Goal: Transaction & Acquisition: Purchase product/service

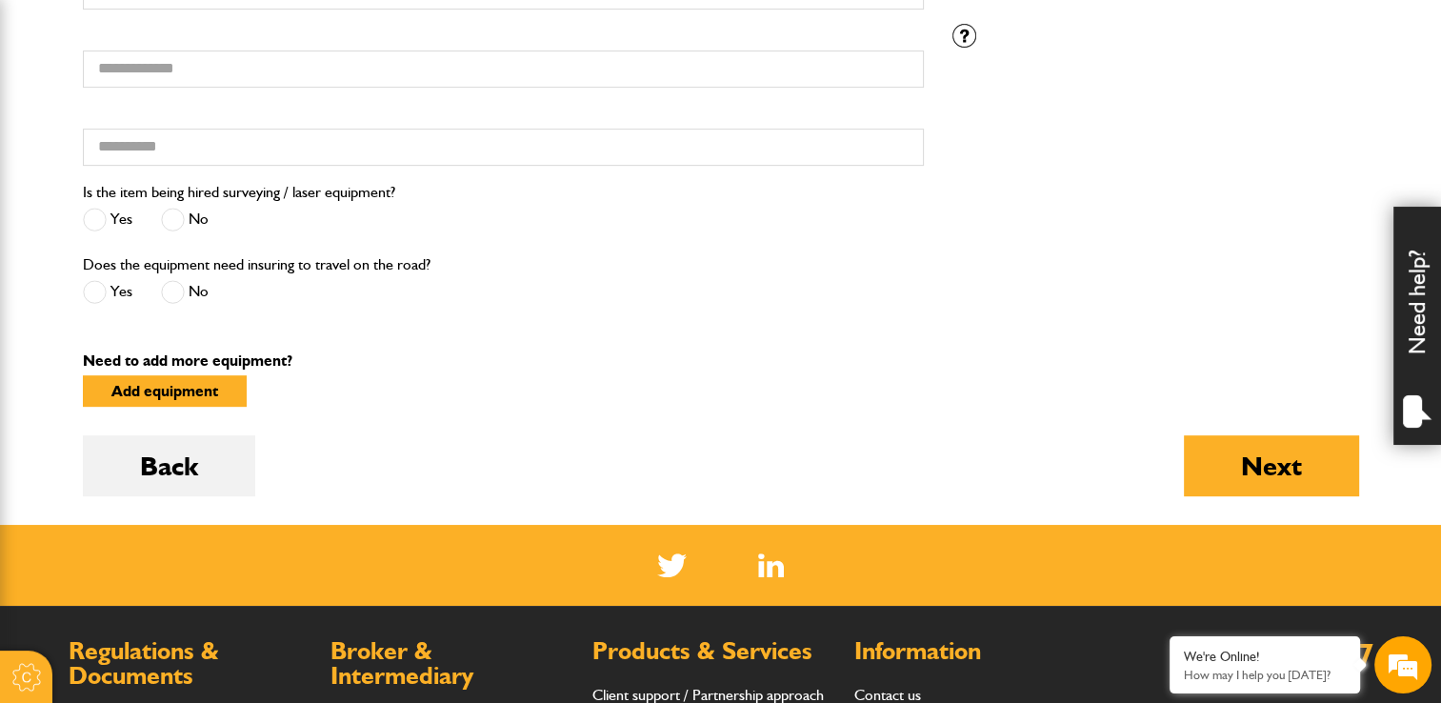
scroll to position [857, 0]
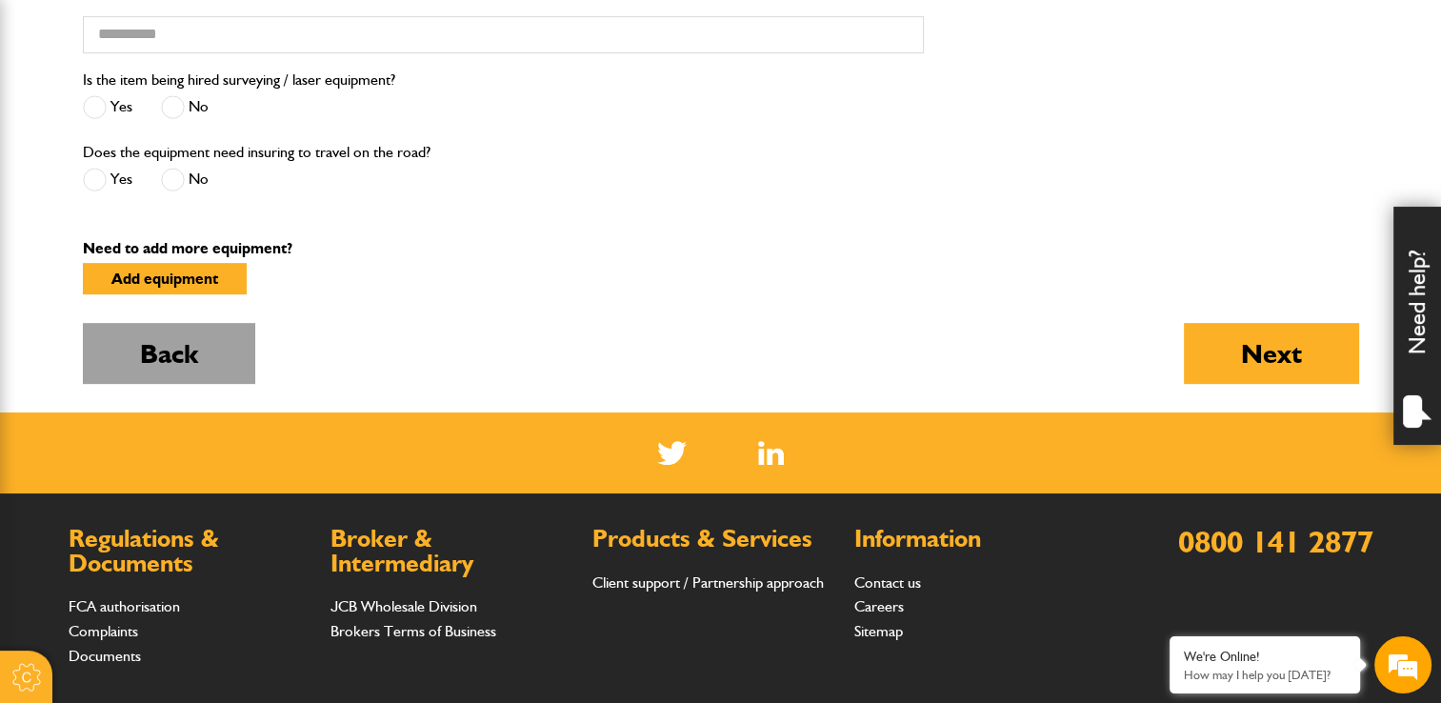
drag, startPoint x: 187, startPoint y: 356, endPoint x: 618, endPoint y: 382, distance: 432.2
click at [187, 357] on button "Back" at bounding box center [169, 353] width 172 height 61
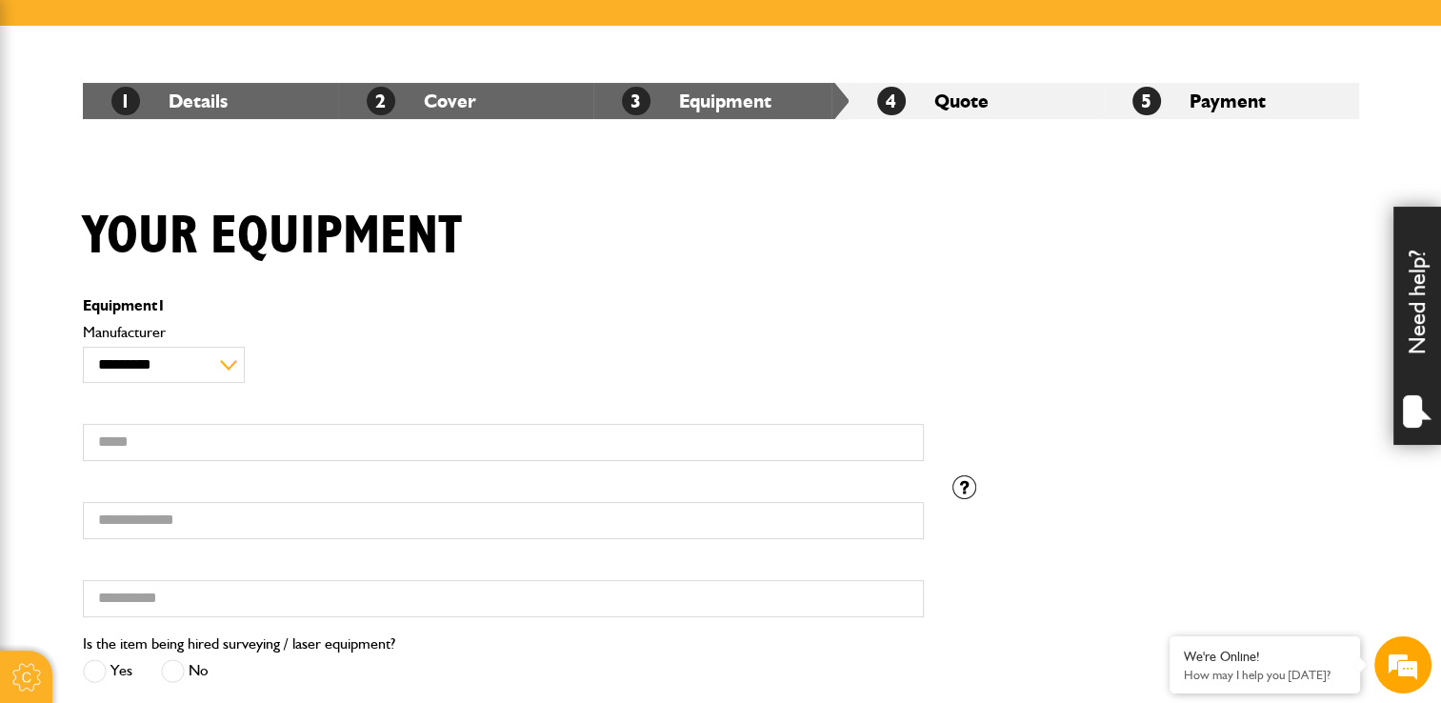
scroll to position [286, 0]
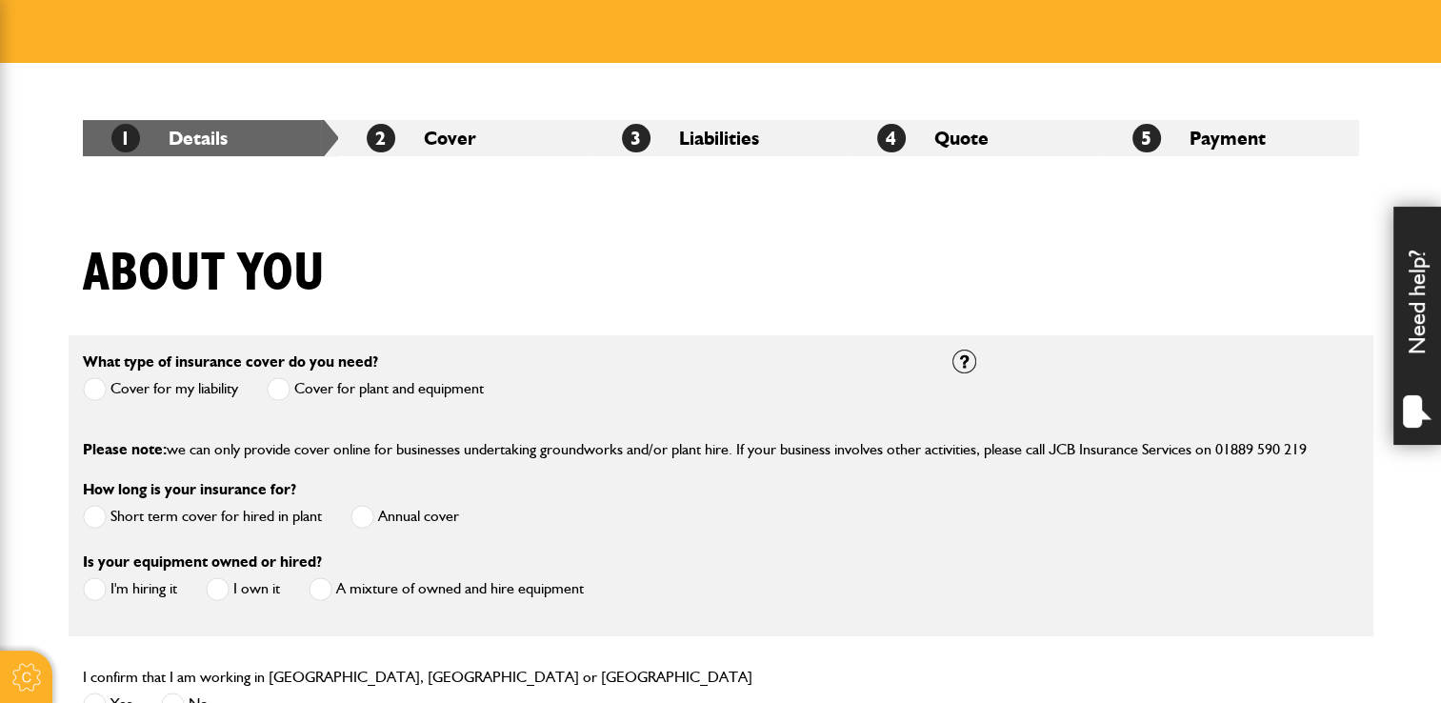
scroll to position [476, 0]
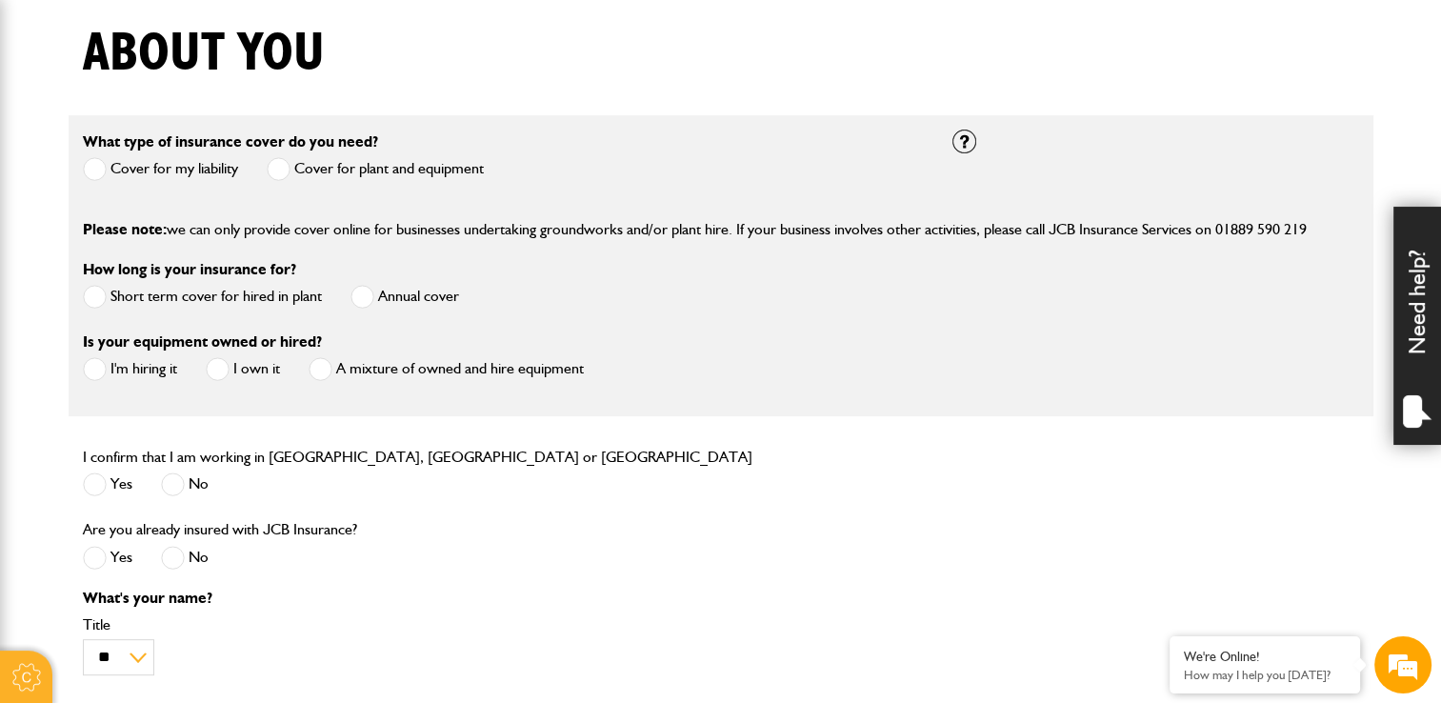
click at [274, 169] on span at bounding box center [279, 169] width 24 height 24
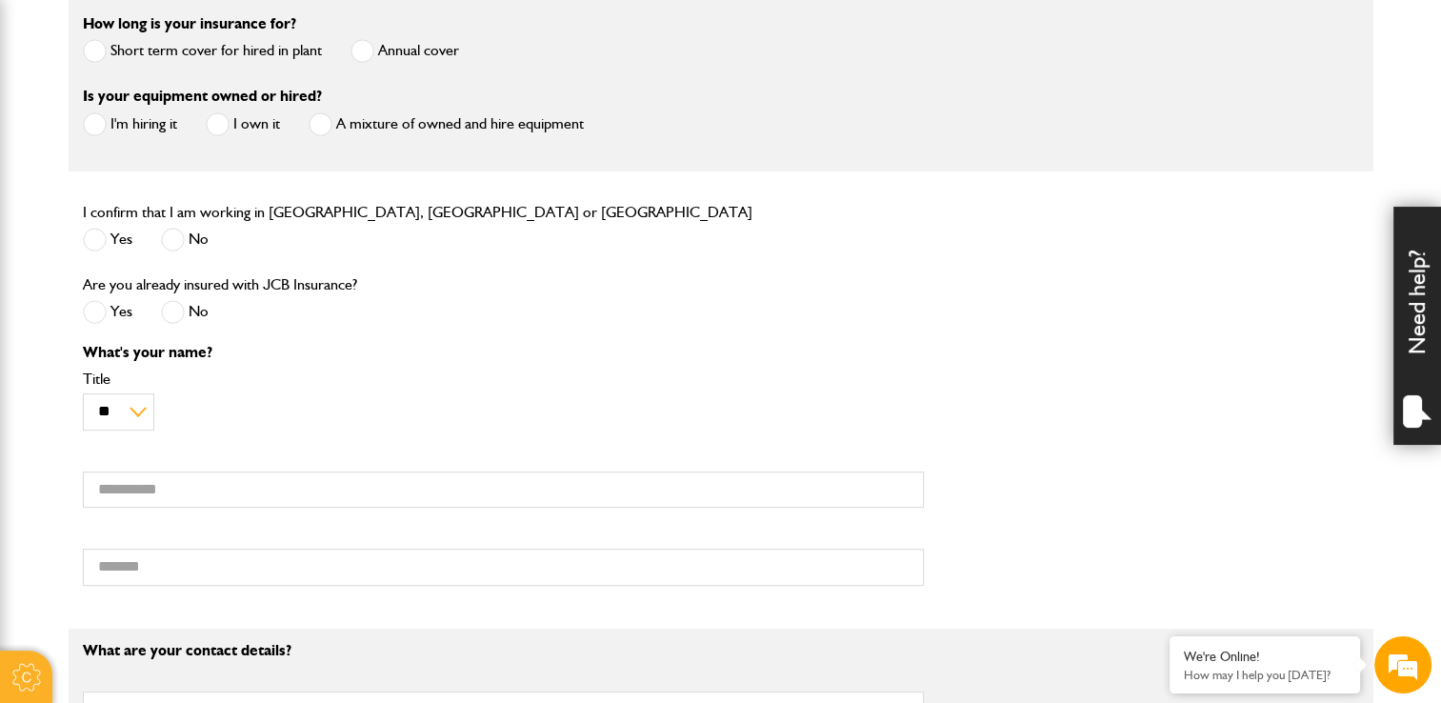
click at [160, 55] on label "Short term cover for hired in plant" at bounding box center [202, 51] width 239 height 24
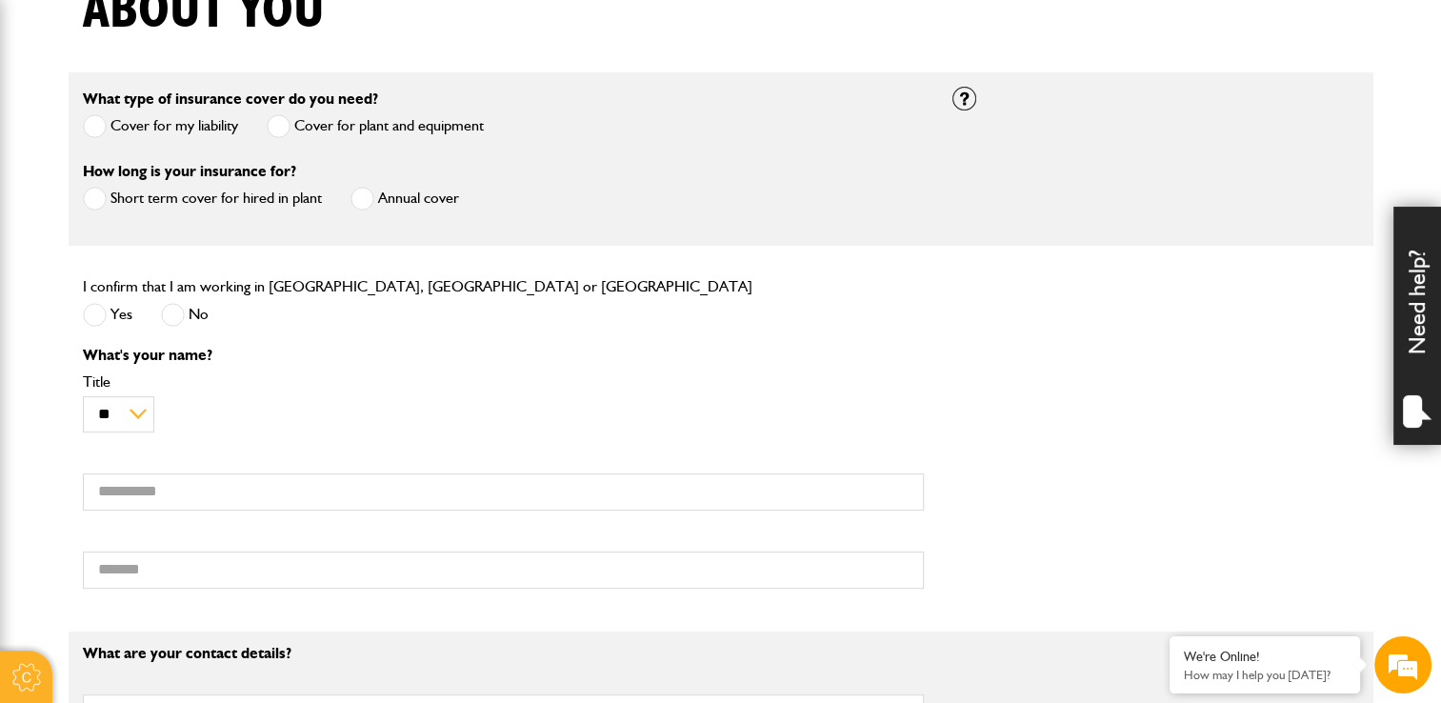
scroll to position [614, 0]
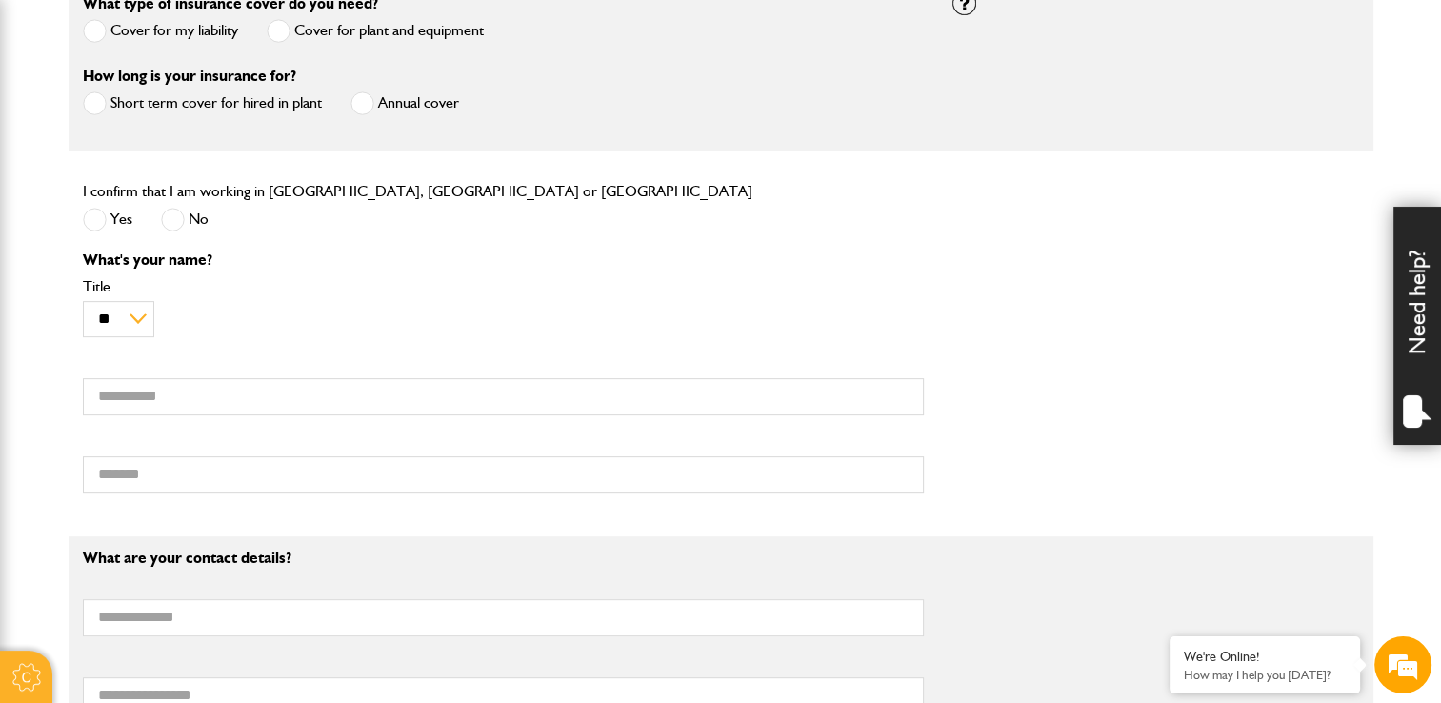
click at [103, 223] on span at bounding box center [95, 220] width 24 height 24
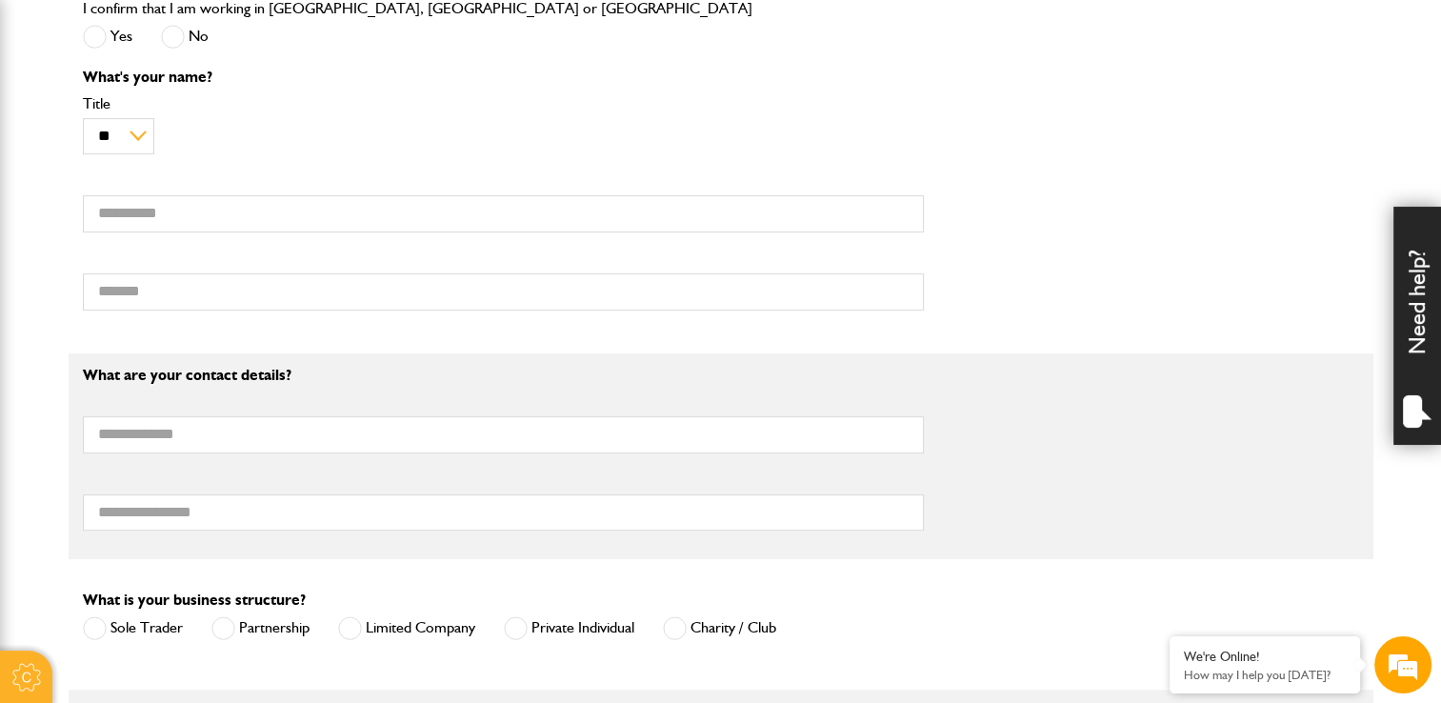
scroll to position [805, 0]
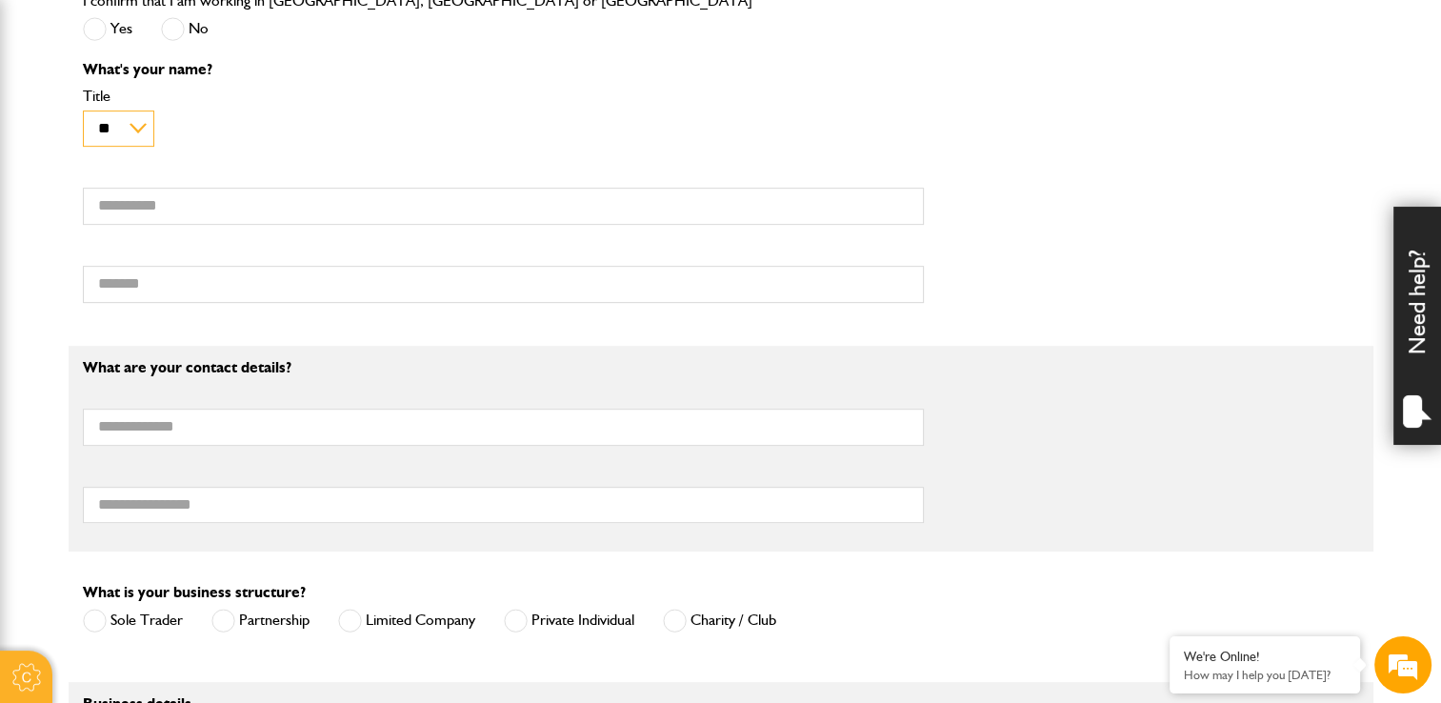
click at [125, 132] on select "** *** **** ** ** **" at bounding box center [118, 128] width 71 height 36
select select "*"
click at [83, 110] on select "** *** **** ** ** **" at bounding box center [118, 128] width 71 height 36
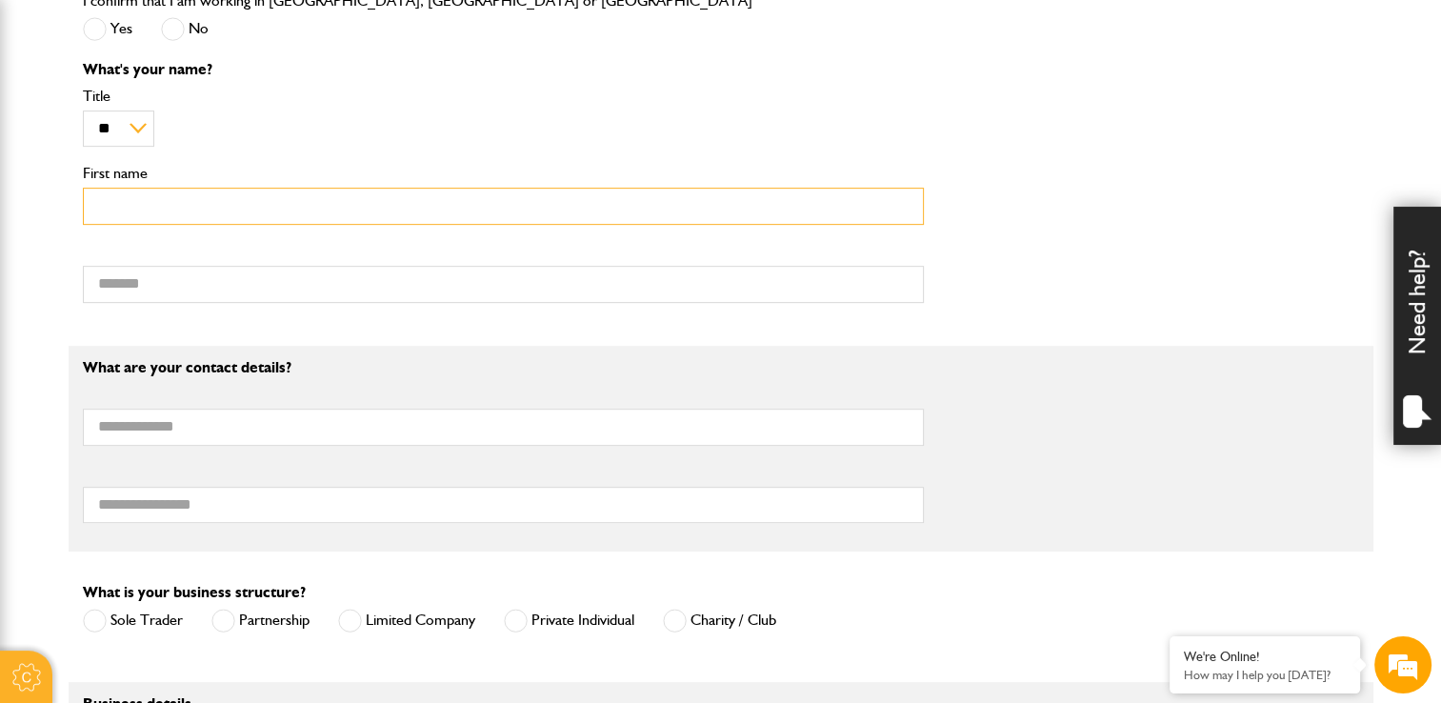
click at [175, 217] on input "First name" at bounding box center [503, 206] width 841 height 37
type input "*****"
type input "**********"
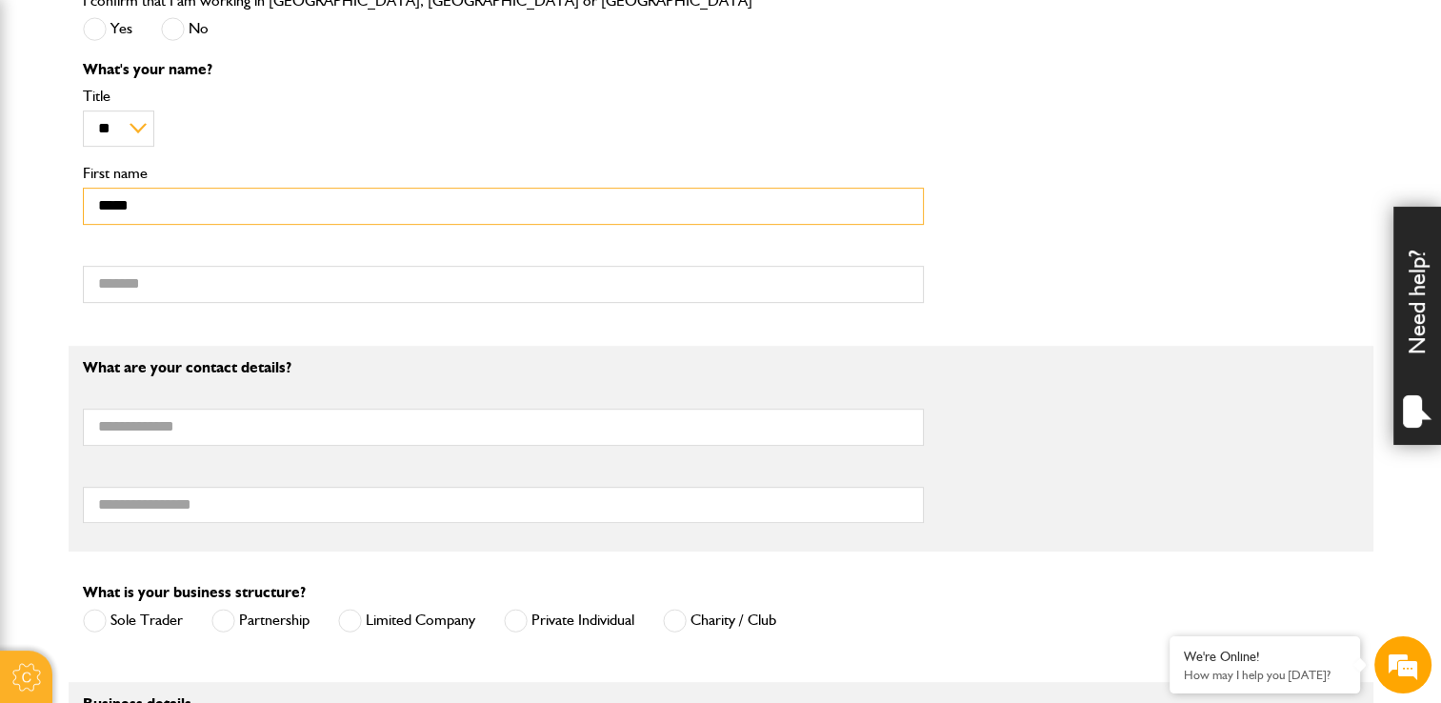
type input "**********"
type input "*******"
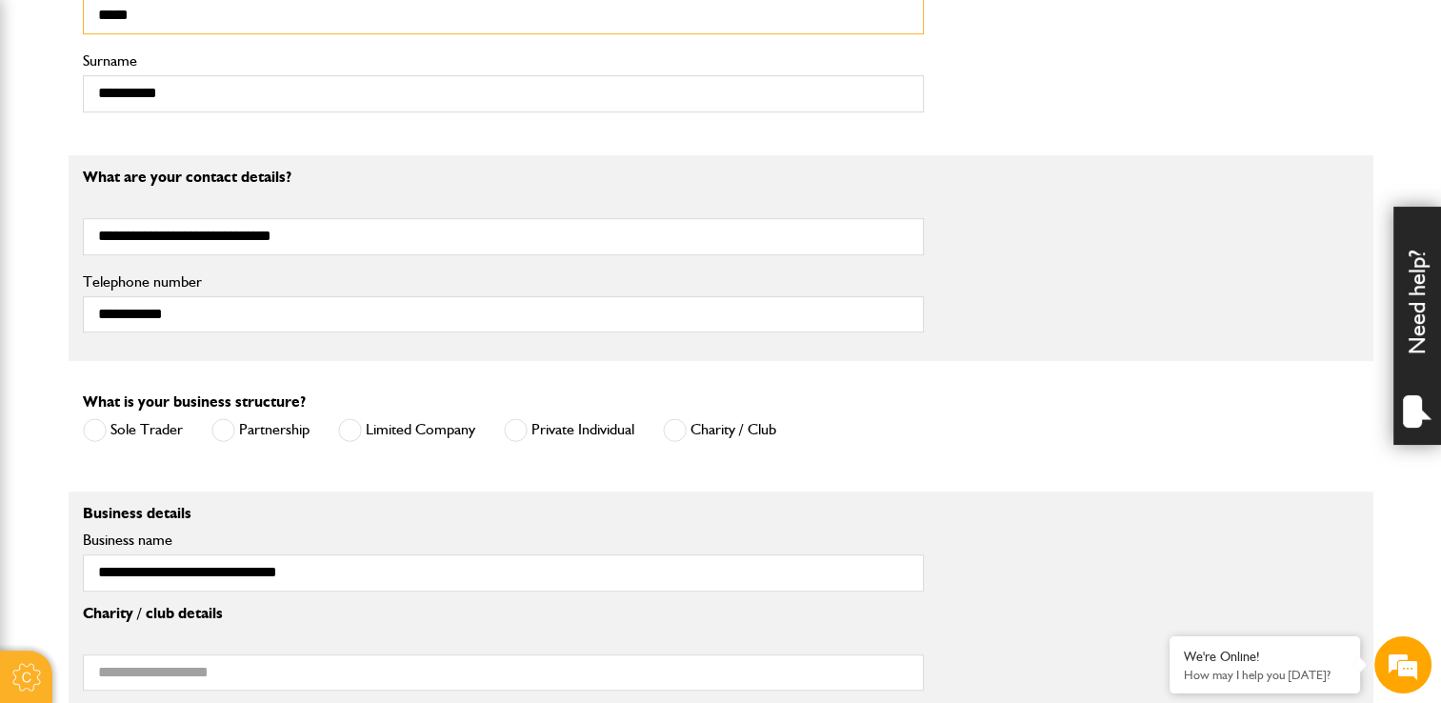
scroll to position [1186, 0]
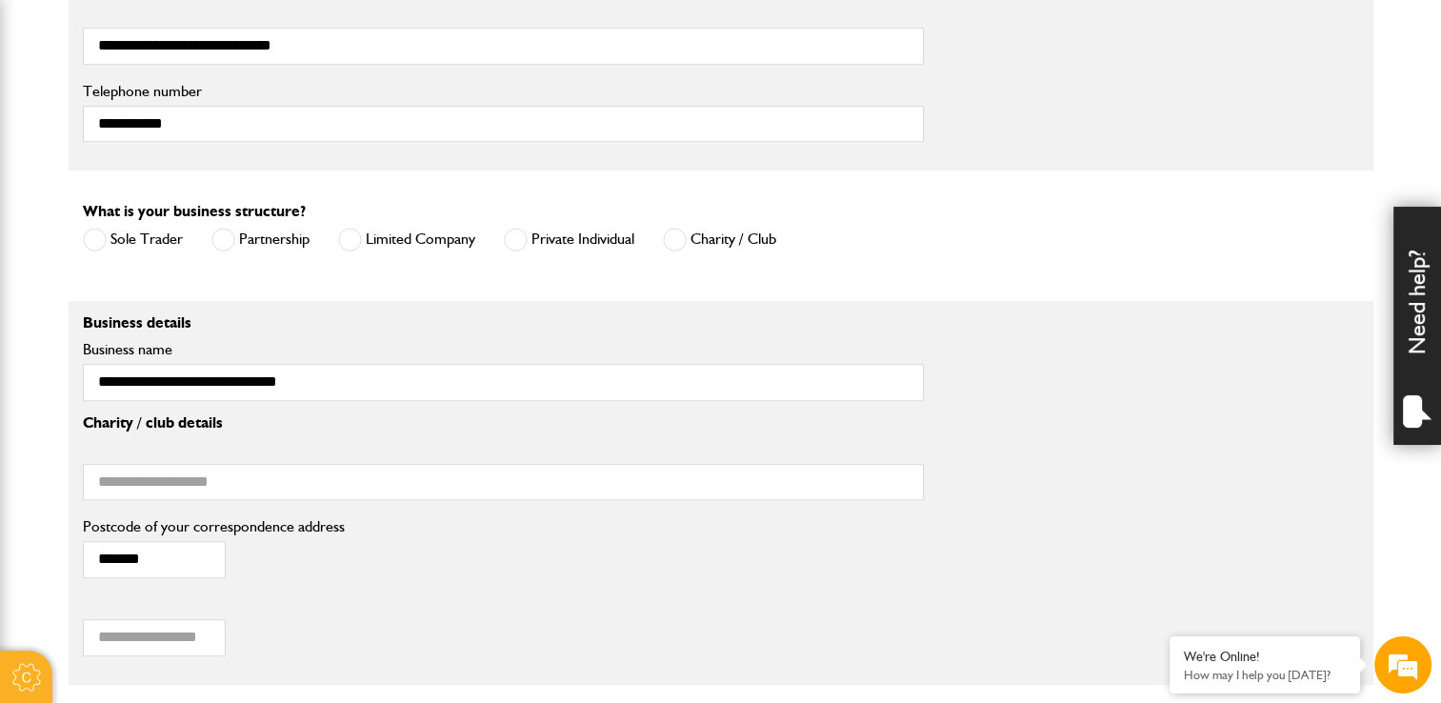
click at [361, 242] on span at bounding box center [350, 240] width 24 height 24
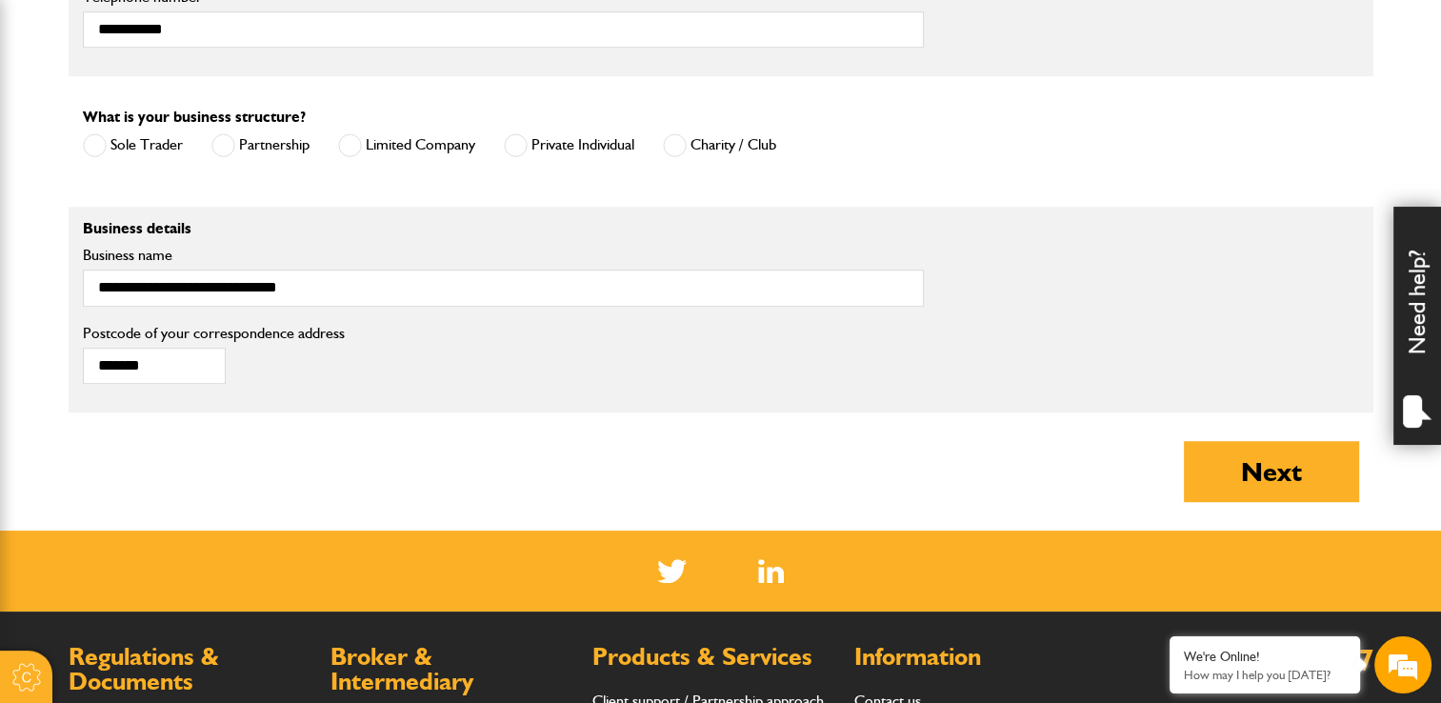
scroll to position [1281, 0]
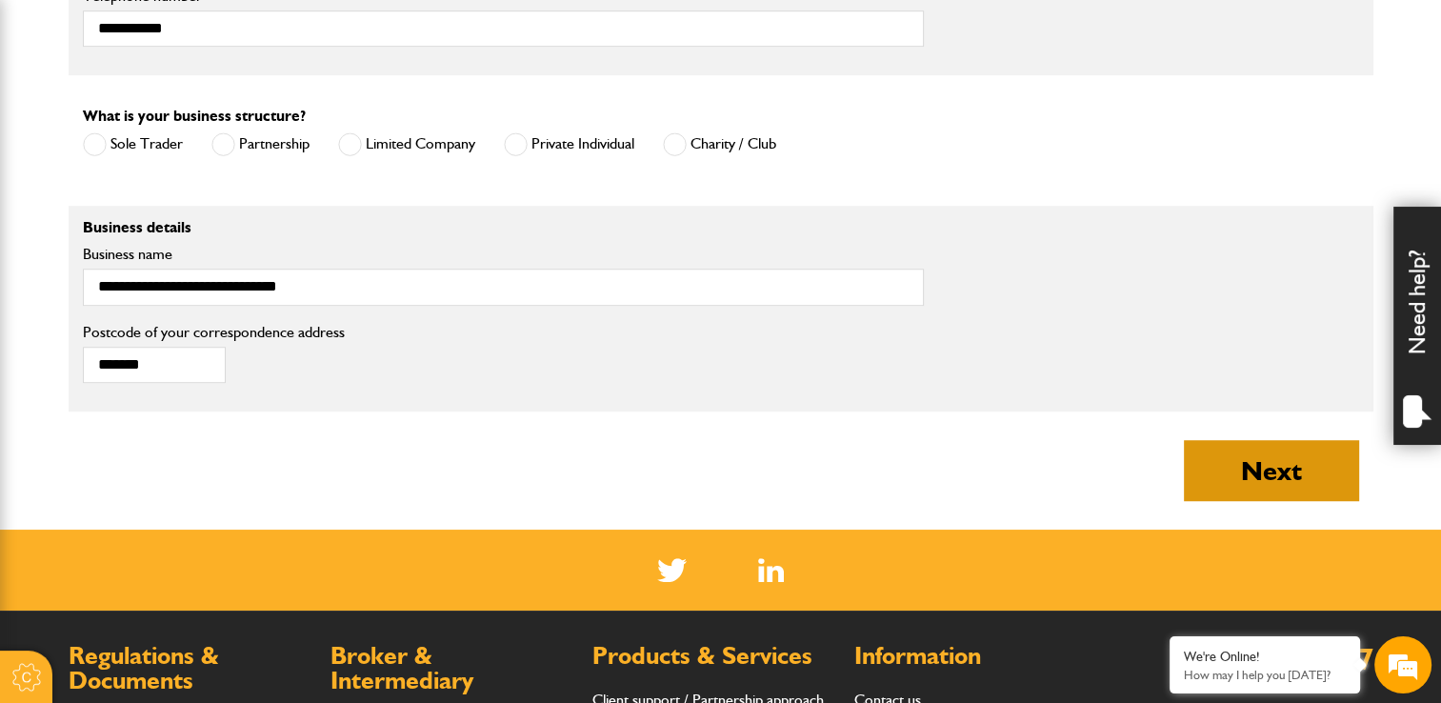
click at [1243, 479] on button "Next" at bounding box center [1271, 470] width 175 height 61
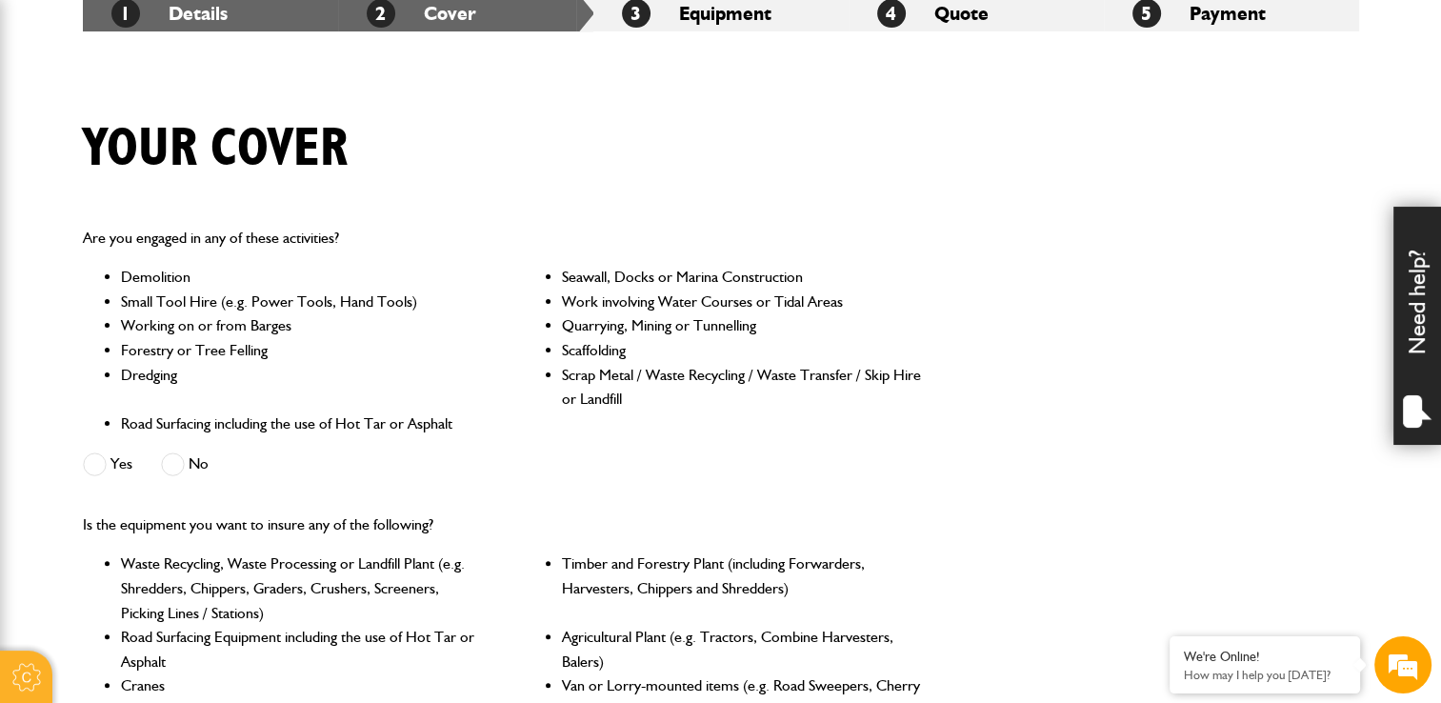
scroll to position [476, 0]
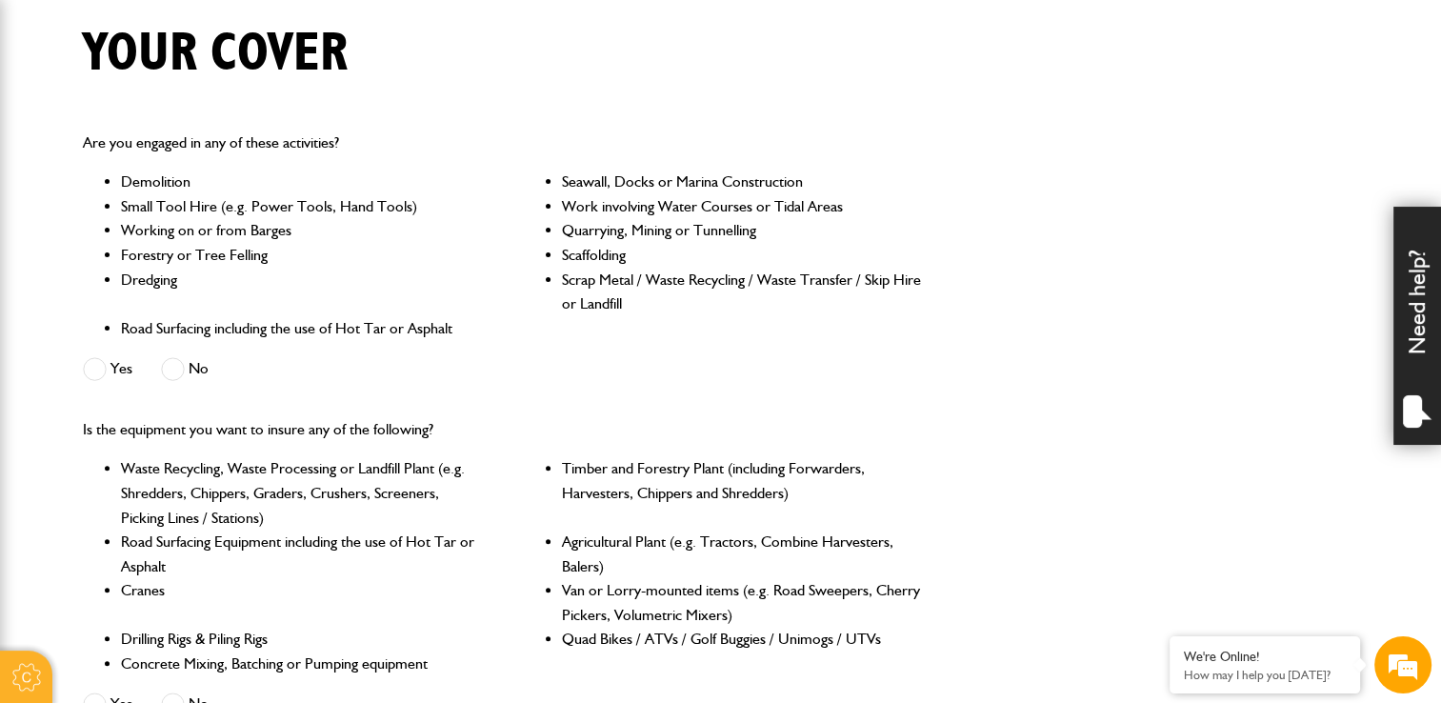
drag, startPoint x: 173, startPoint y: 368, endPoint x: 510, endPoint y: 427, distance: 342.2
click at [173, 369] on span at bounding box center [173, 369] width 24 height 24
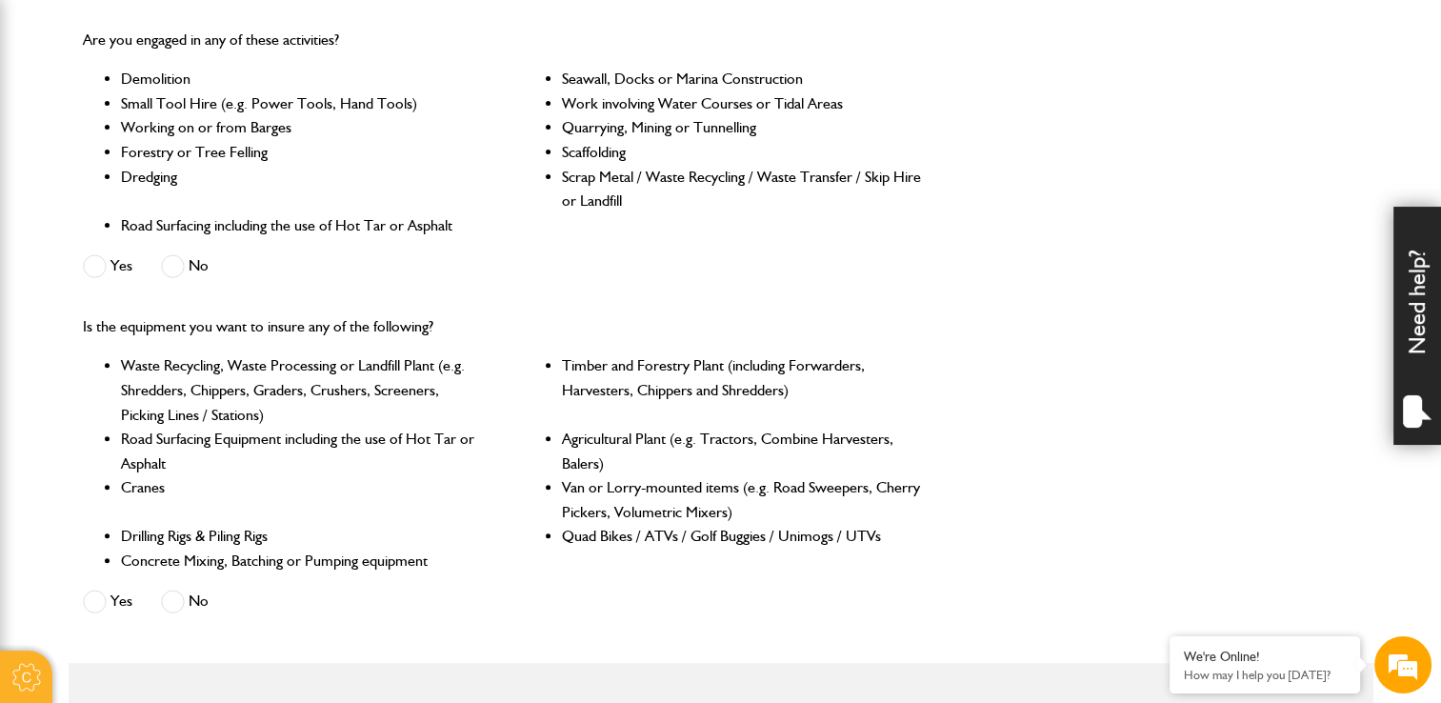
scroll to position [762, 0]
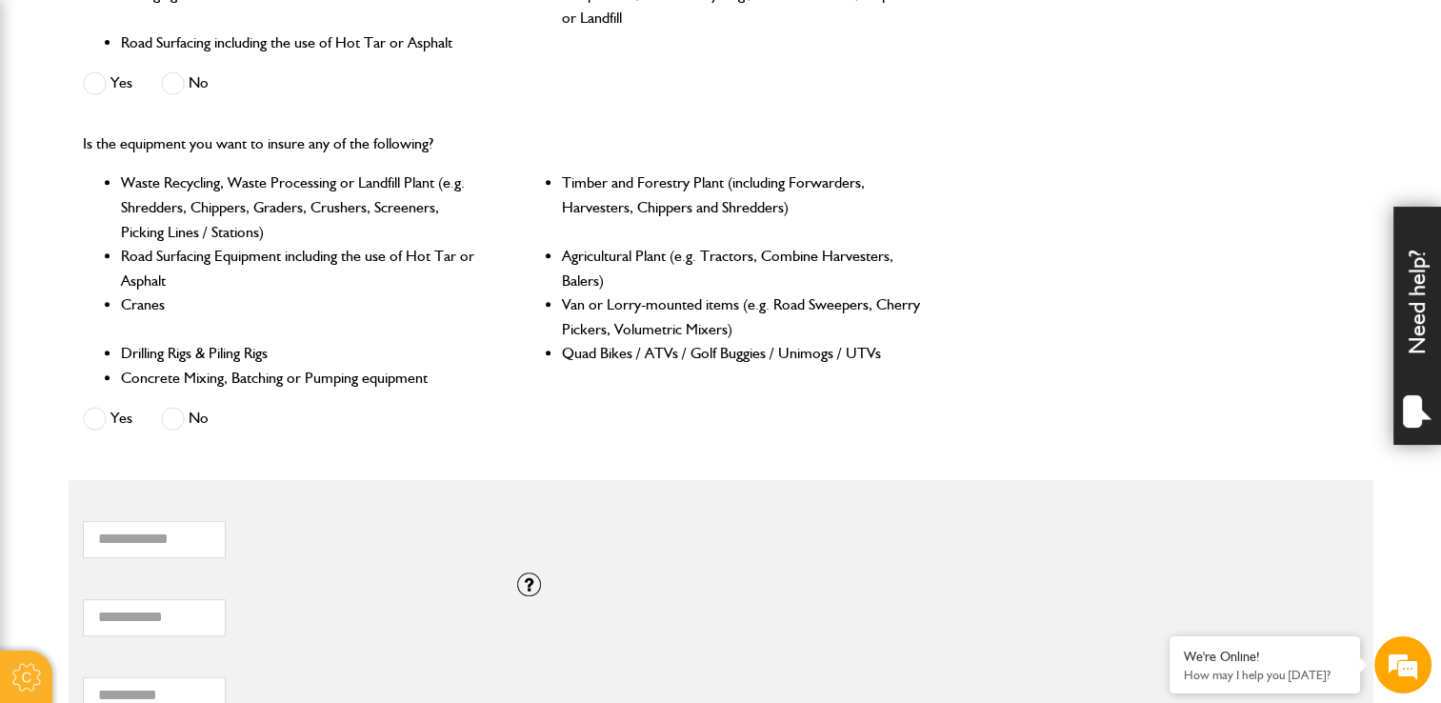
click at [170, 416] on span at bounding box center [173, 419] width 24 height 24
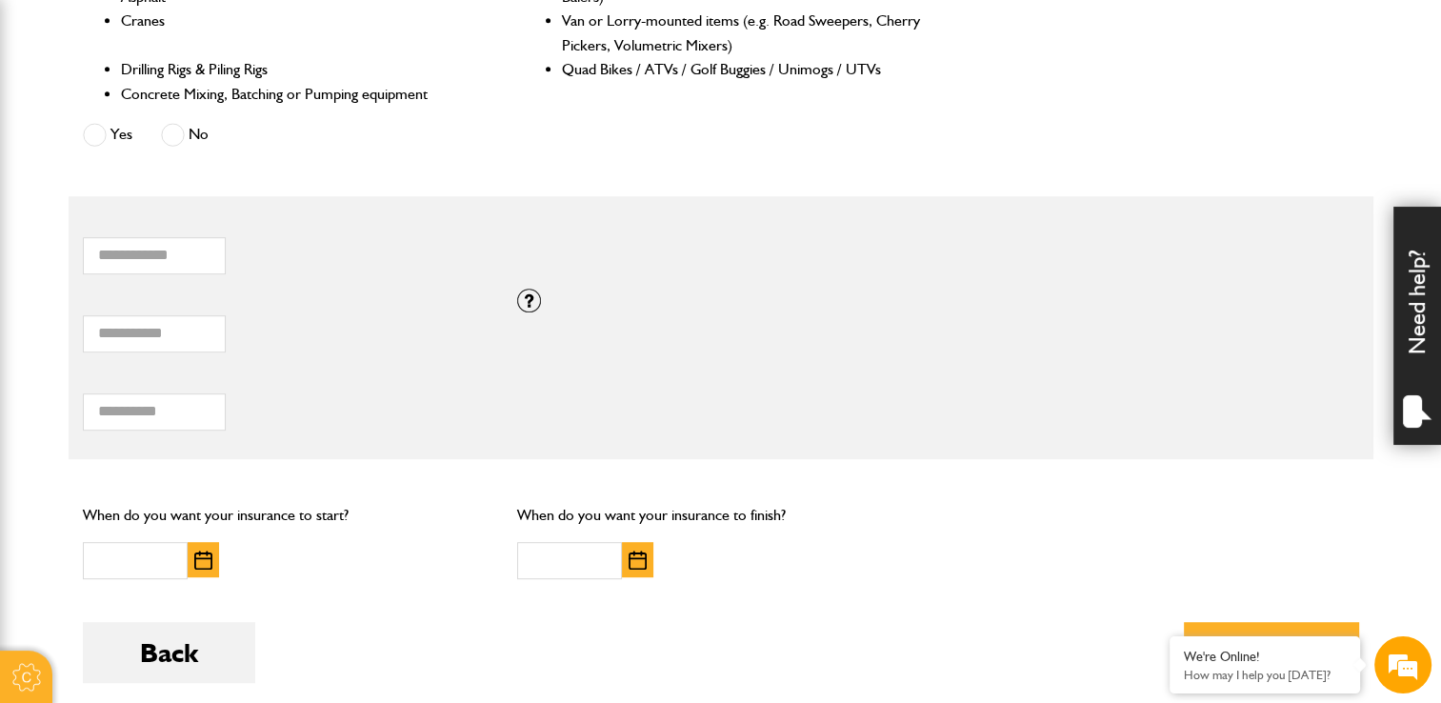
scroll to position [1048, 0]
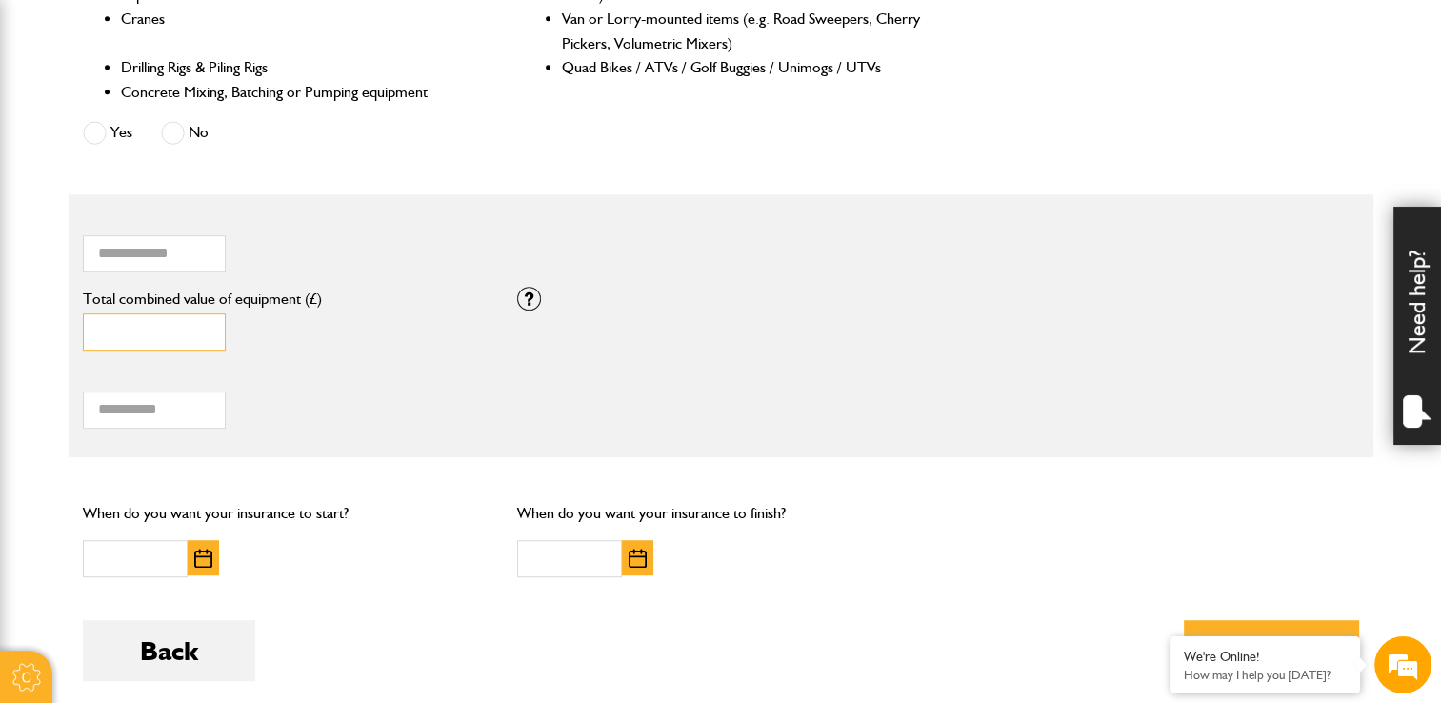
drag, startPoint x: 139, startPoint y: 325, endPoint x: 15, endPoint y: 325, distance: 123.8
click at [15, 325] on body "Cookie Options You can control which cookies we use with the form below. Please…" at bounding box center [720, 101] width 1441 height 2299
type input "*****"
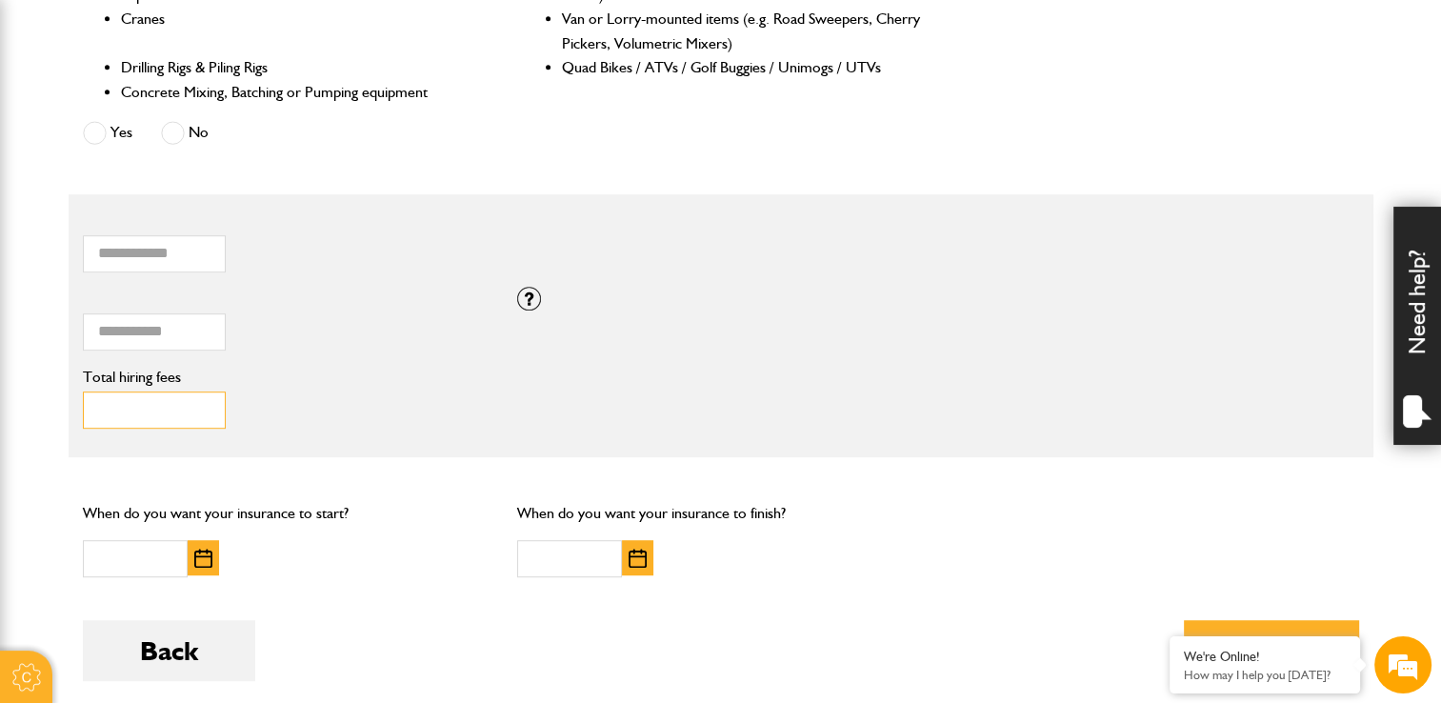
click at [138, 424] on input "Total hiring fees" at bounding box center [154, 409] width 143 height 37
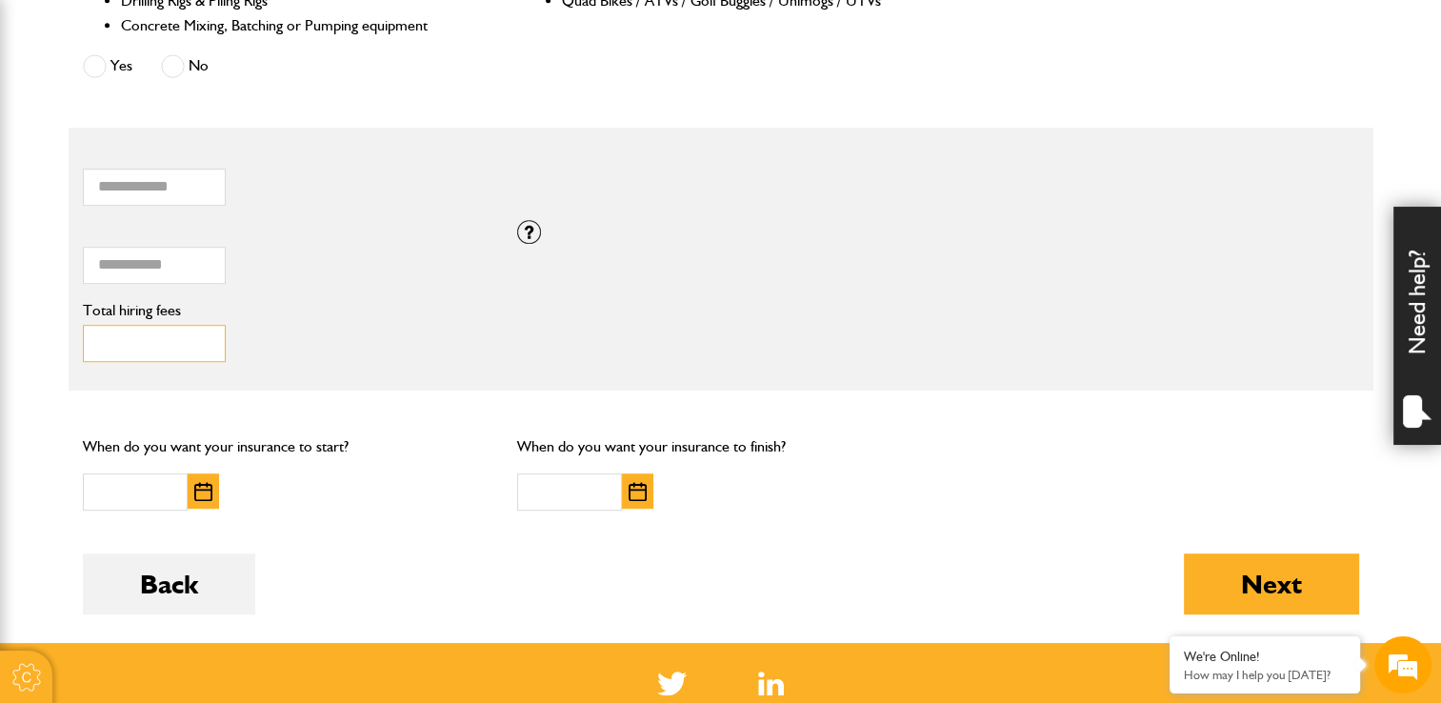
scroll to position [1143, 0]
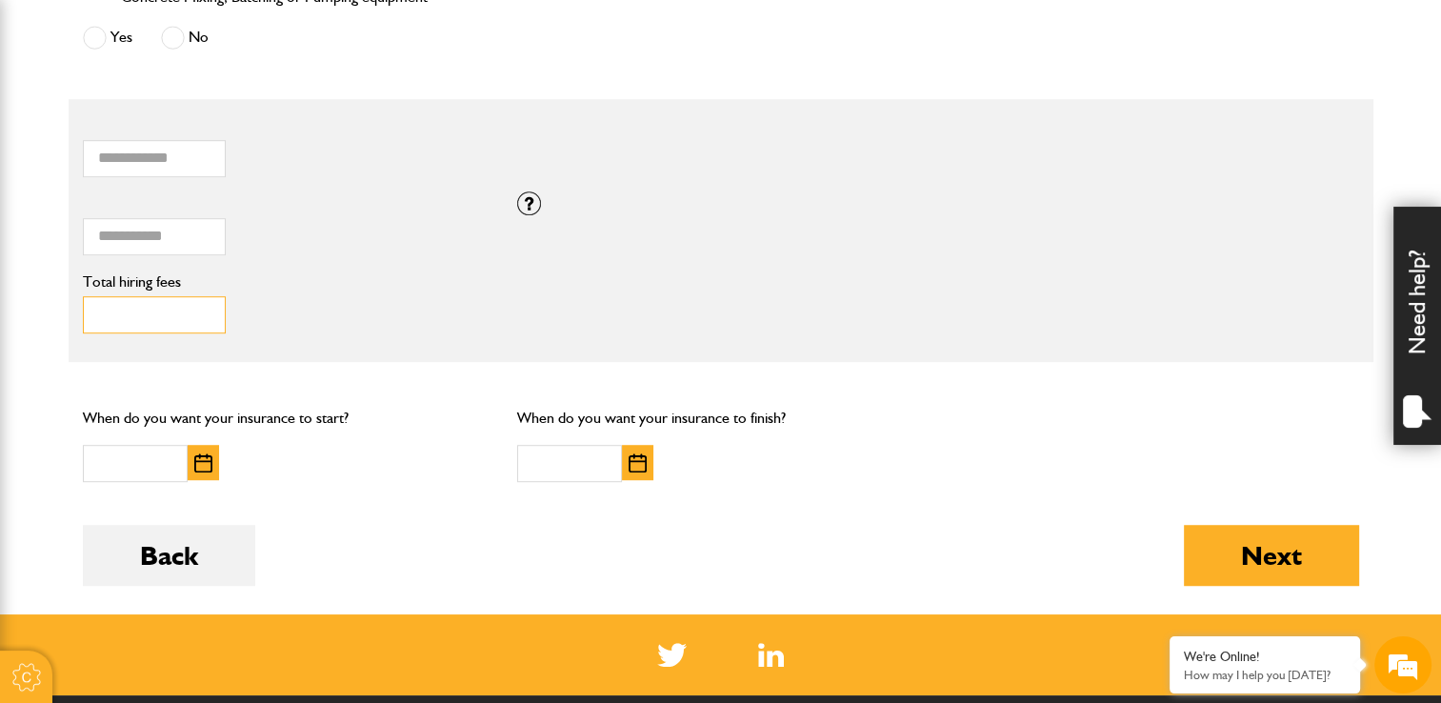
type input "***"
click at [208, 467] on img "button" at bounding box center [203, 462] width 18 height 19
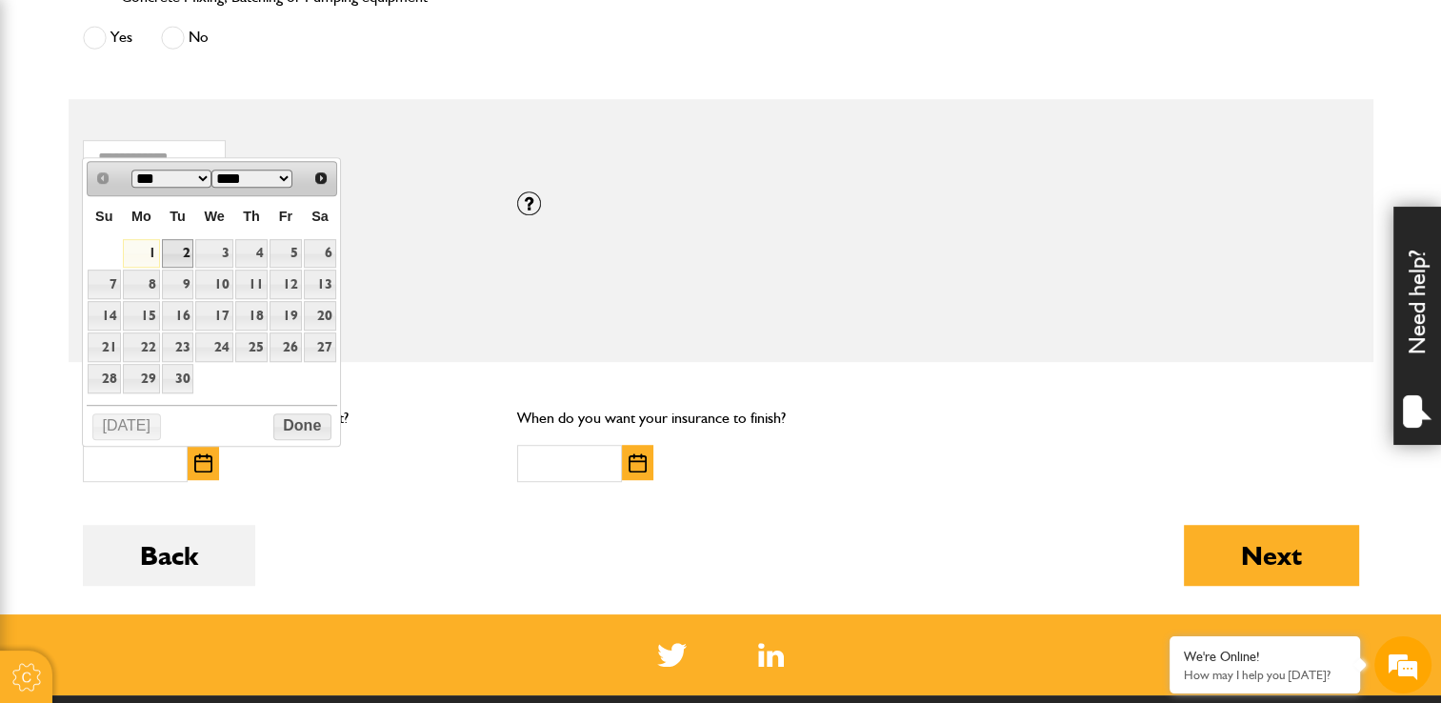
click at [177, 244] on link "2" at bounding box center [178, 254] width 32 height 30
type input "**********"
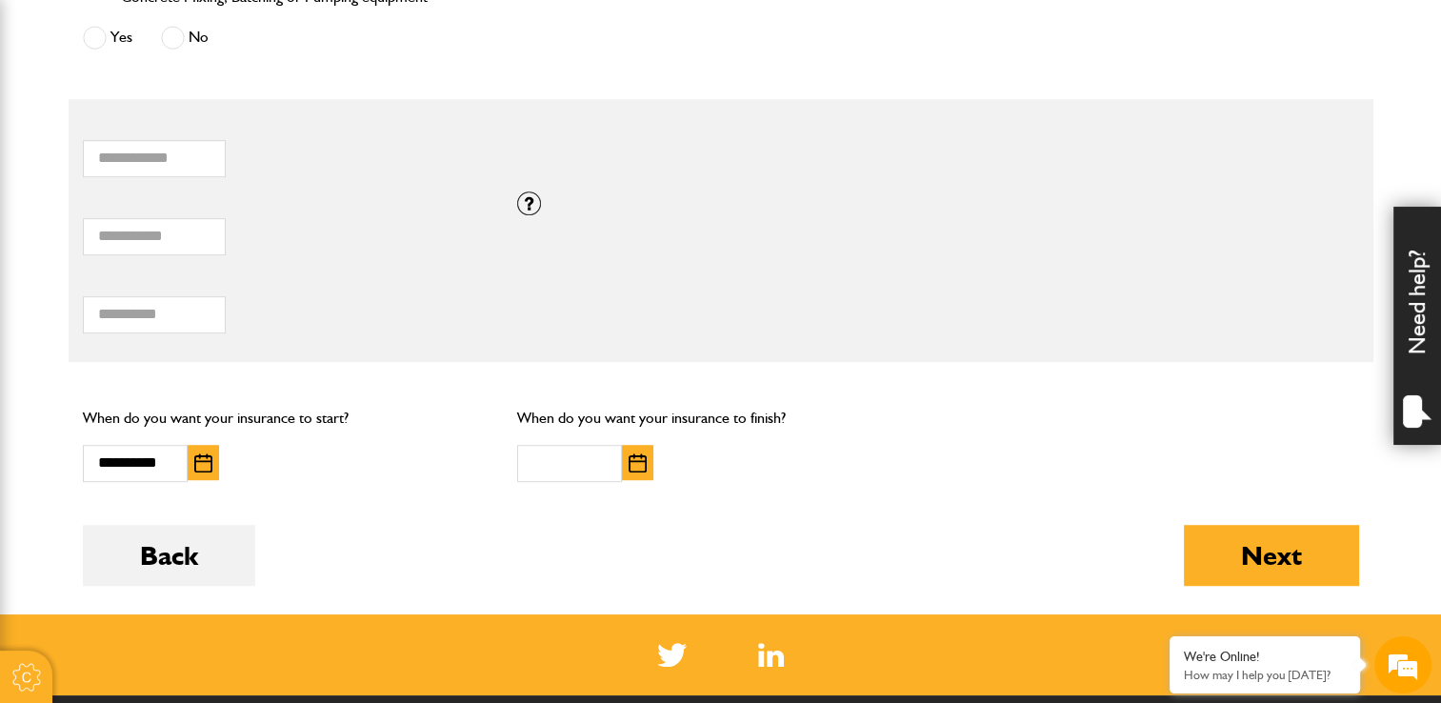
click at [629, 467] on img "button" at bounding box center [638, 462] width 18 height 19
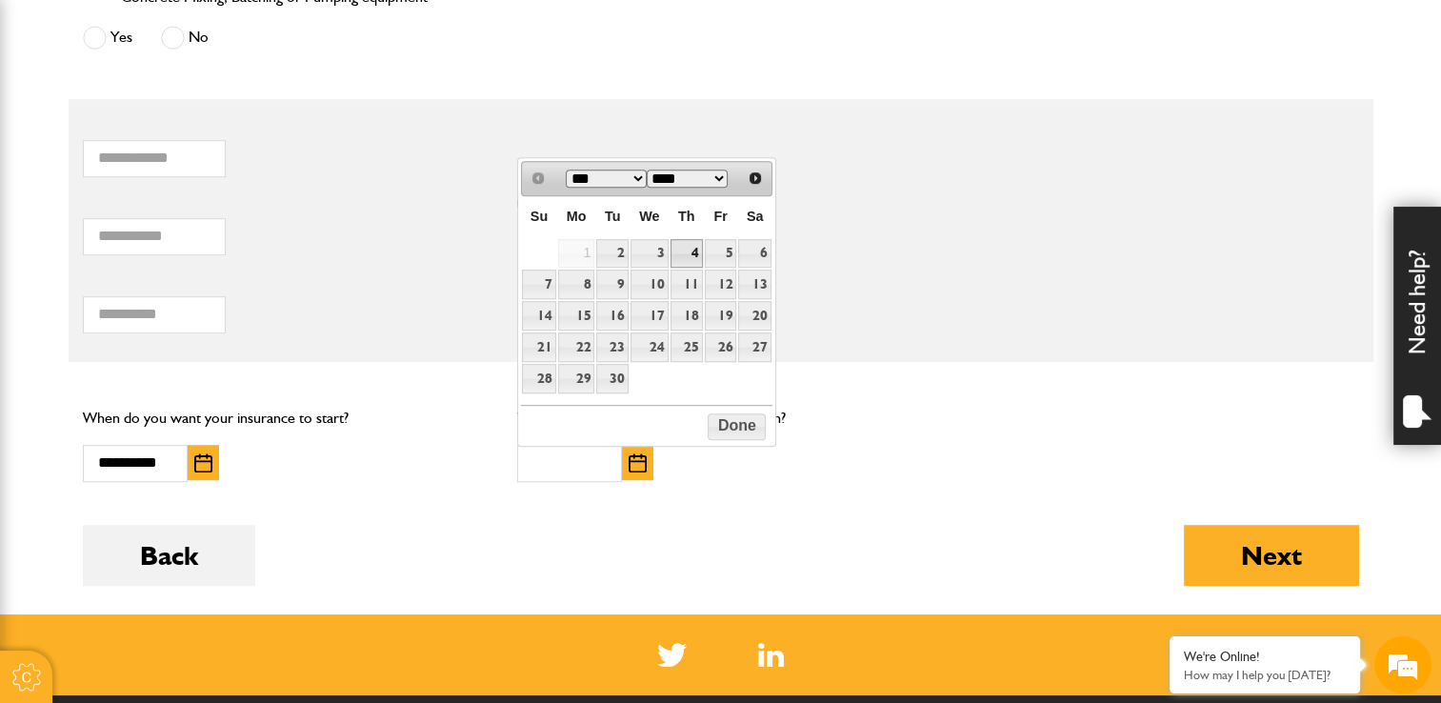
click at [687, 246] on link "4" at bounding box center [686, 254] width 32 height 30
type input "**********"
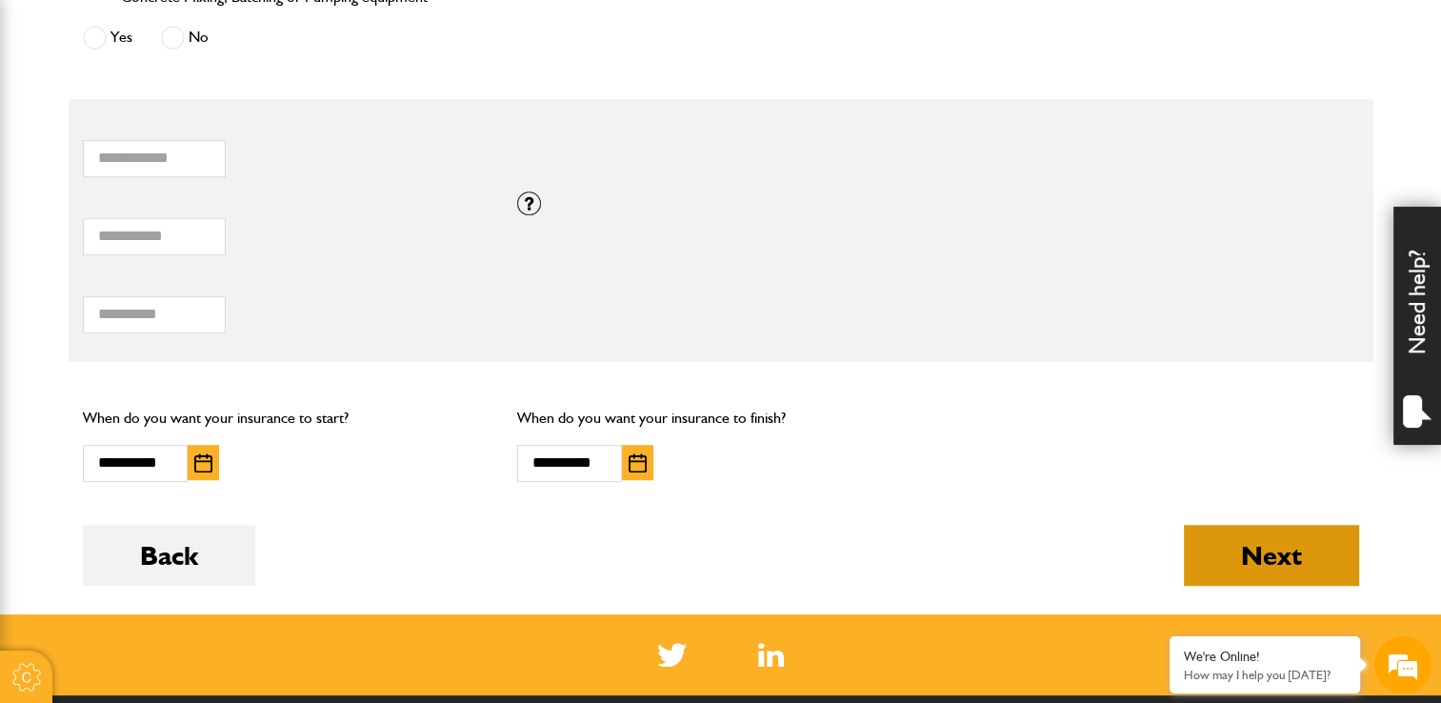
click at [1239, 539] on button "Next" at bounding box center [1271, 555] width 175 height 61
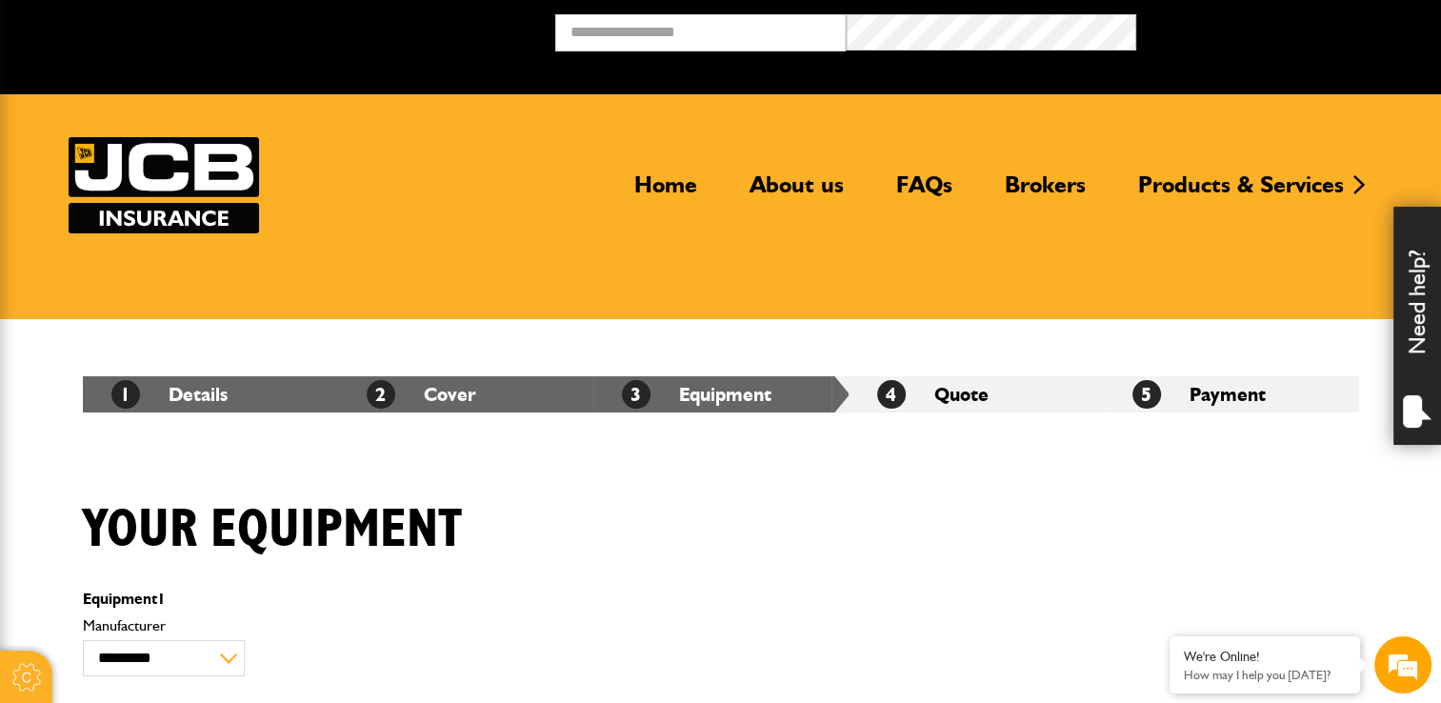
scroll to position [381, 0]
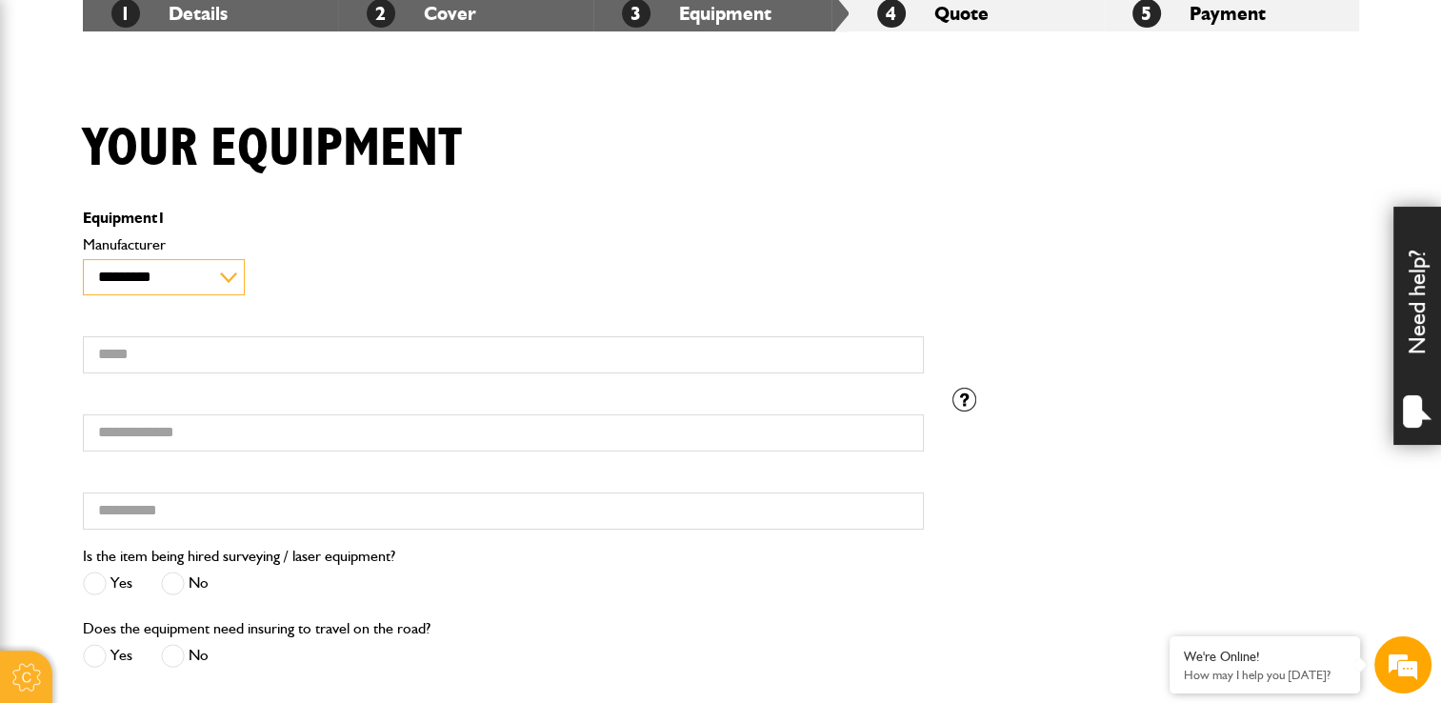
click at [118, 278] on select "**********" at bounding box center [164, 277] width 163 height 36
select select "**"
click at [83, 259] on select "**********" at bounding box center [164, 277] width 163 height 36
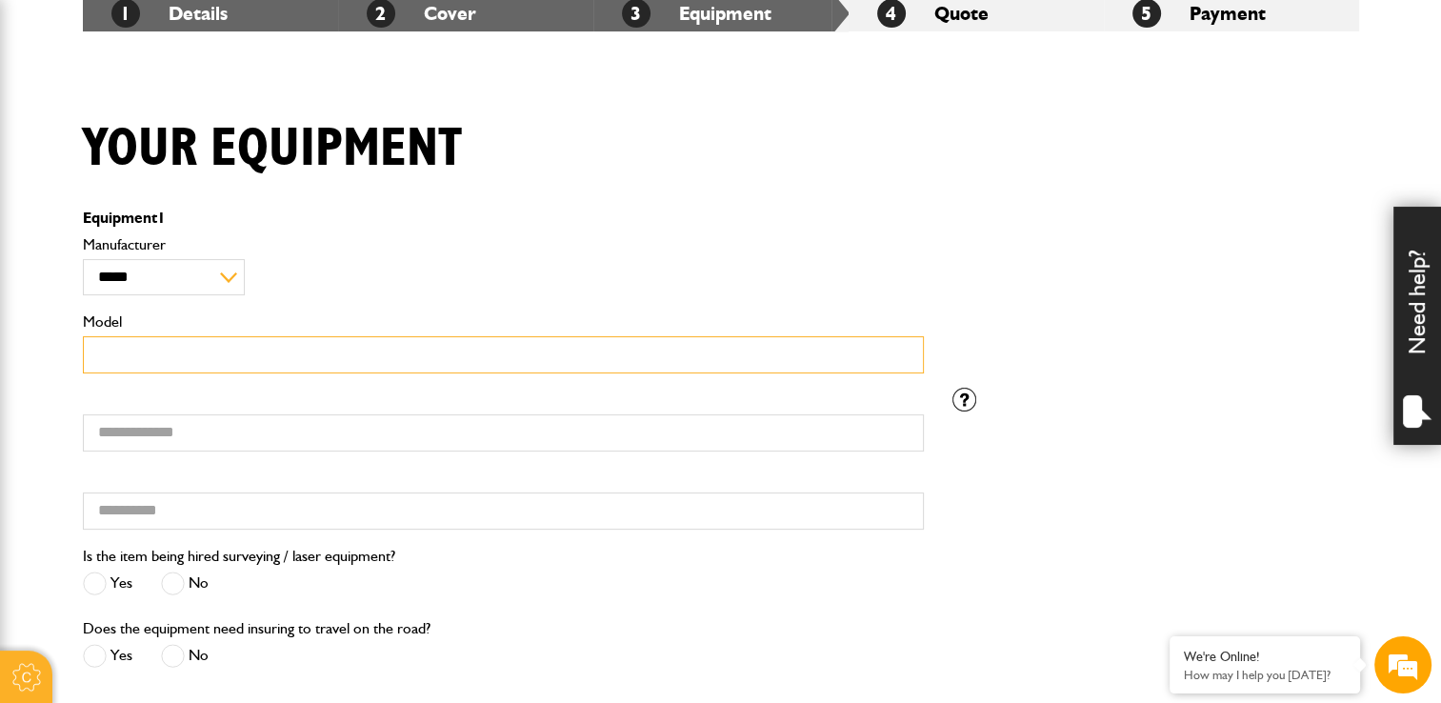
click at [181, 352] on input "Model" at bounding box center [503, 354] width 841 height 37
type input "**********"
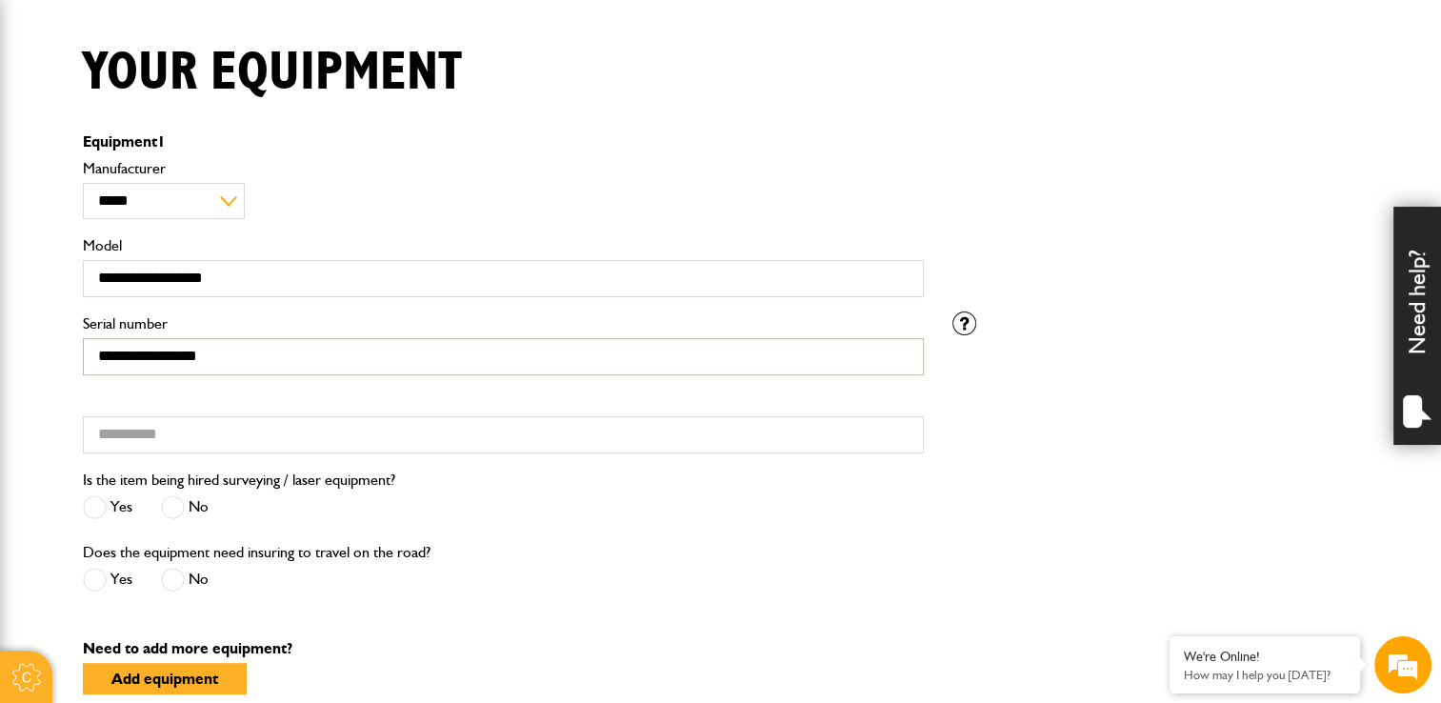
scroll to position [571, 0]
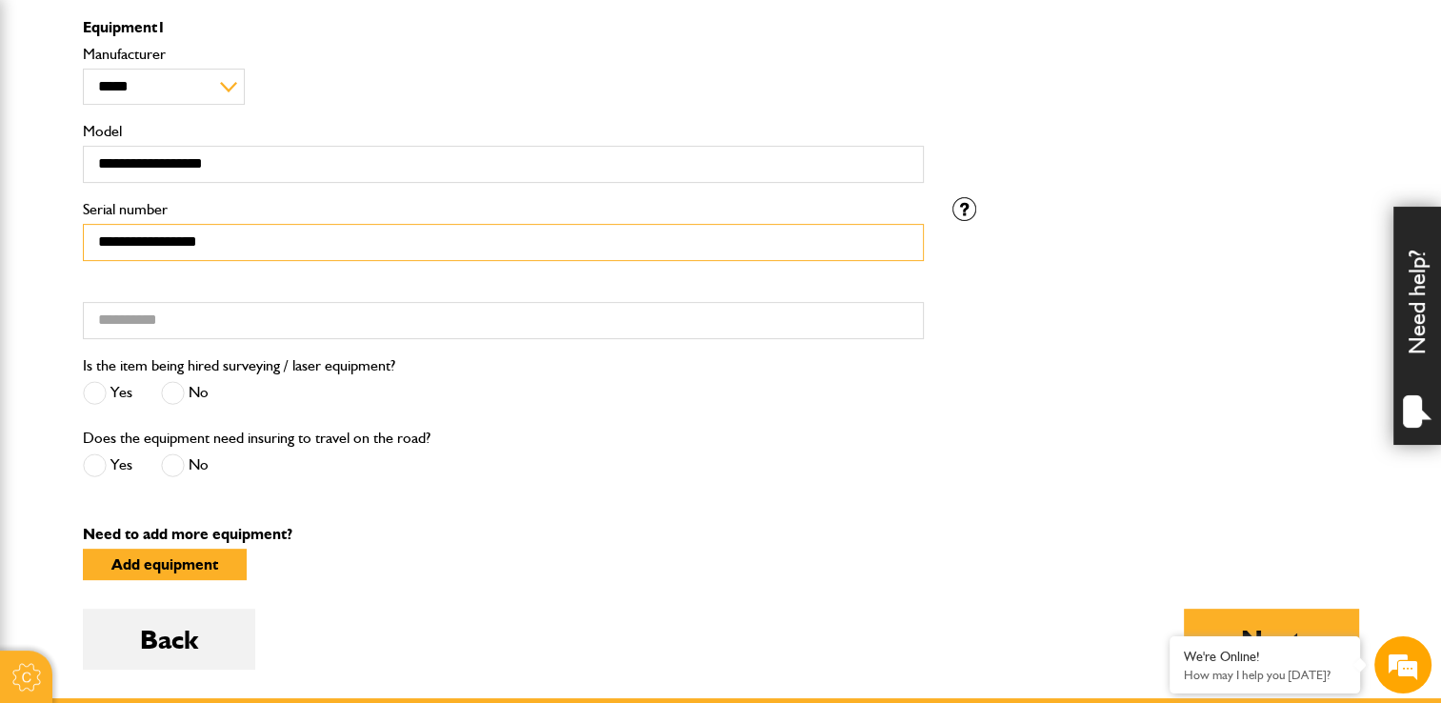
type input "**********"
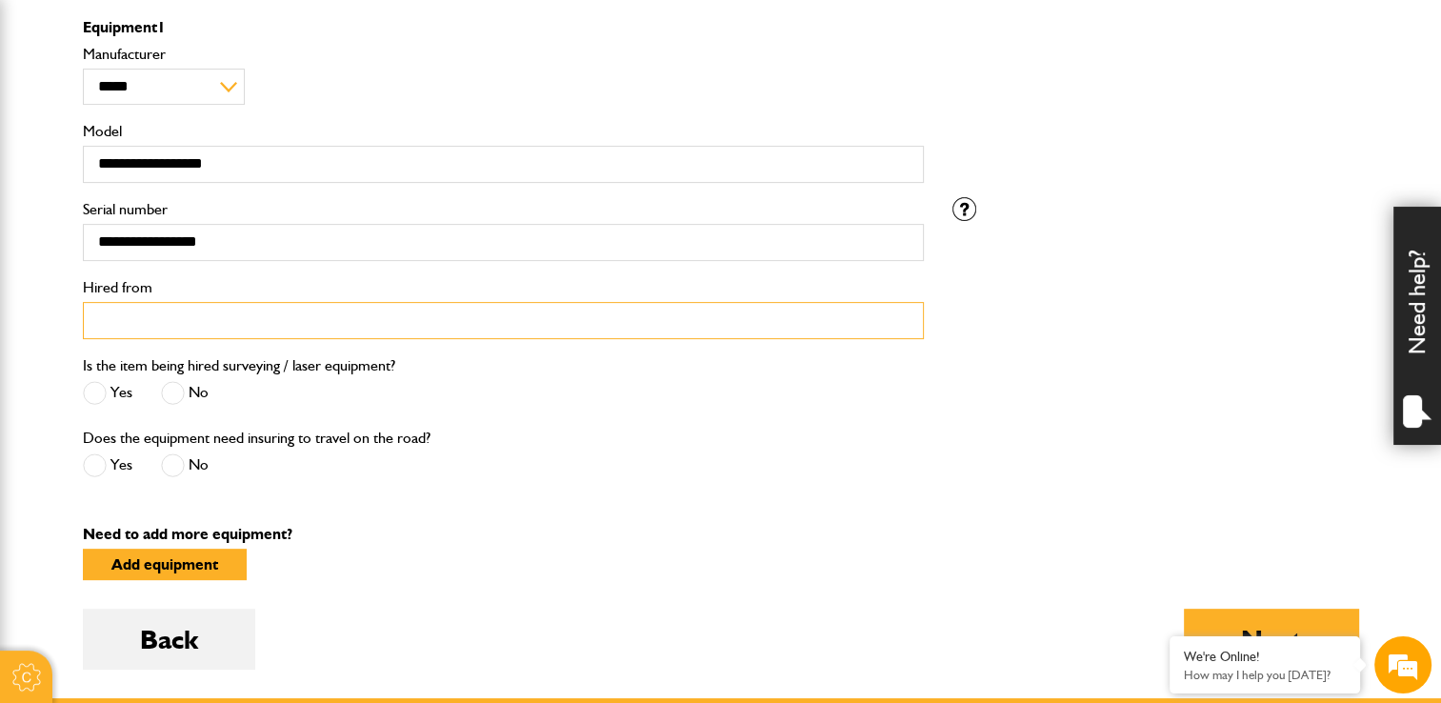
click at [191, 323] on input "Hired from" at bounding box center [503, 320] width 841 height 37
type input "**********"
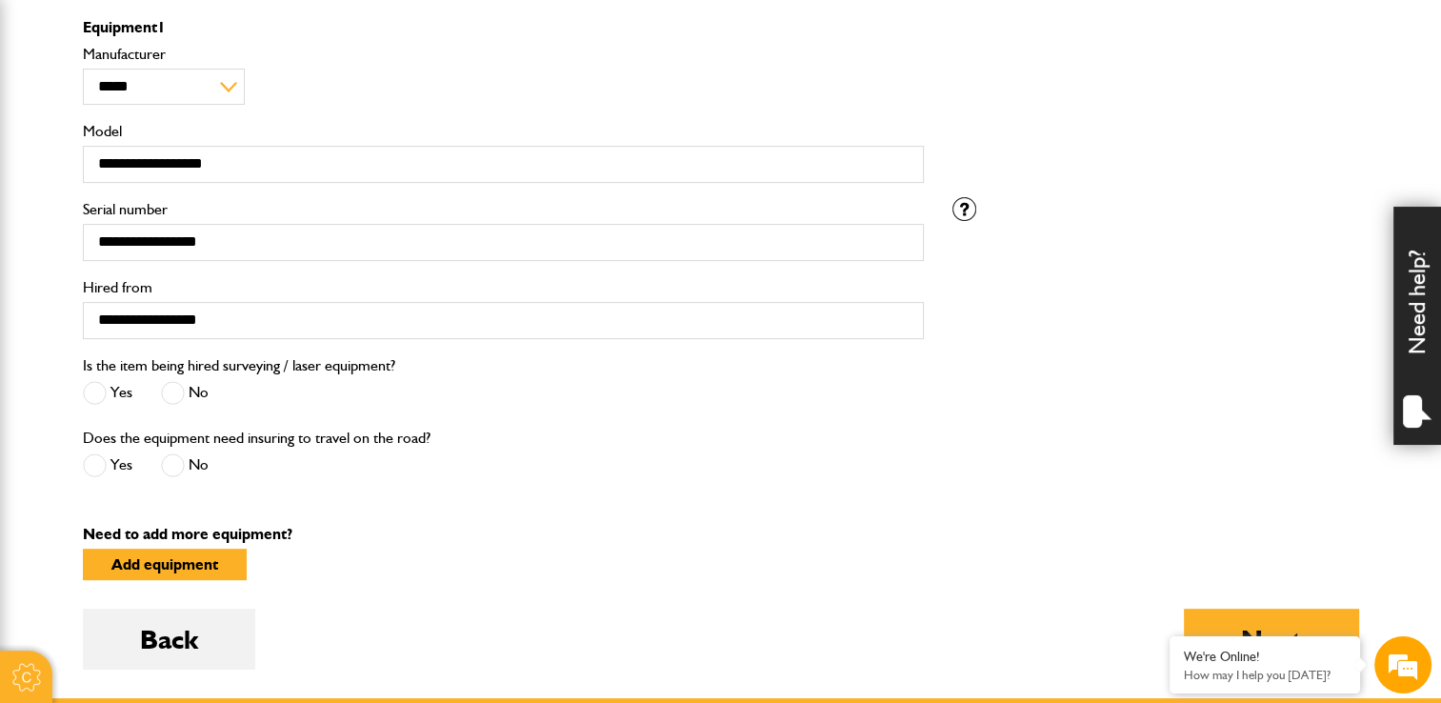
click at [177, 387] on span at bounding box center [173, 393] width 24 height 24
click at [179, 469] on span at bounding box center [173, 465] width 24 height 24
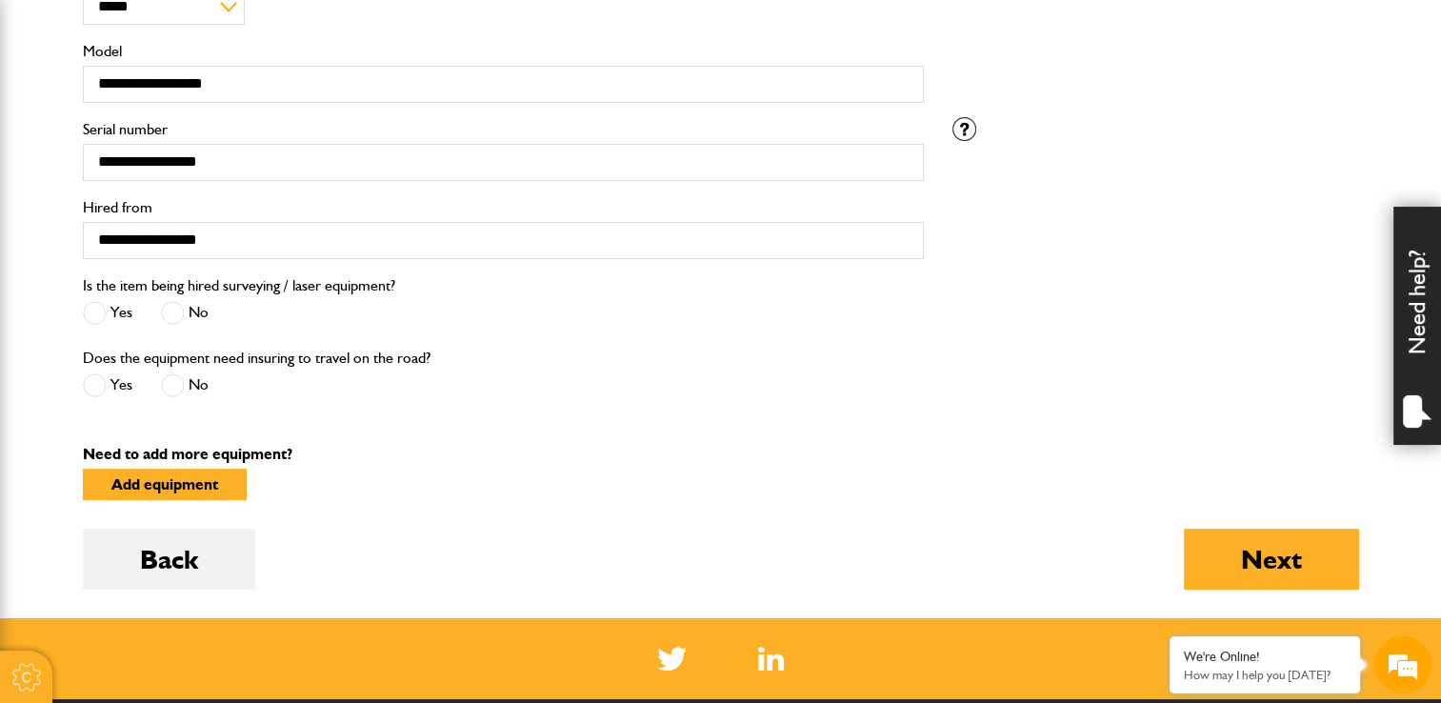
scroll to position [762, 0]
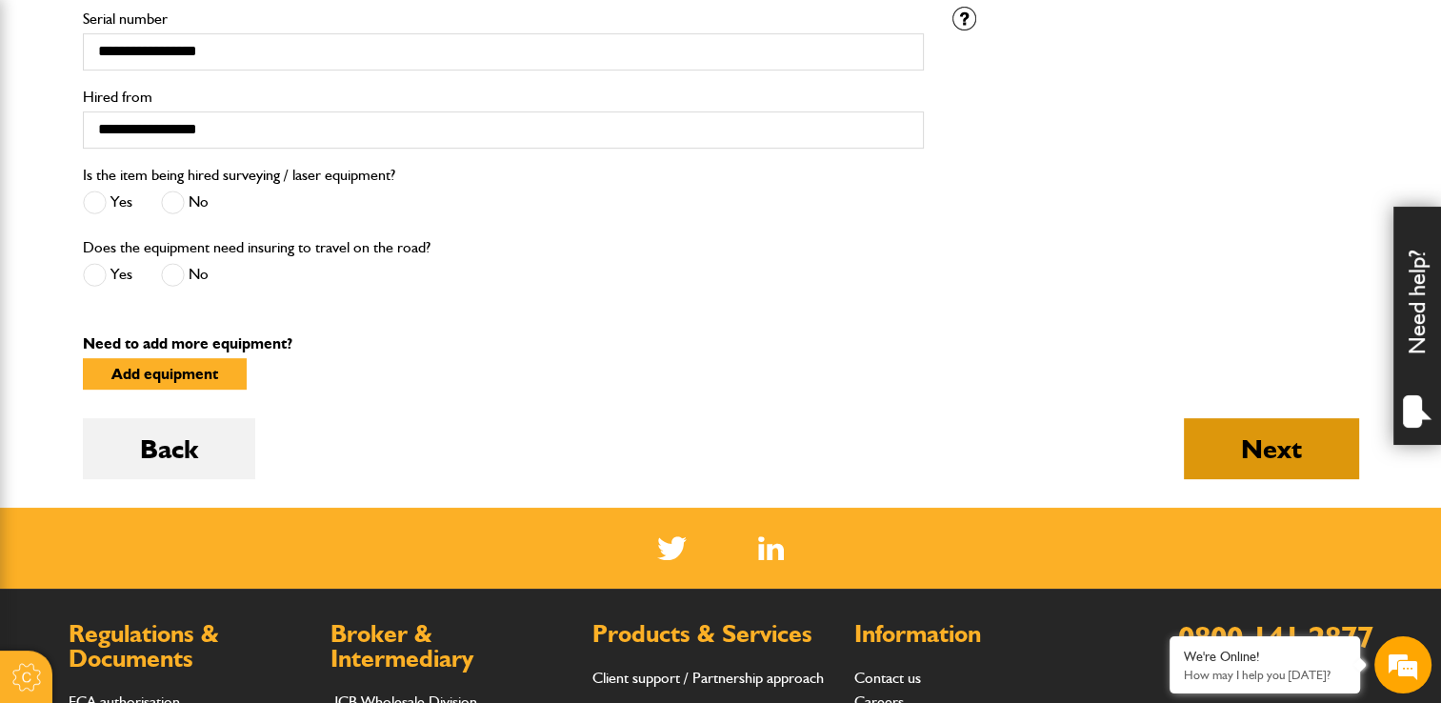
click at [1211, 452] on button "Next" at bounding box center [1271, 448] width 175 height 61
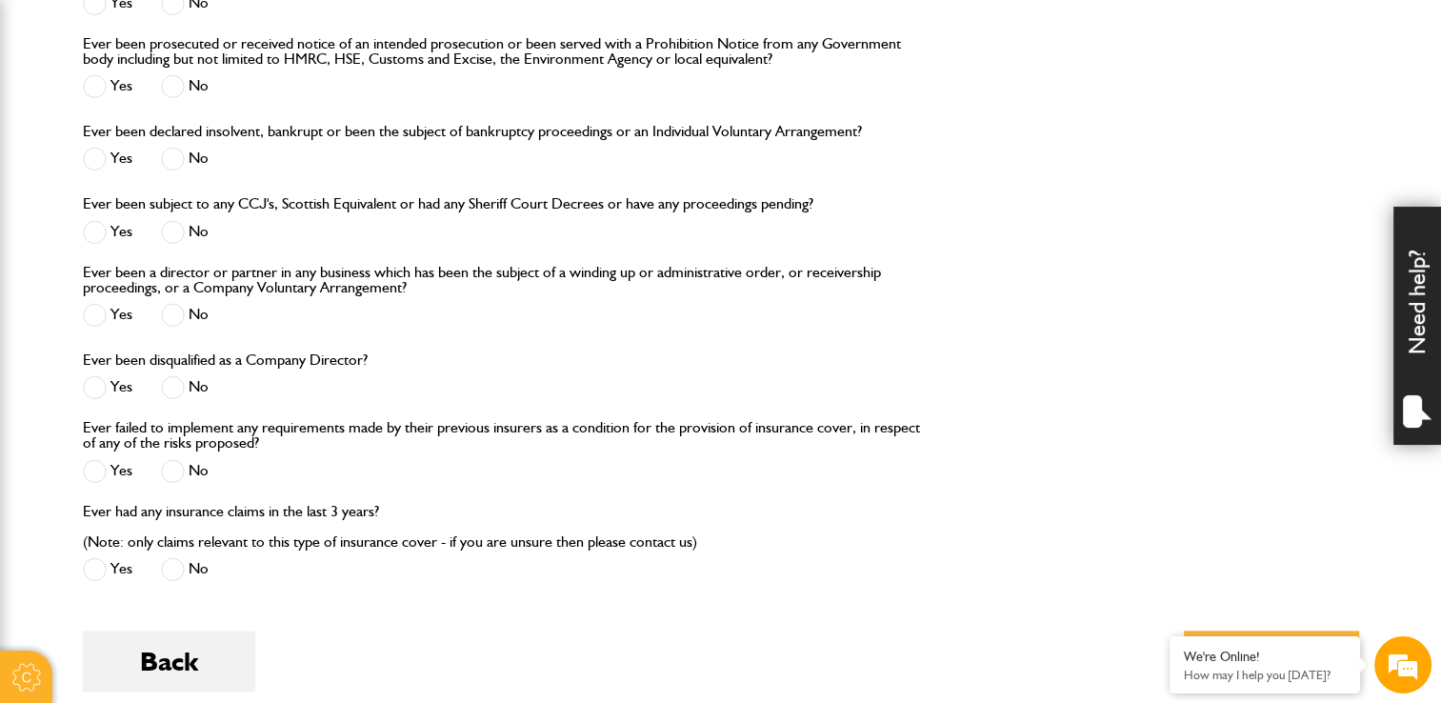
scroll to position [2381, 0]
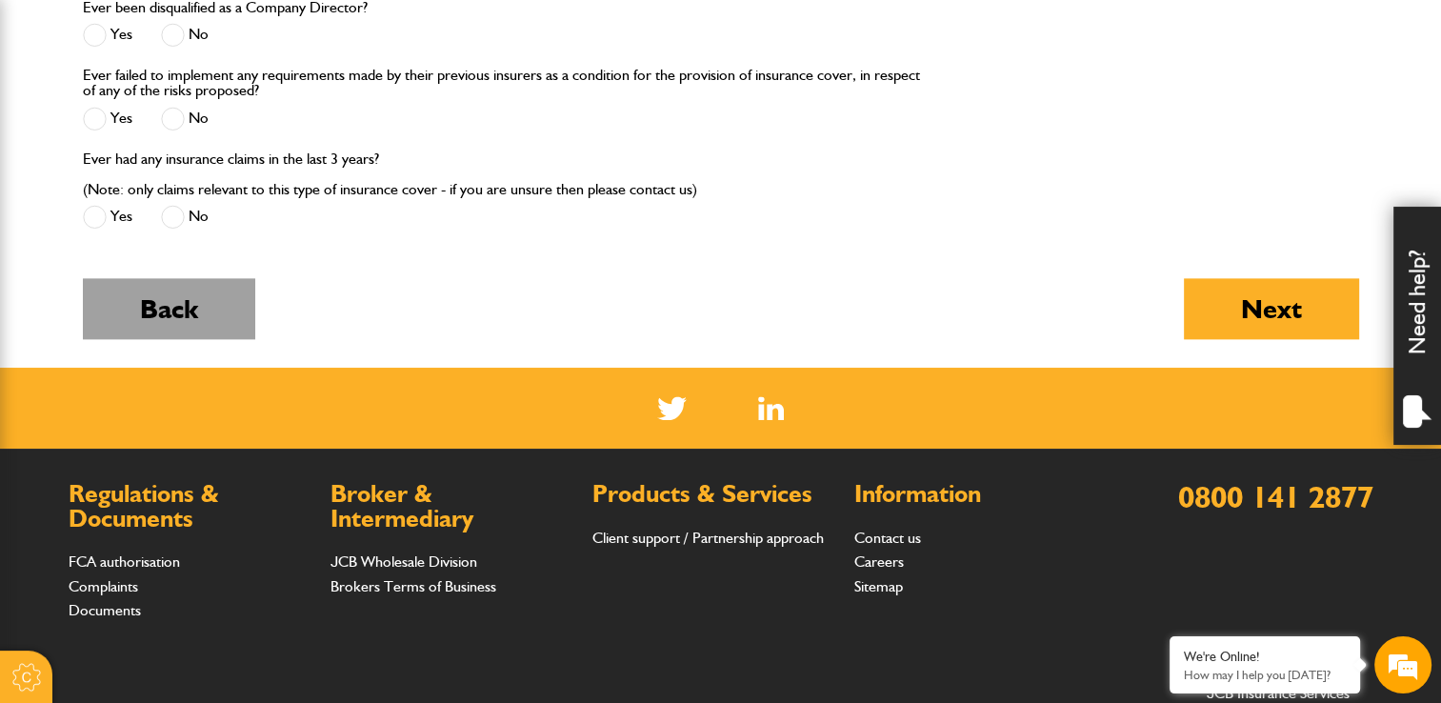
click at [167, 309] on button "Back" at bounding box center [169, 308] width 172 height 61
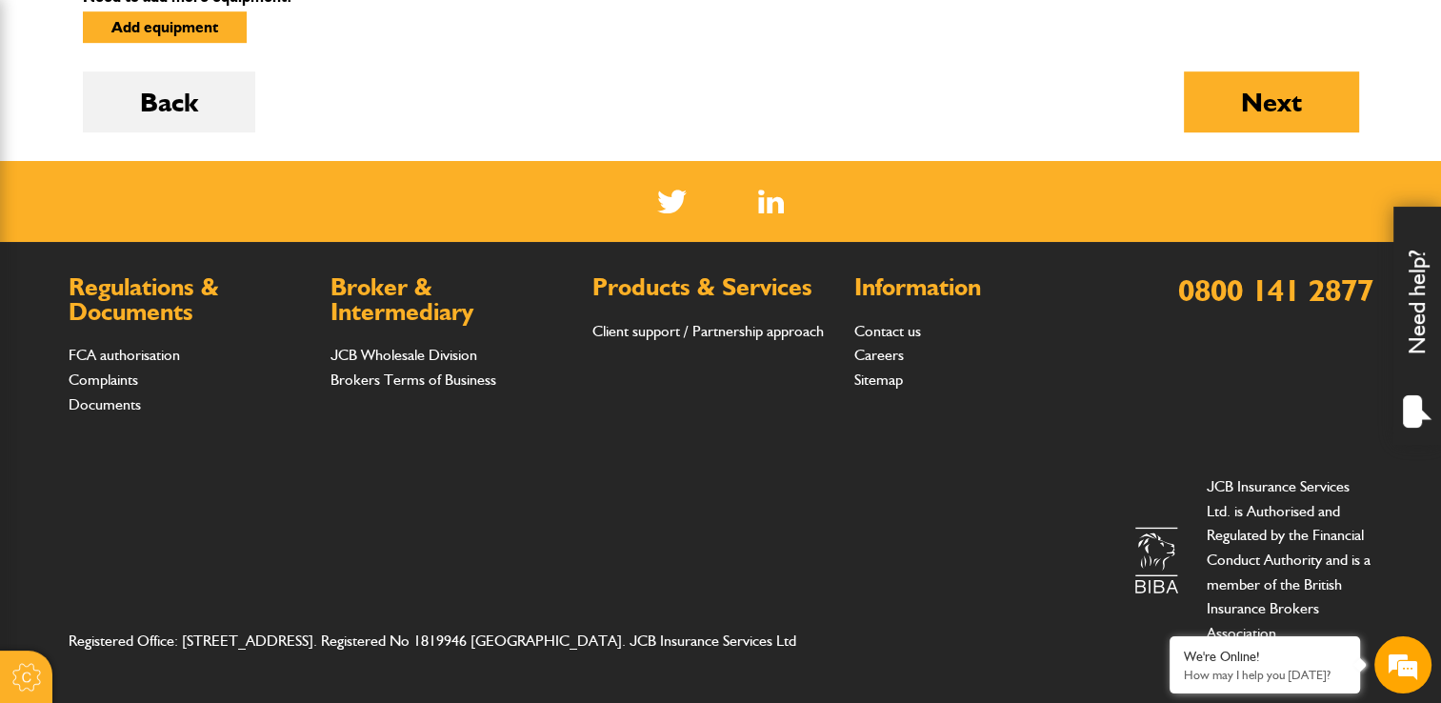
scroll to position [632, 0]
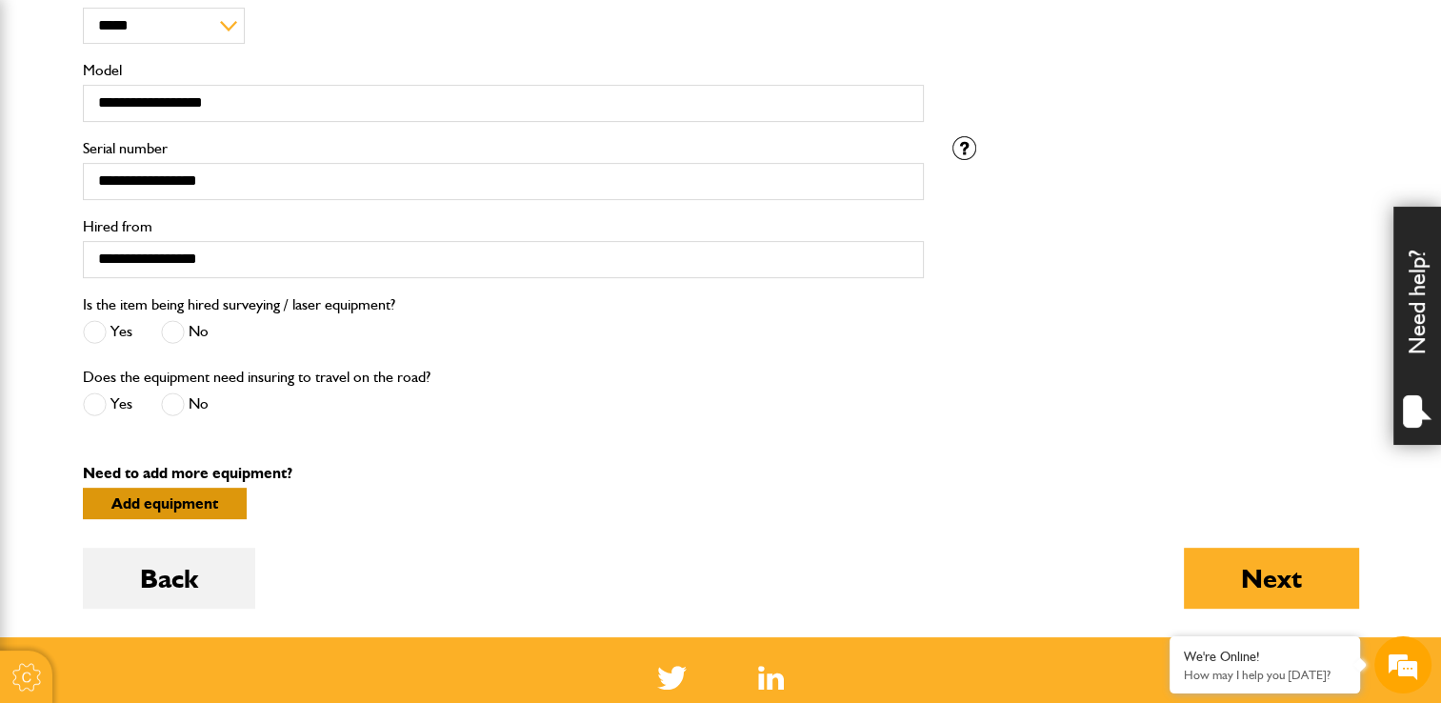
click at [173, 503] on button "Add equipment" at bounding box center [165, 503] width 164 height 31
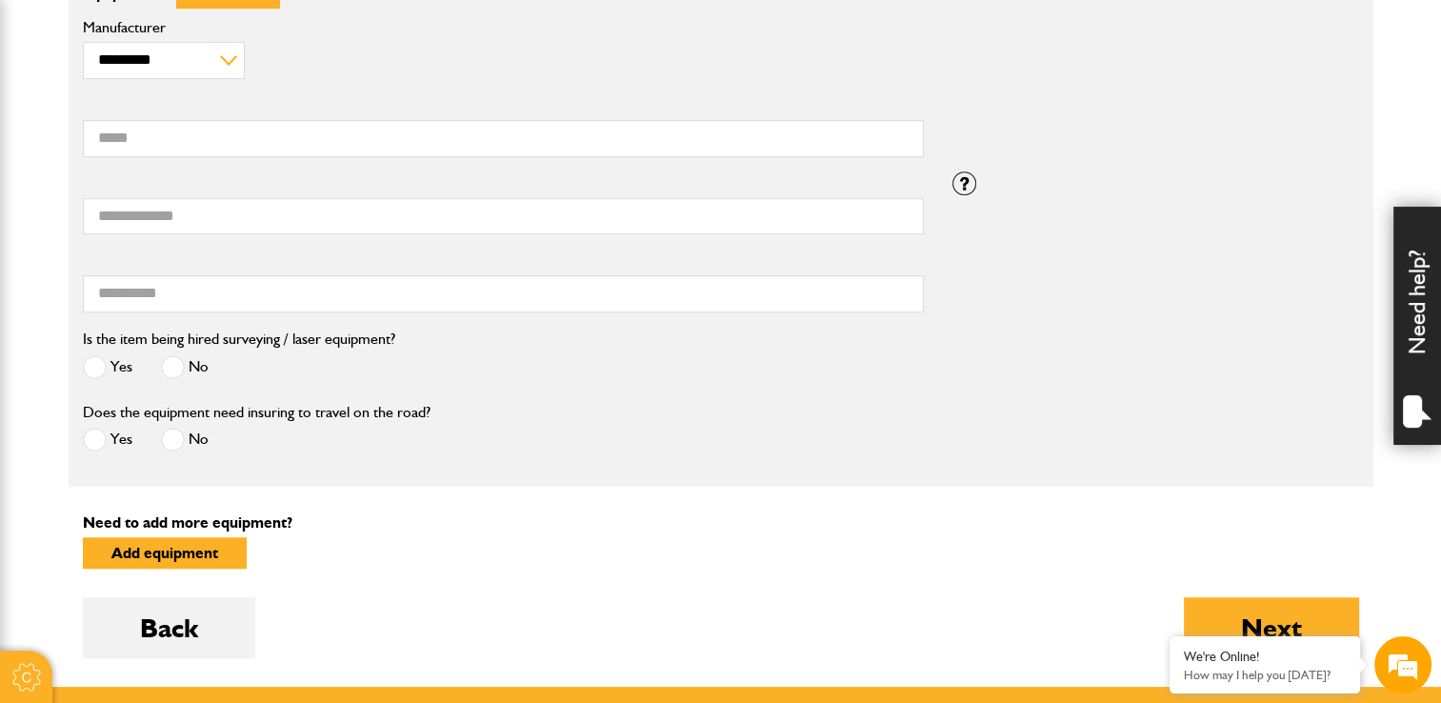
scroll to position [1204, 0]
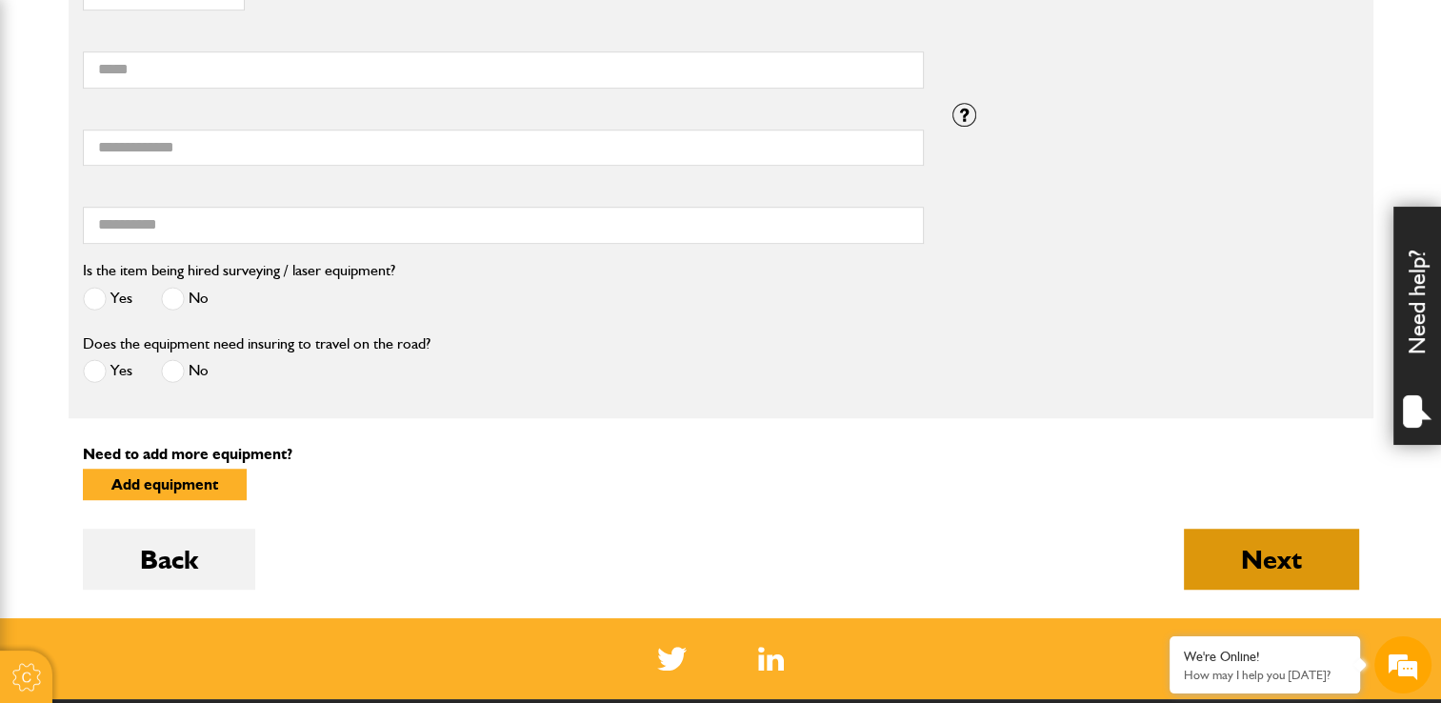
click at [1200, 538] on button "Next" at bounding box center [1271, 559] width 175 height 61
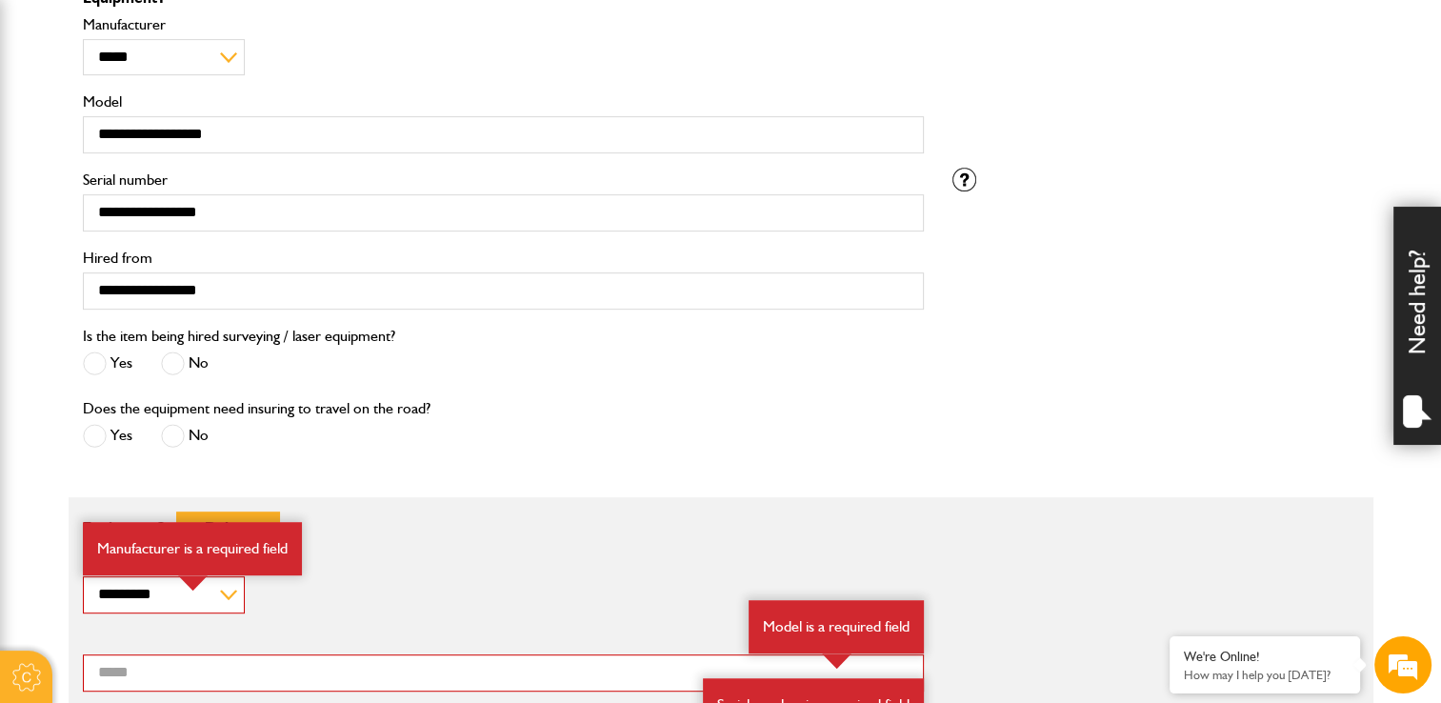
scroll to position [1048, 0]
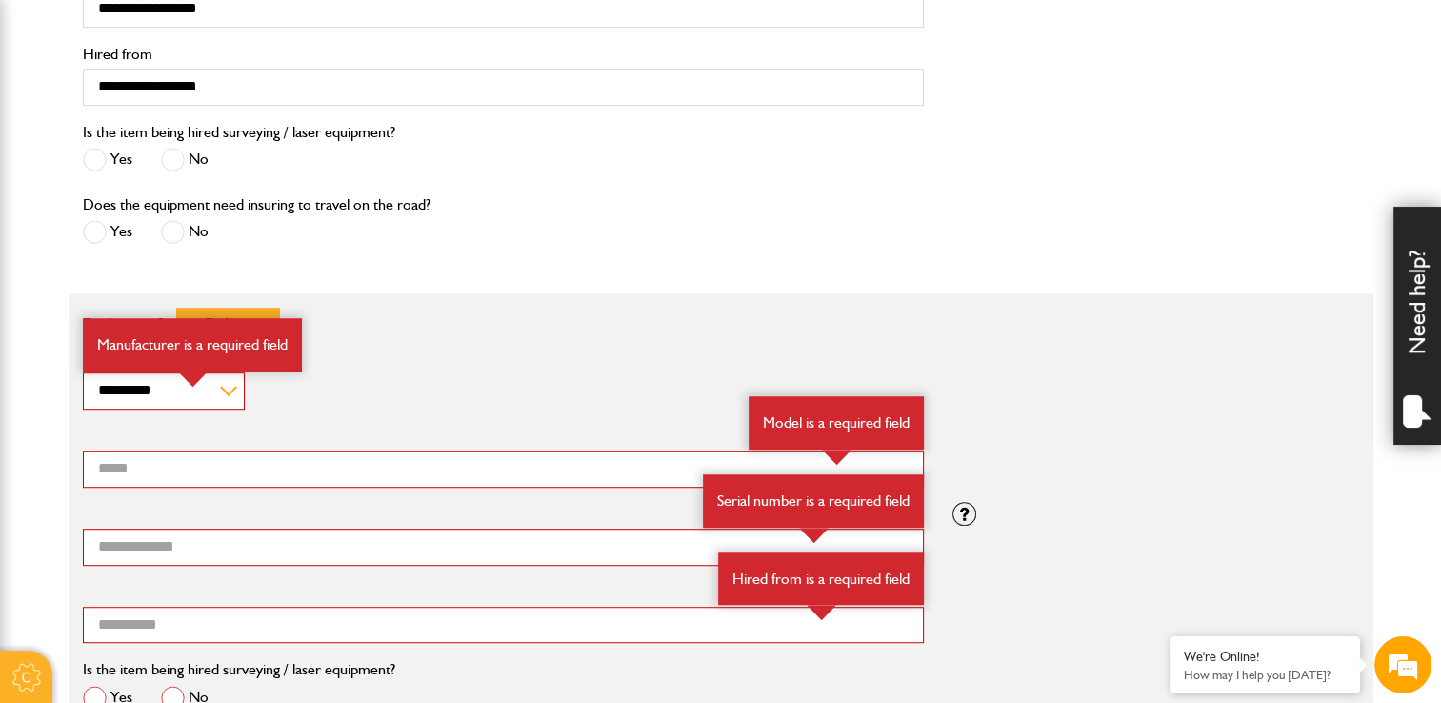
click at [526, 367] on div "**********" at bounding box center [503, 379] width 841 height 58
click at [221, 309] on button "Delete" at bounding box center [228, 323] width 104 height 31
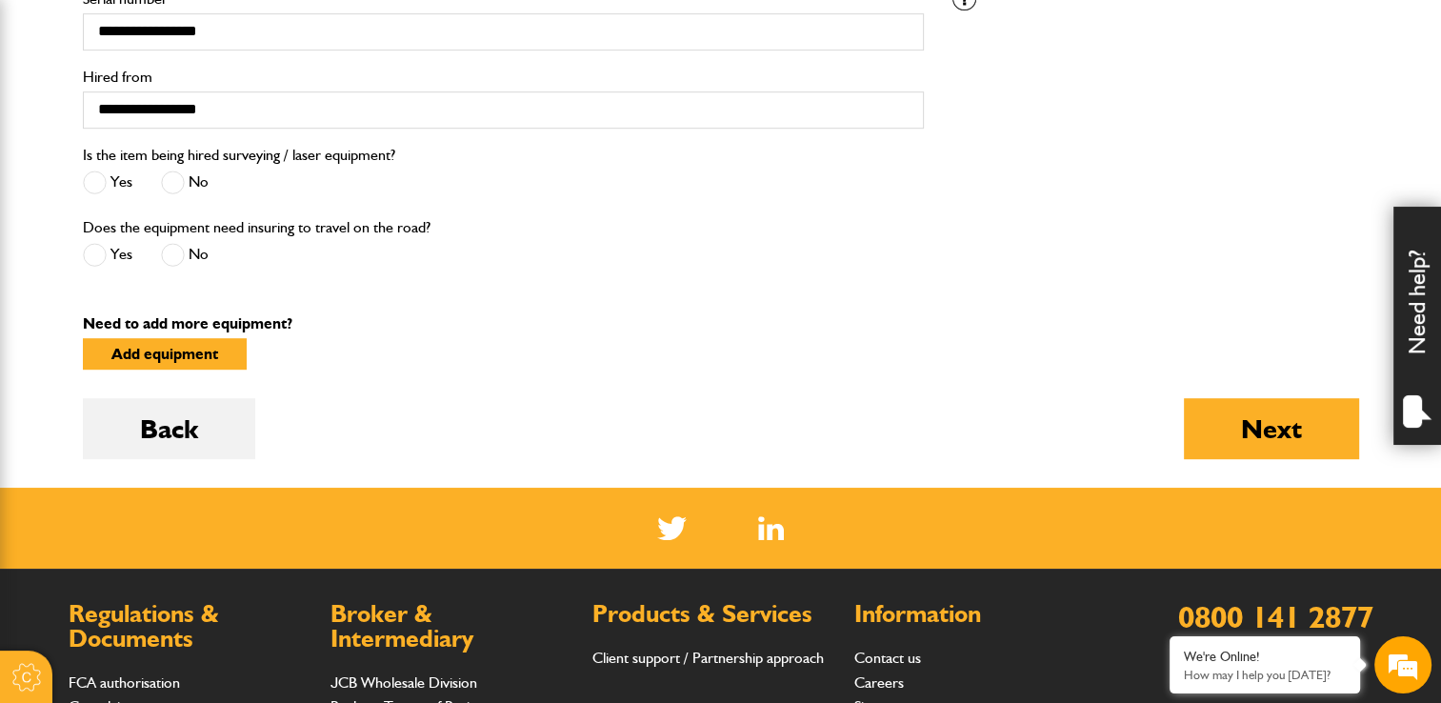
scroll to position [1143, 0]
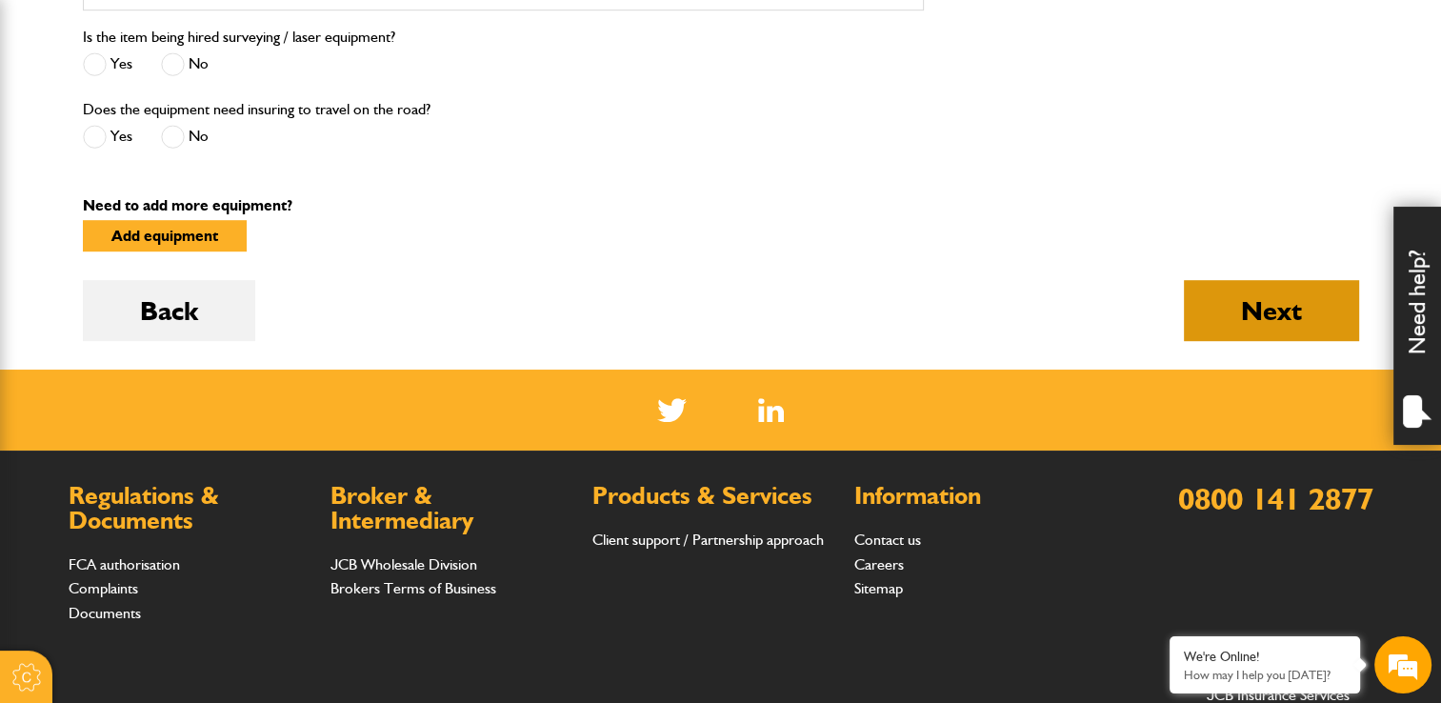
click at [1293, 314] on button "Next" at bounding box center [1271, 310] width 175 height 61
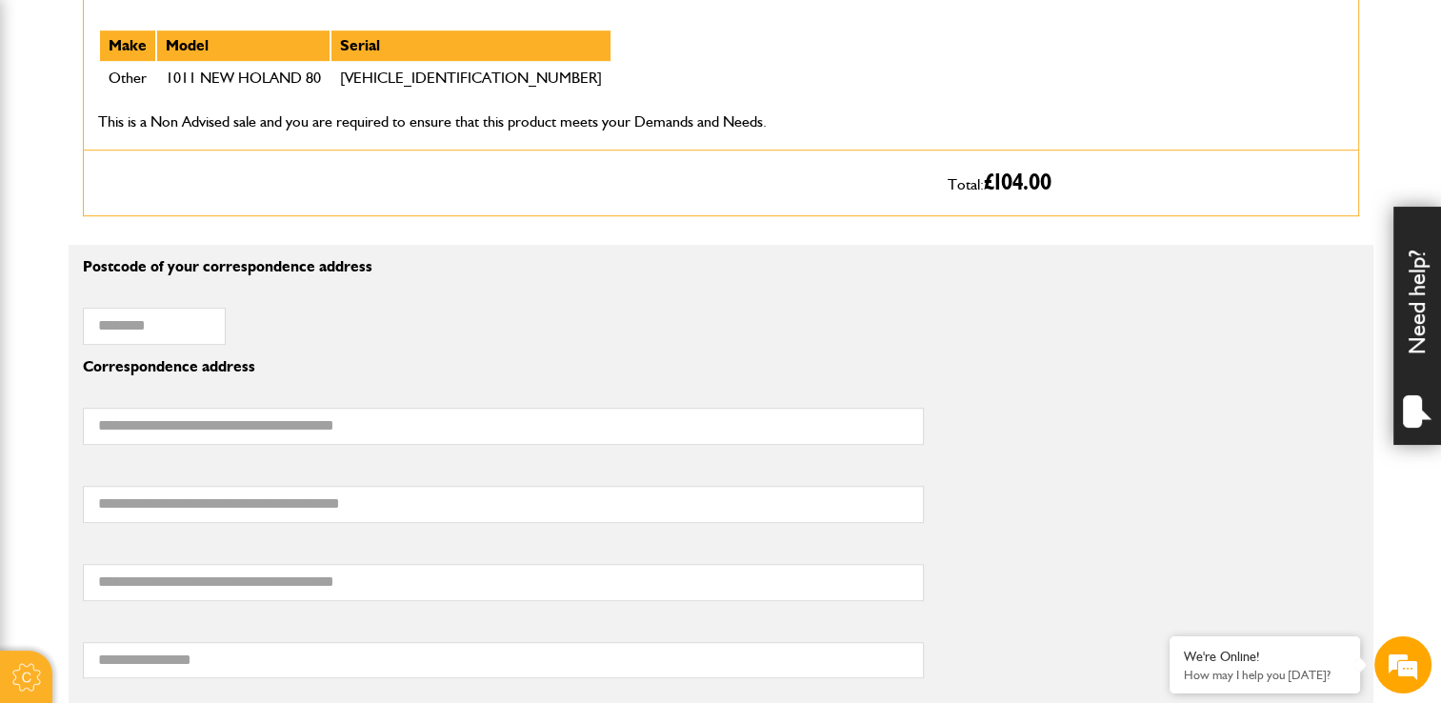
scroll to position [1048, 0]
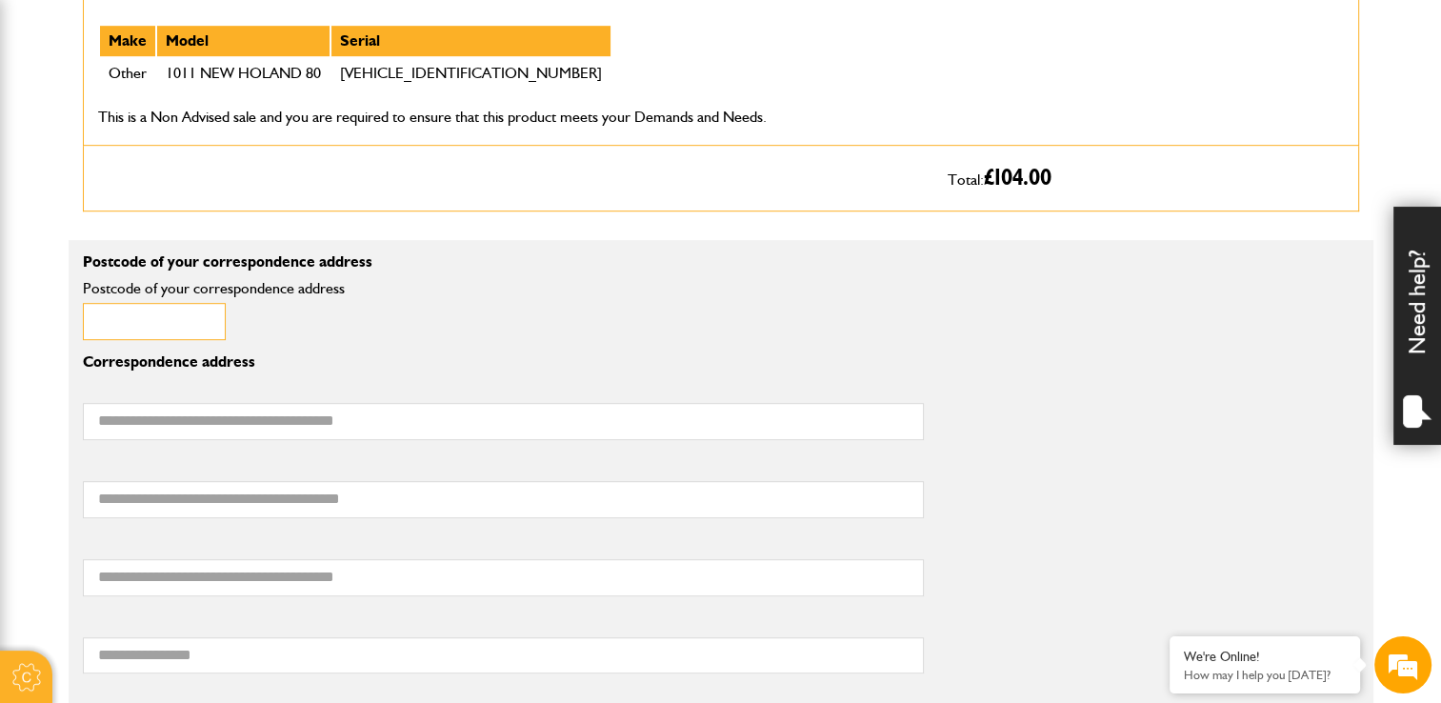
click at [200, 321] on input "Postcode of your correspondence address" at bounding box center [154, 321] width 143 height 37
type input "*******"
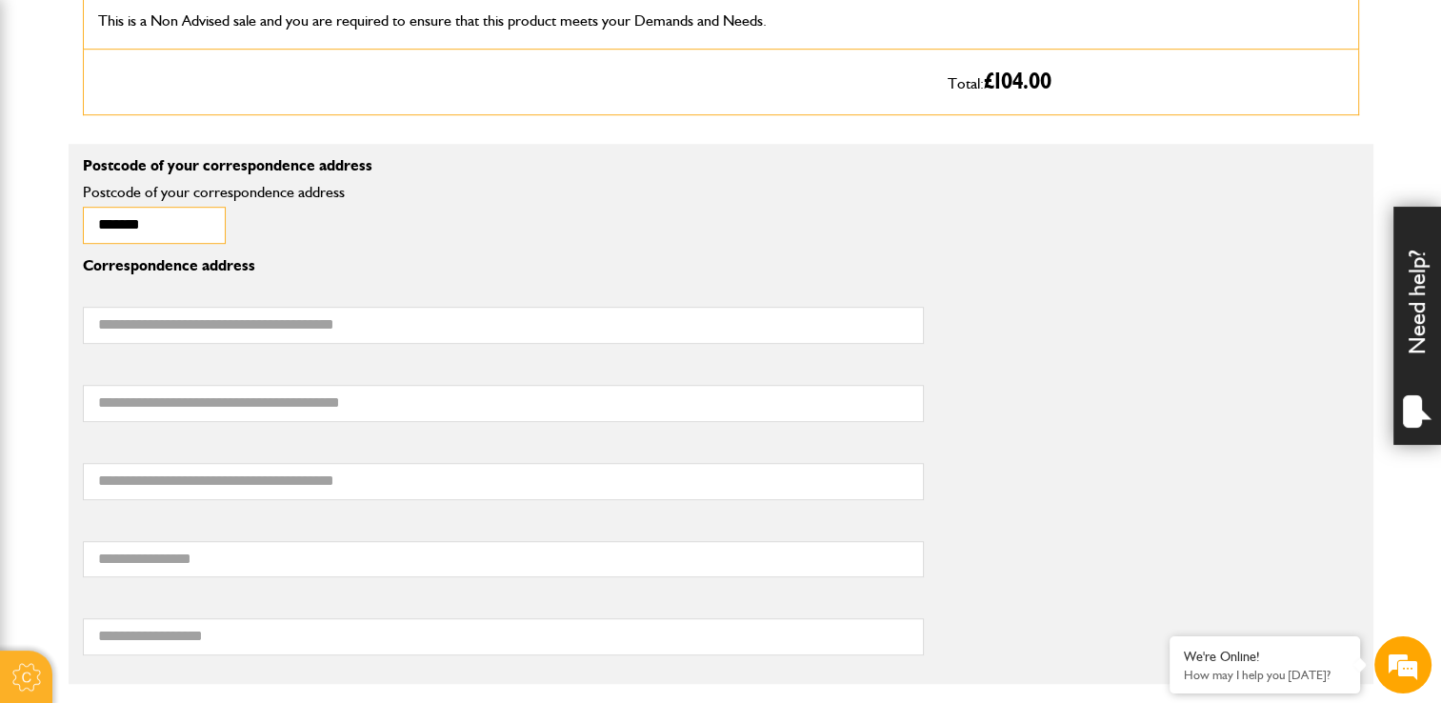
scroll to position [1238, 0]
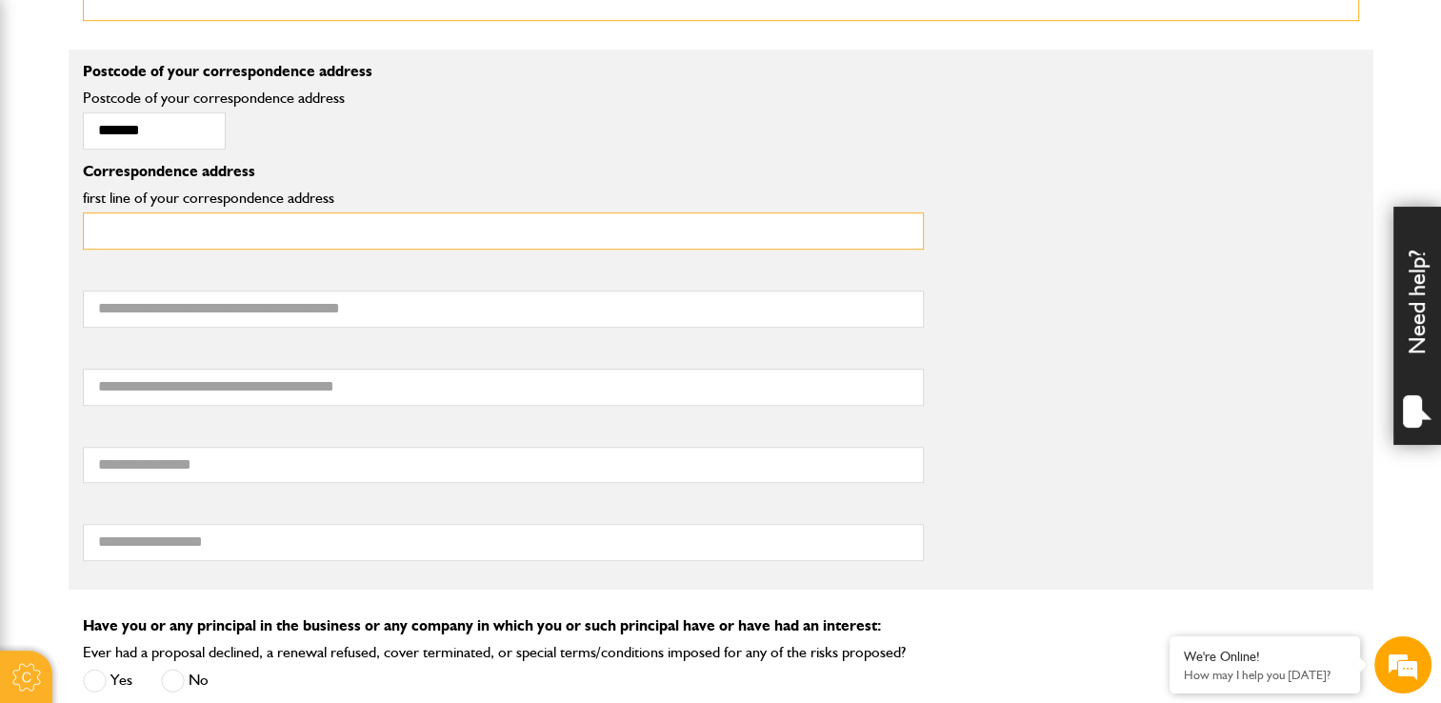
click at [246, 226] on input "first line of your correspondence address" at bounding box center [503, 230] width 841 height 37
type input "******"
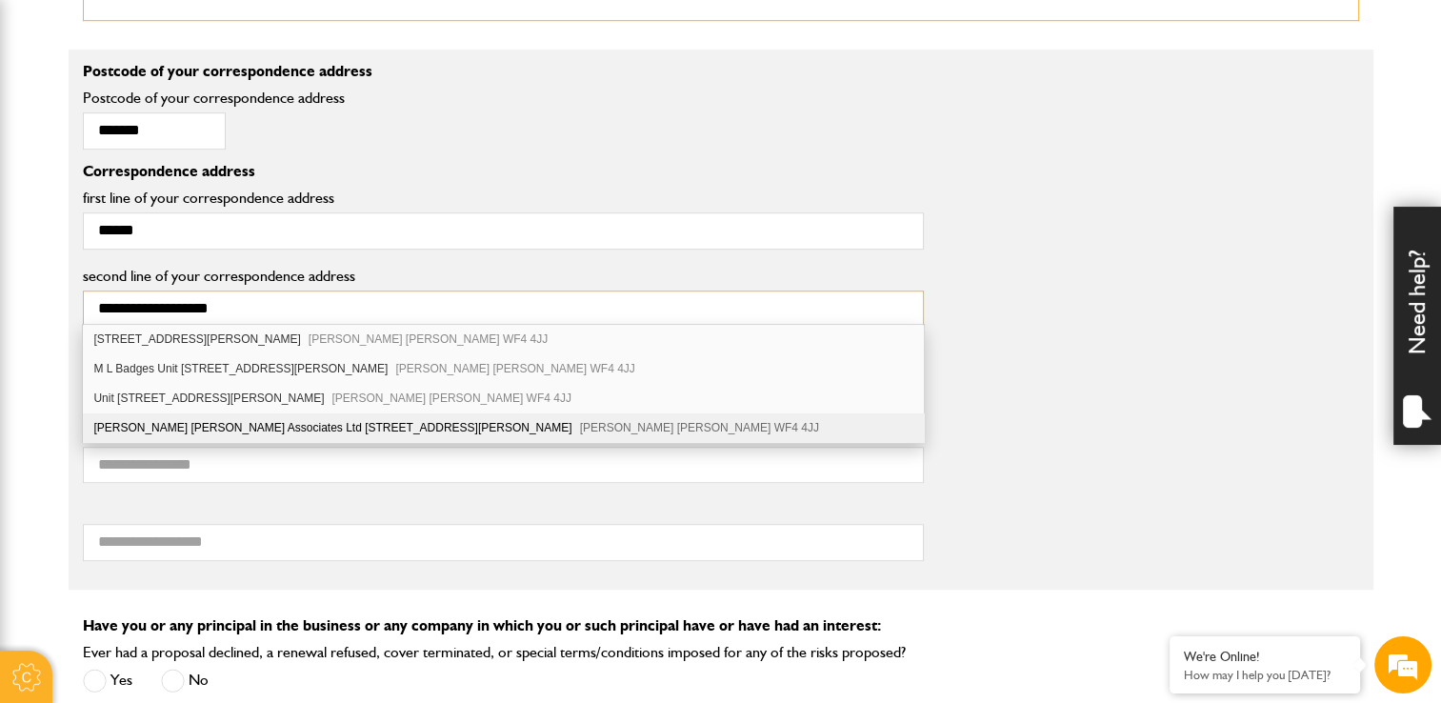
type input "**********"
click at [232, 416] on div "Haigh Huddleston Associates Ltd Unit 4 Midgley Business Park Bar Lane Midgley W…" at bounding box center [503, 427] width 841 height 29
type input "**********"
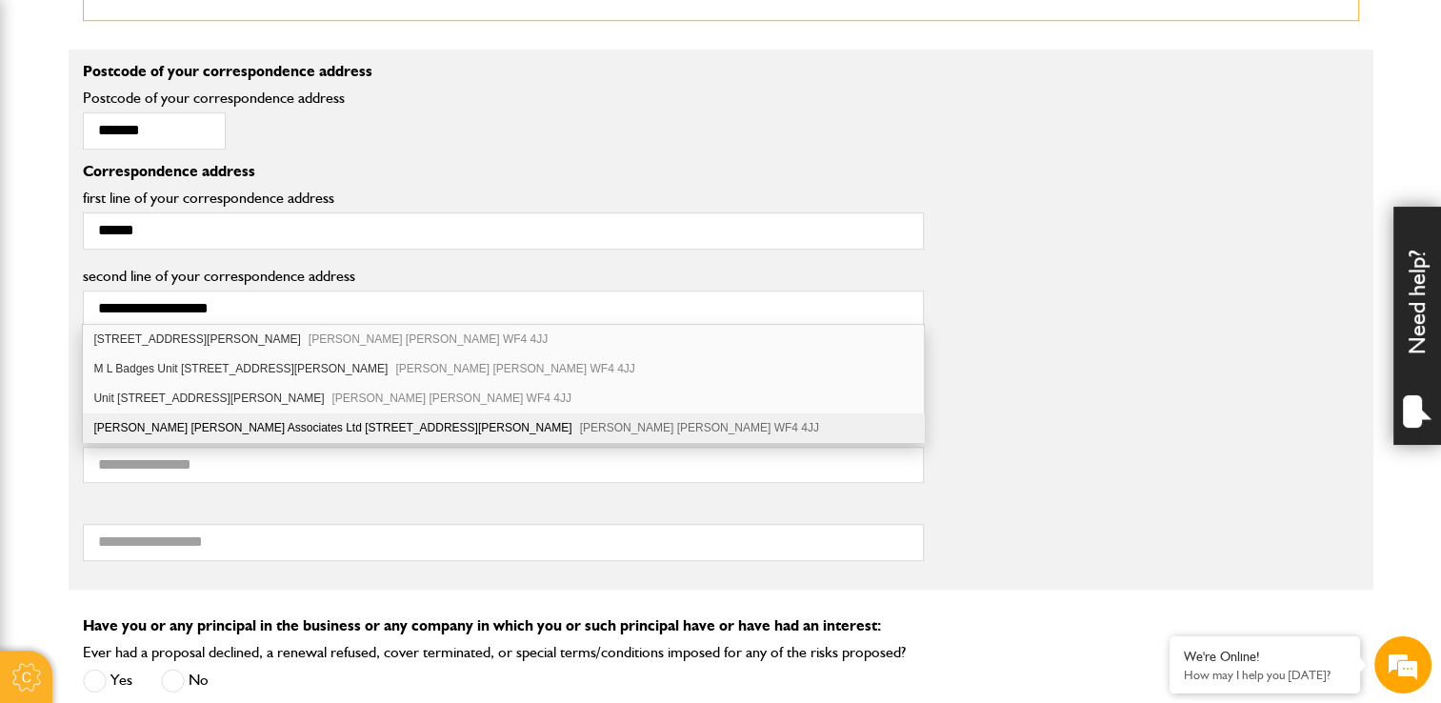
type input "*********"
type input "**********"
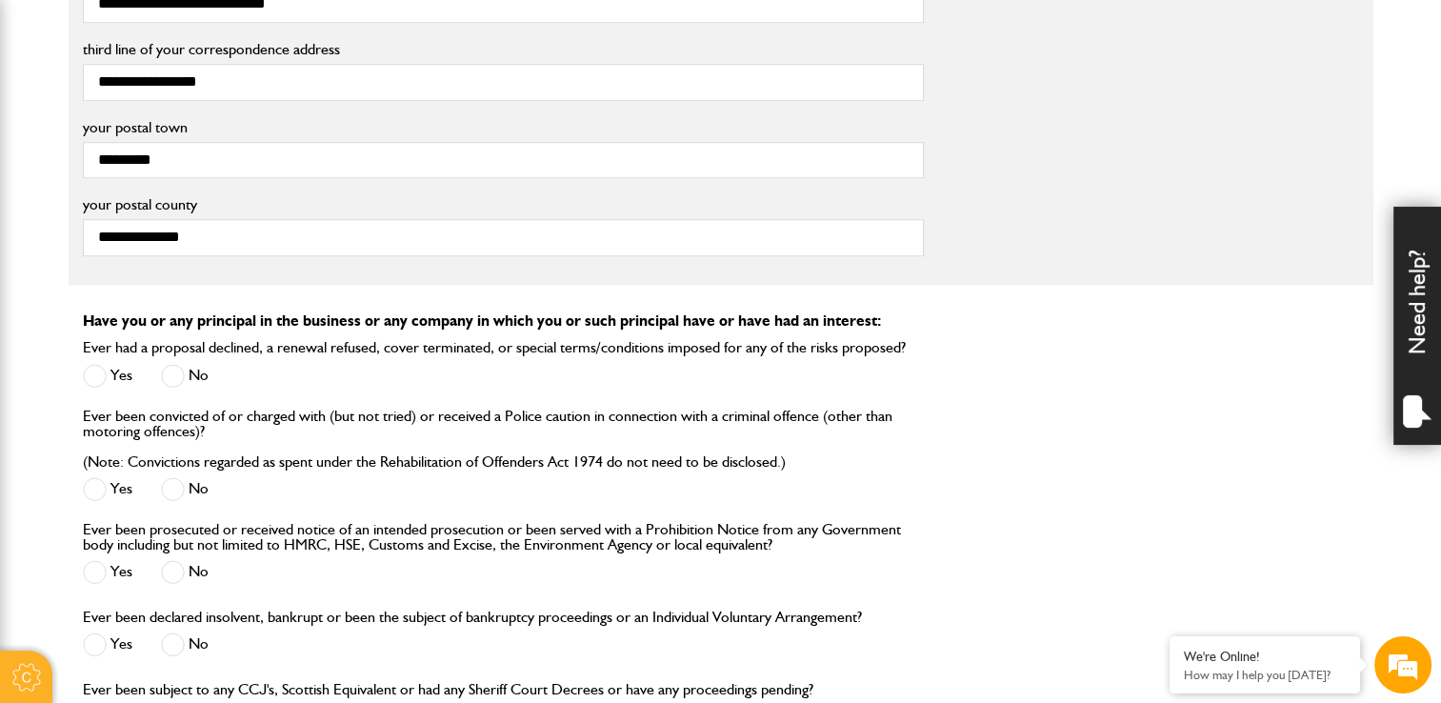
scroll to position [1714, 0]
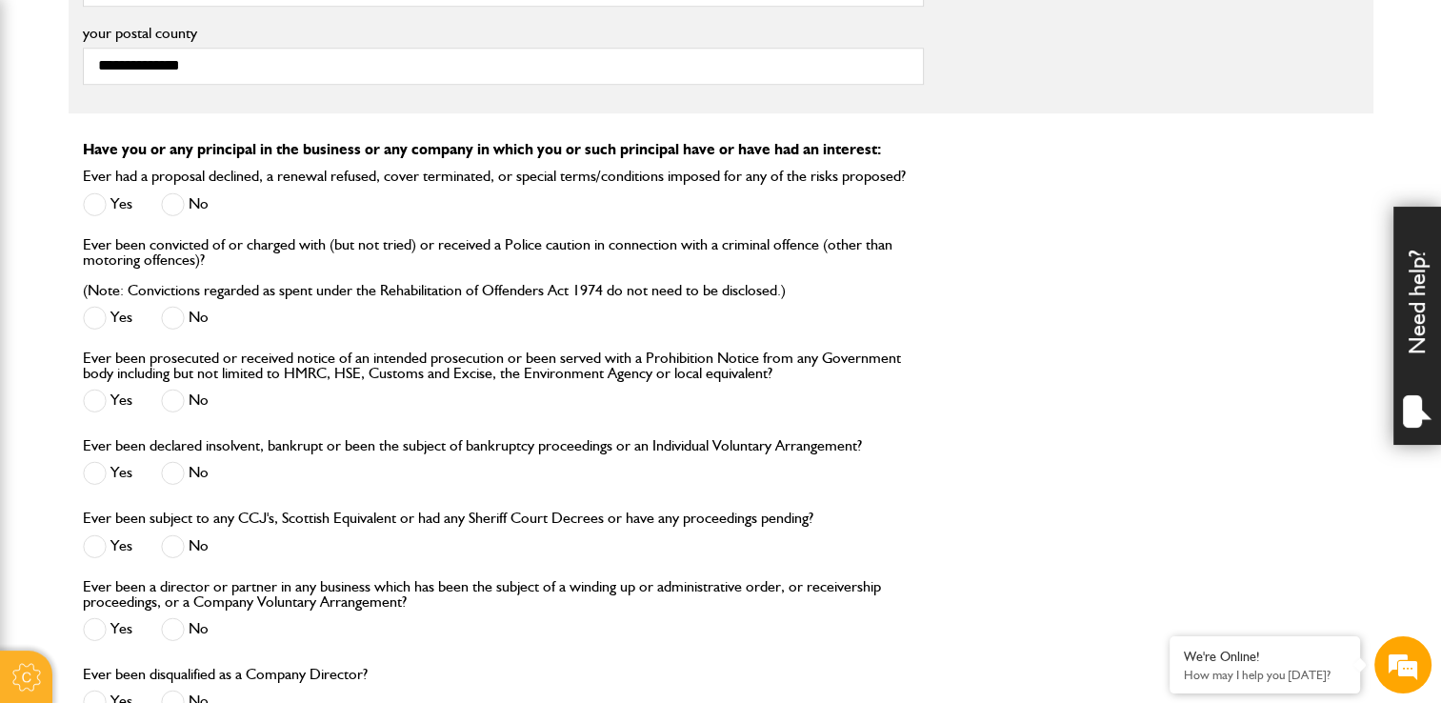
click at [179, 194] on span at bounding box center [173, 204] width 24 height 24
click at [170, 319] on span at bounding box center [173, 318] width 24 height 24
click at [172, 403] on span at bounding box center [173, 401] width 24 height 24
click at [181, 465] on span at bounding box center [173, 473] width 24 height 24
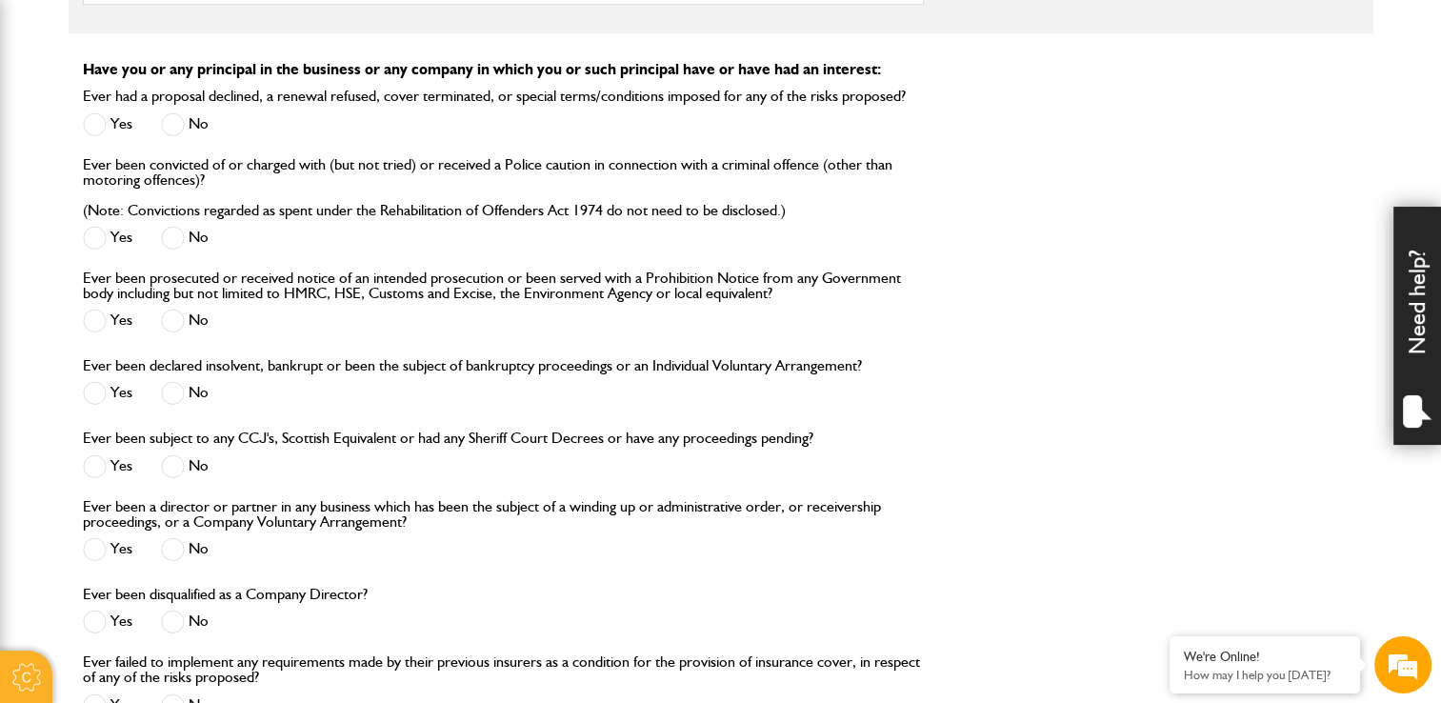
scroll to position [1905, 0]
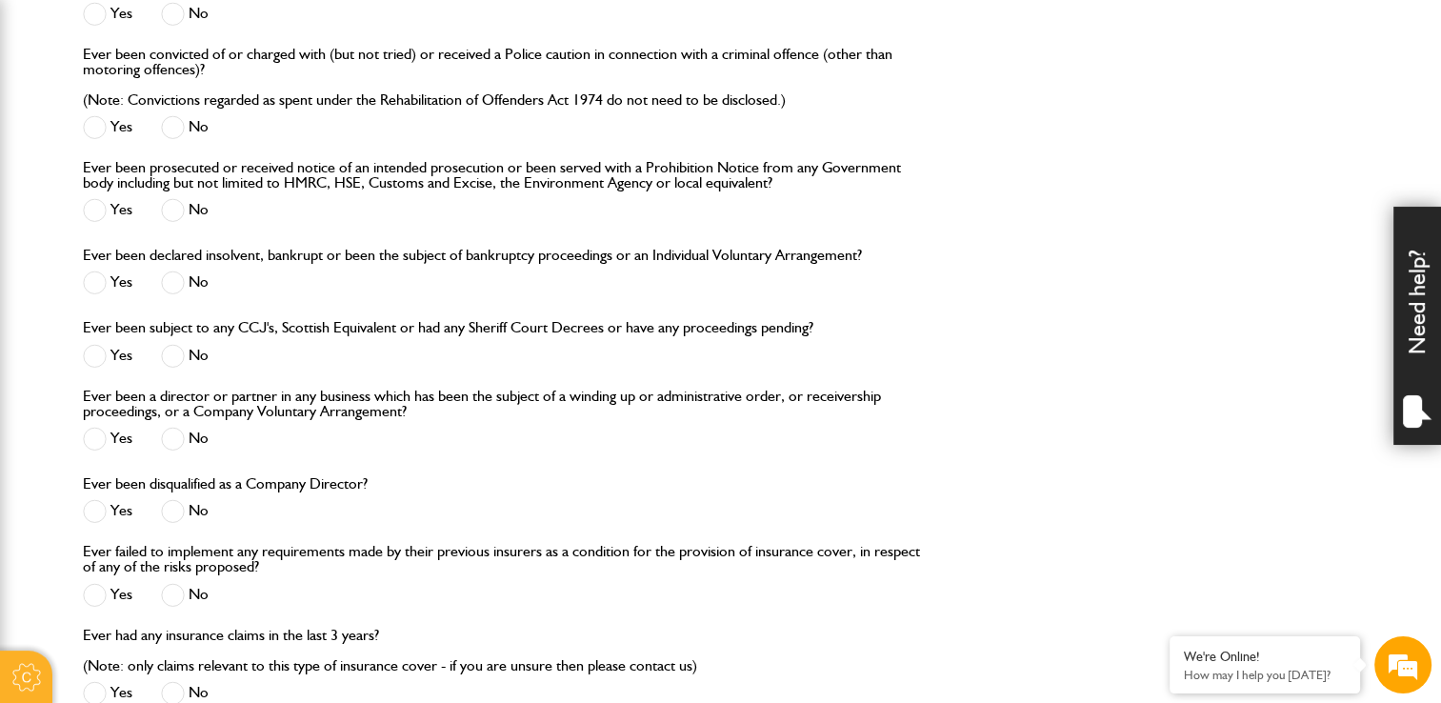
click at [168, 350] on span at bounding box center [173, 356] width 24 height 24
click at [172, 444] on span at bounding box center [173, 439] width 24 height 24
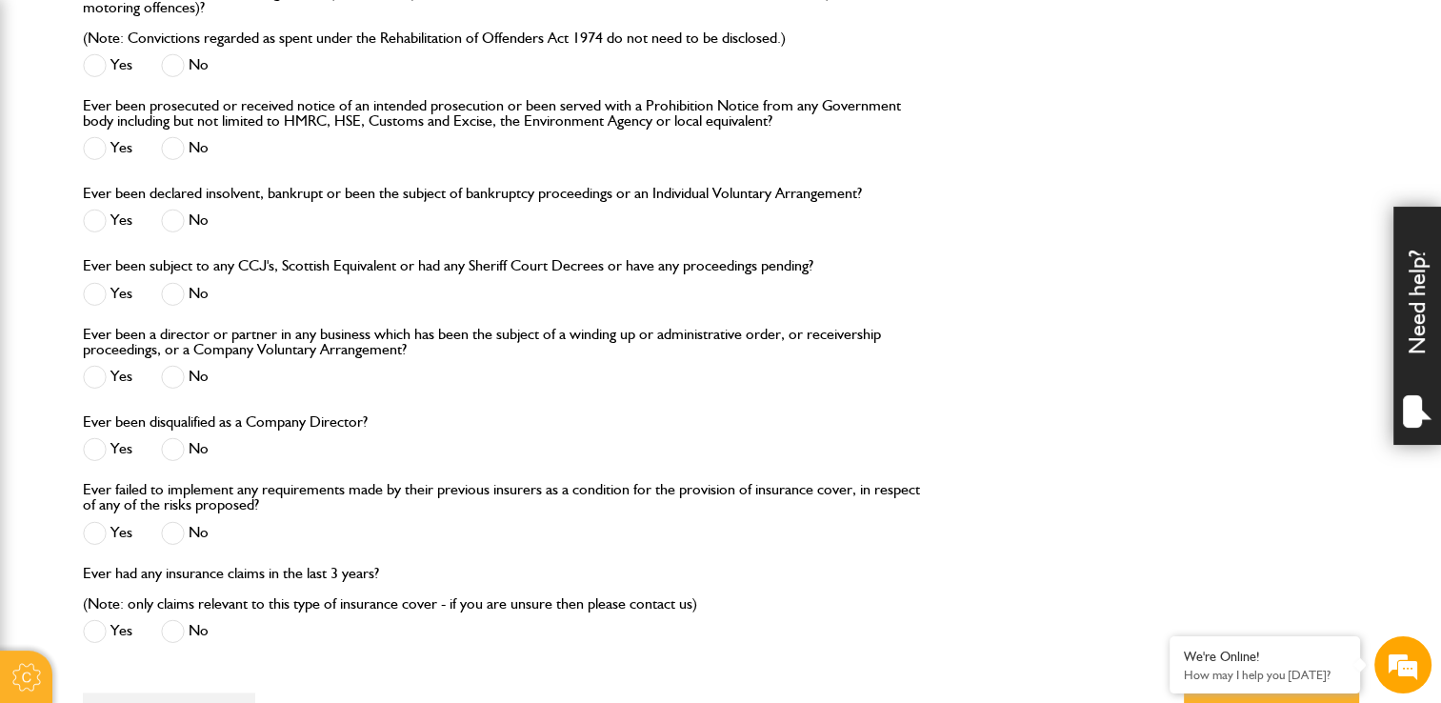
scroll to position [2095, 0]
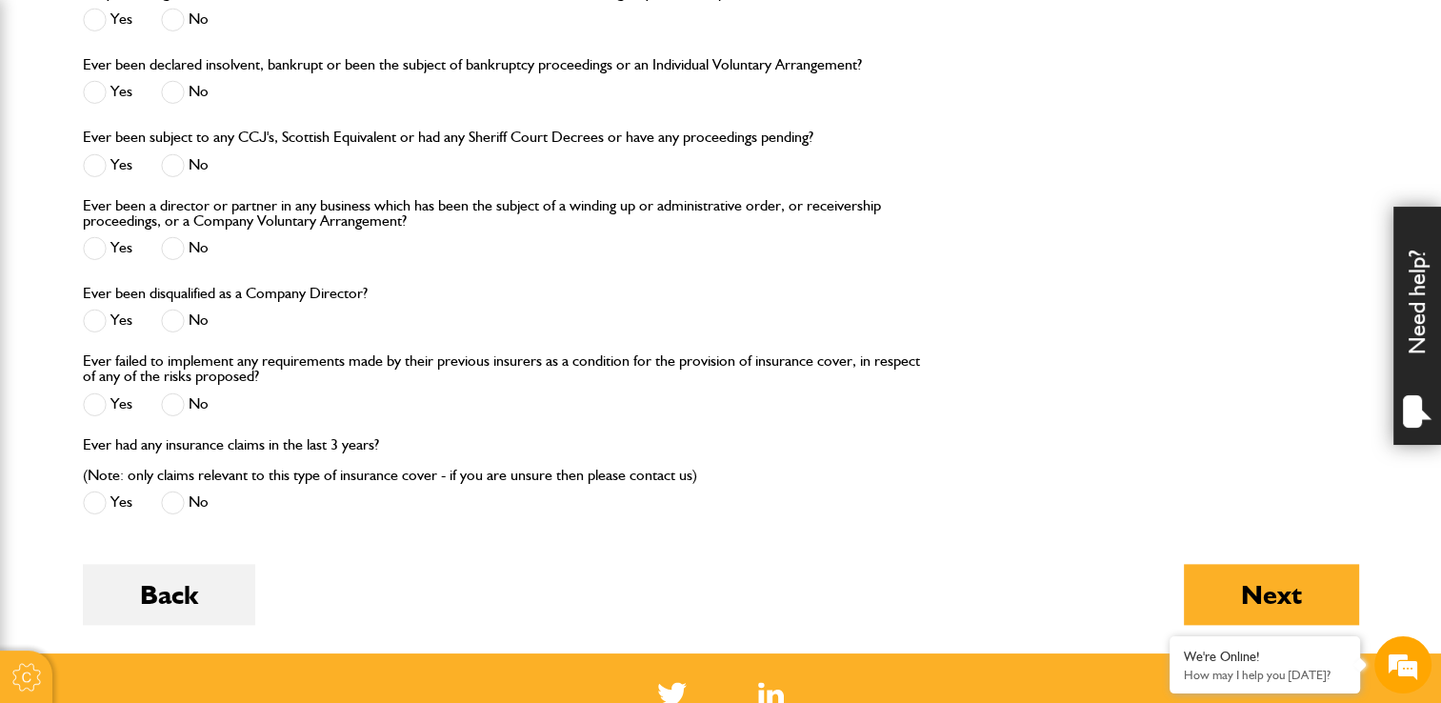
click at [175, 320] on span at bounding box center [173, 321] width 24 height 24
click at [176, 408] on span at bounding box center [173, 404] width 24 height 24
click at [179, 506] on span at bounding box center [173, 502] width 24 height 24
click at [1270, 600] on button "Next" at bounding box center [1271, 594] width 175 height 61
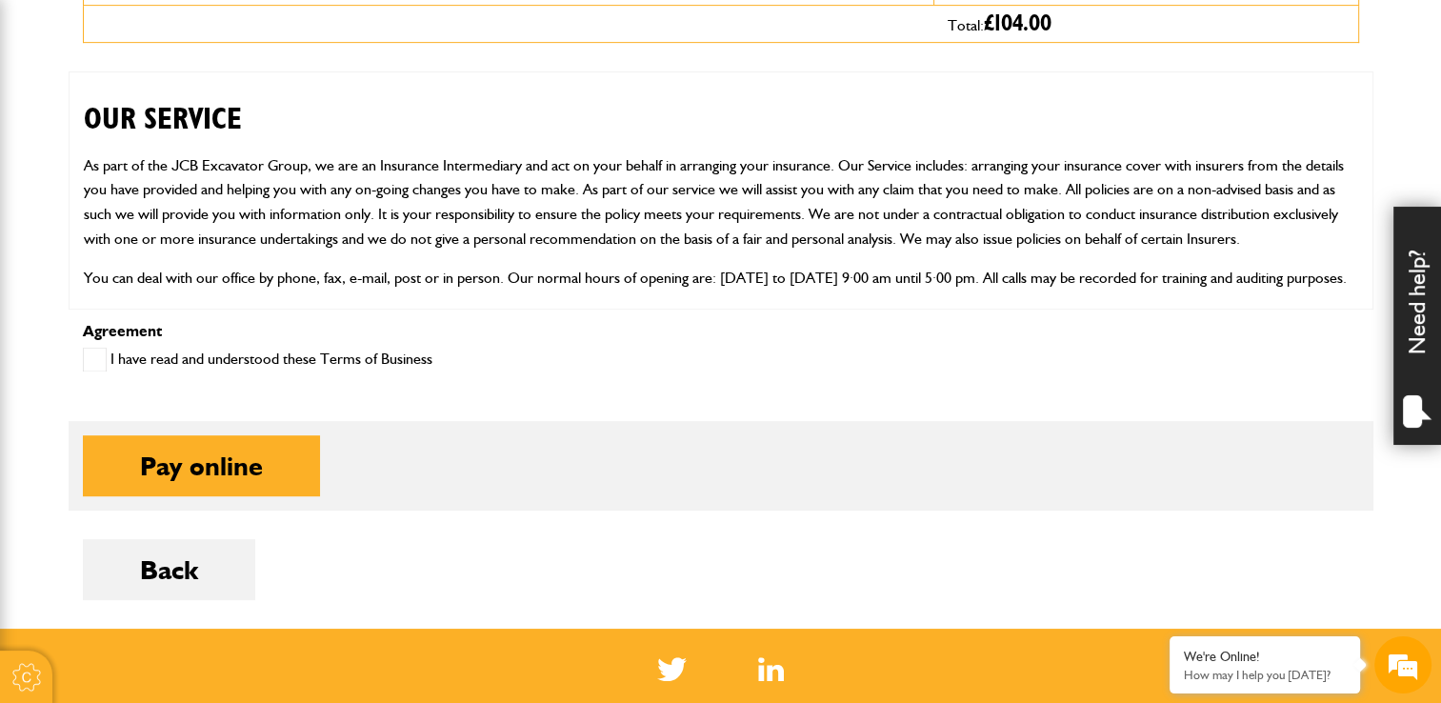
scroll to position [857, 0]
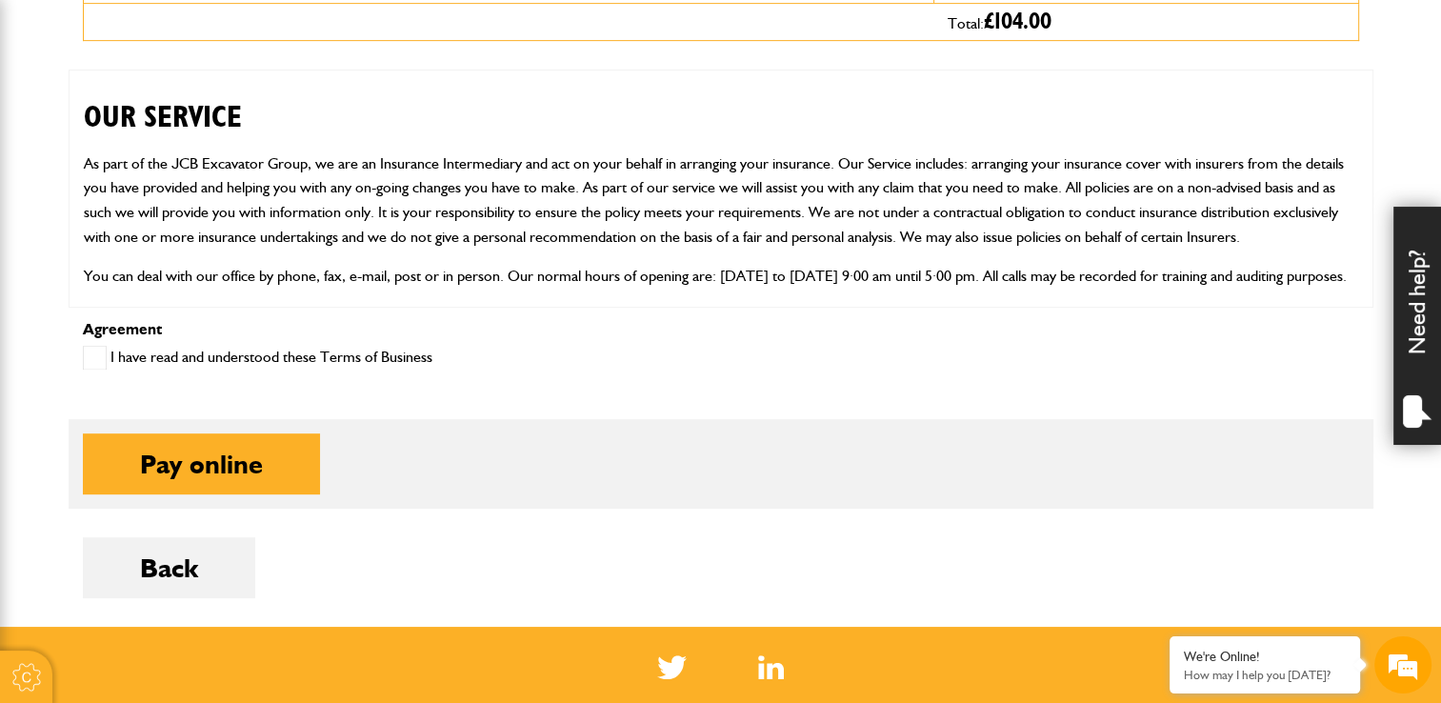
click at [90, 355] on span at bounding box center [95, 358] width 24 height 24
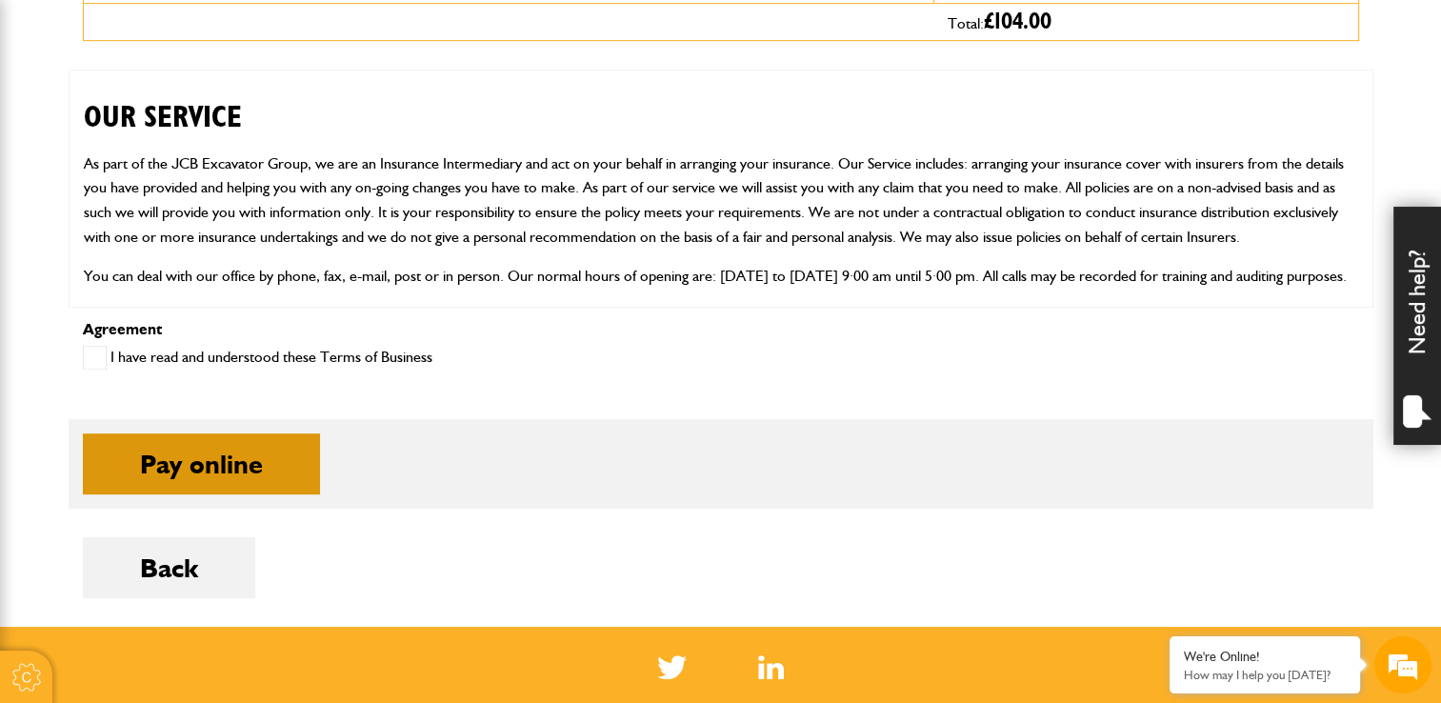
drag, startPoint x: 242, startPoint y: 464, endPoint x: 634, endPoint y: 520, distance: 396.4
click at [244, 464] on button "Pay online" at bounding box center [201, 463] width 237 height 61
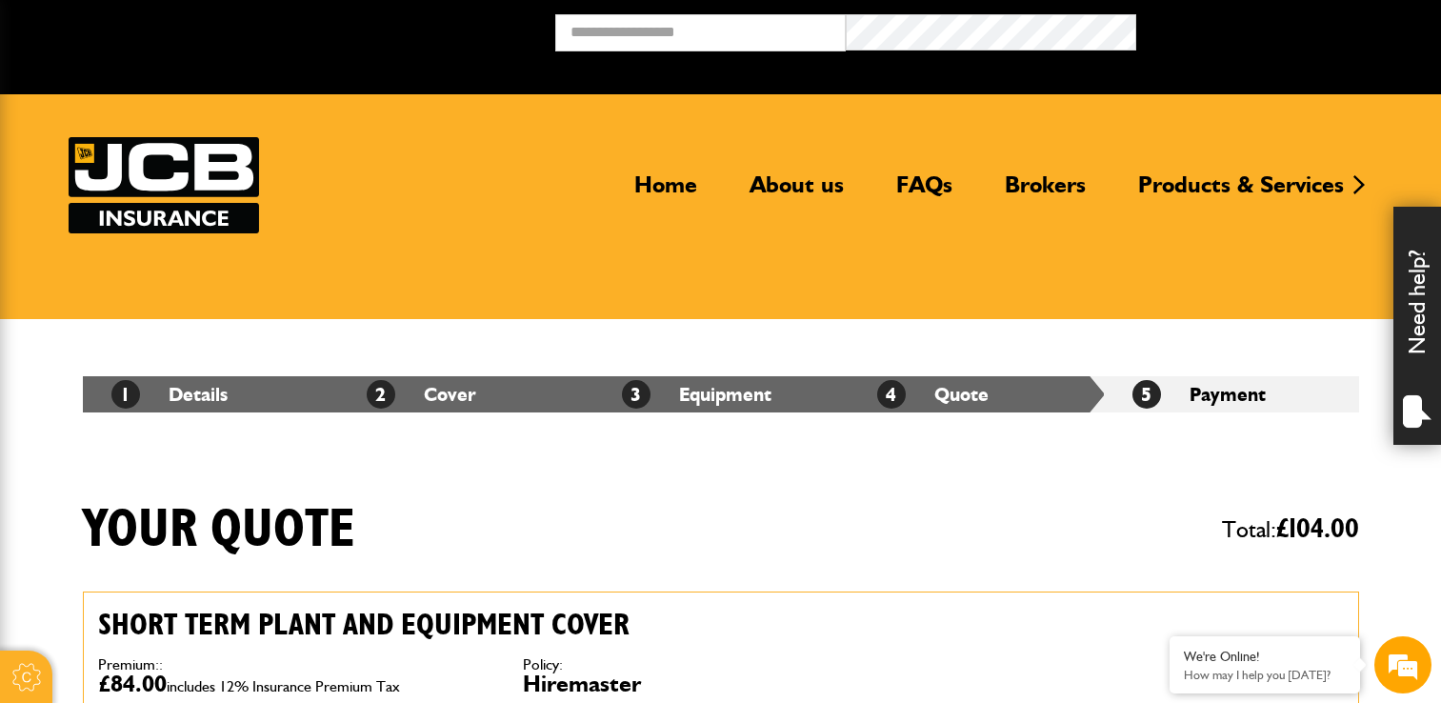
scroll to position [2095, 0]
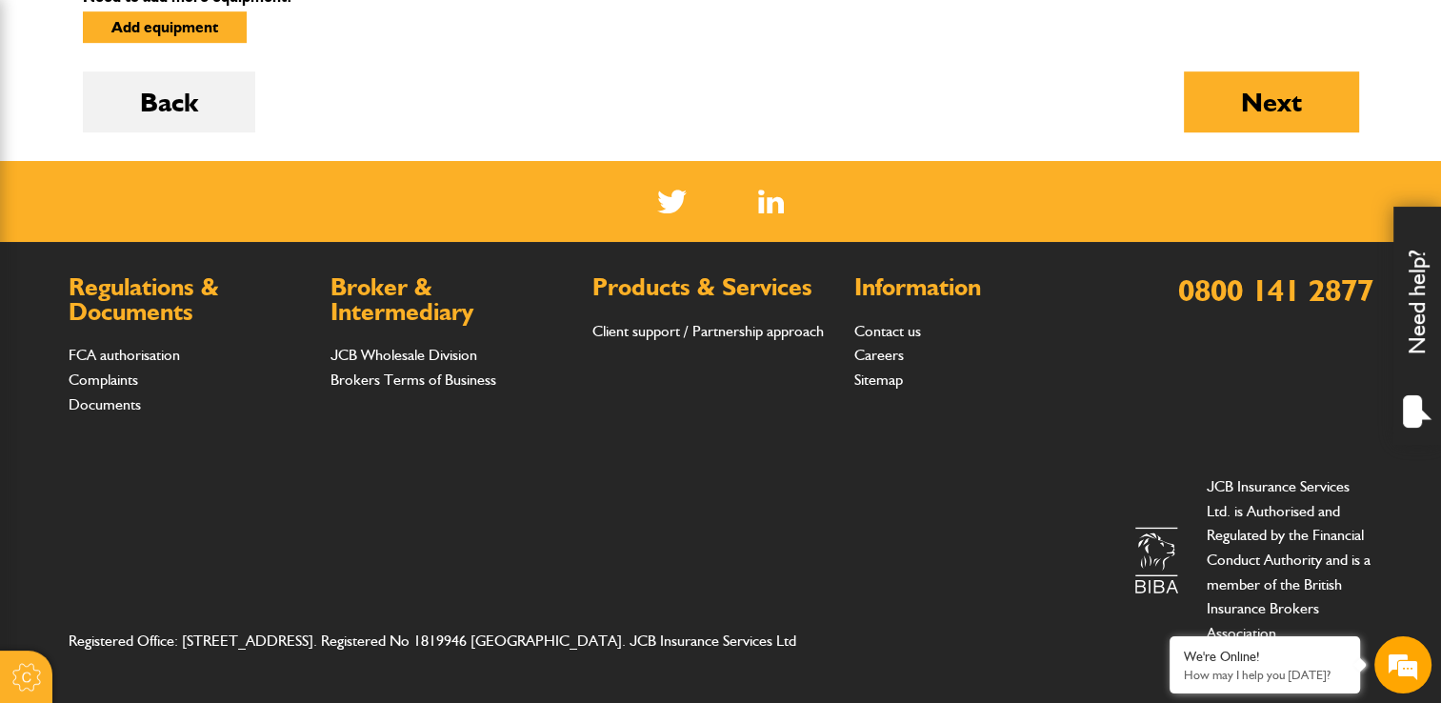
scroll to position [537, 0]
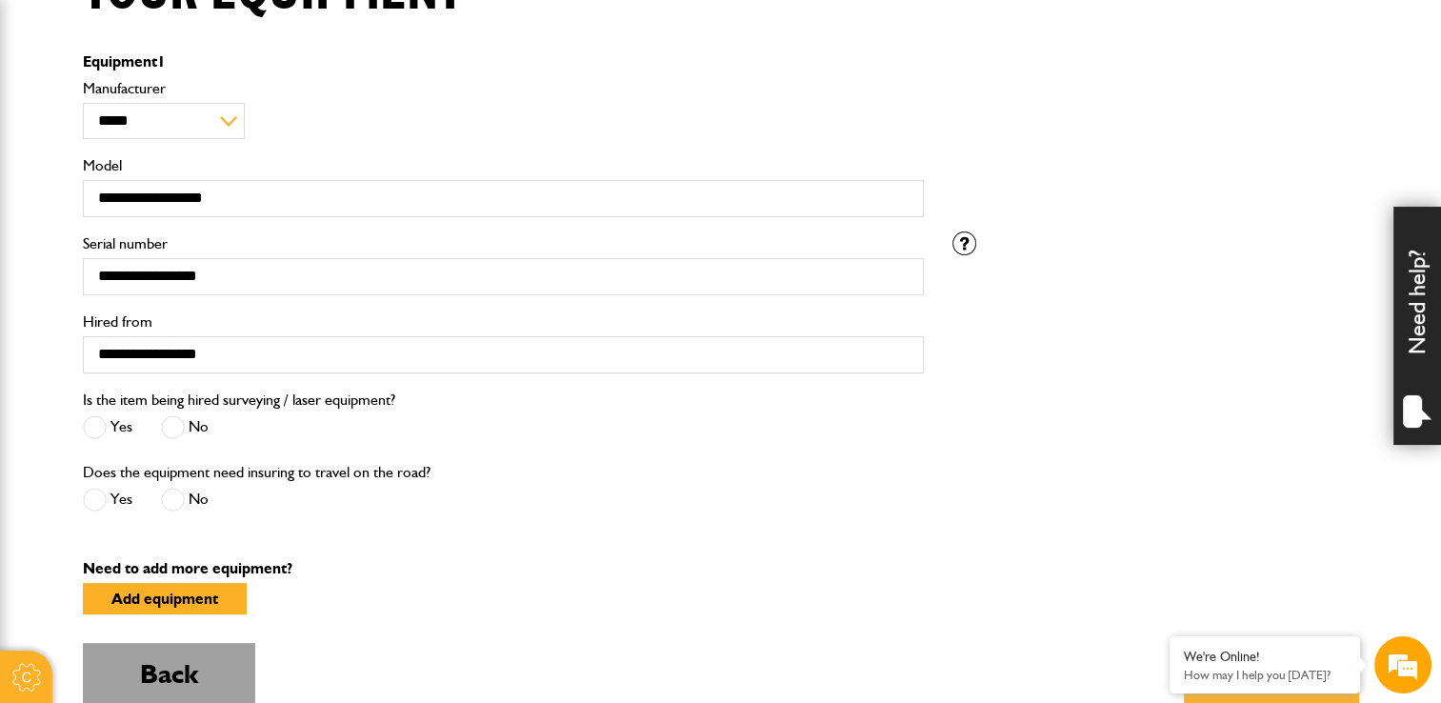
click at [190, 660] on button "Back" at bounding box center [169, 673] width 172 height 61
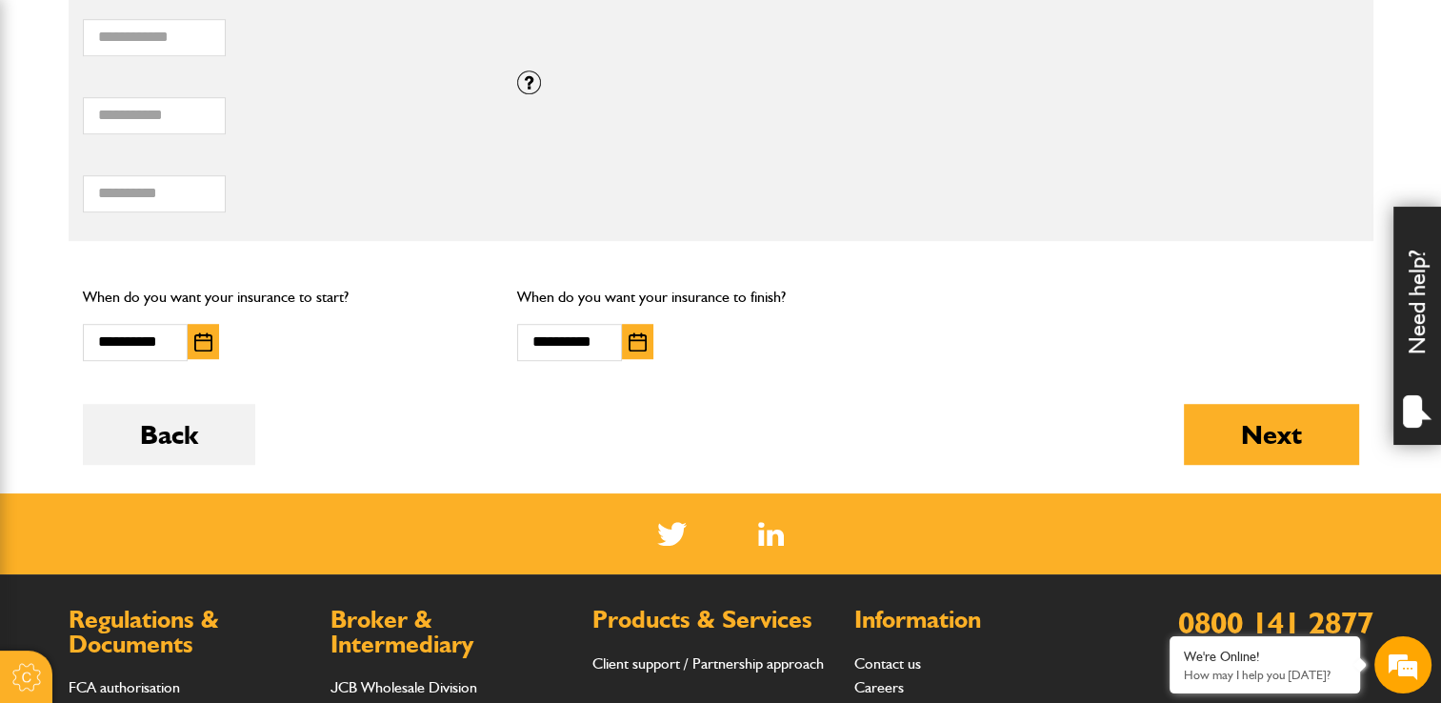
scroll to position [1333, 0]
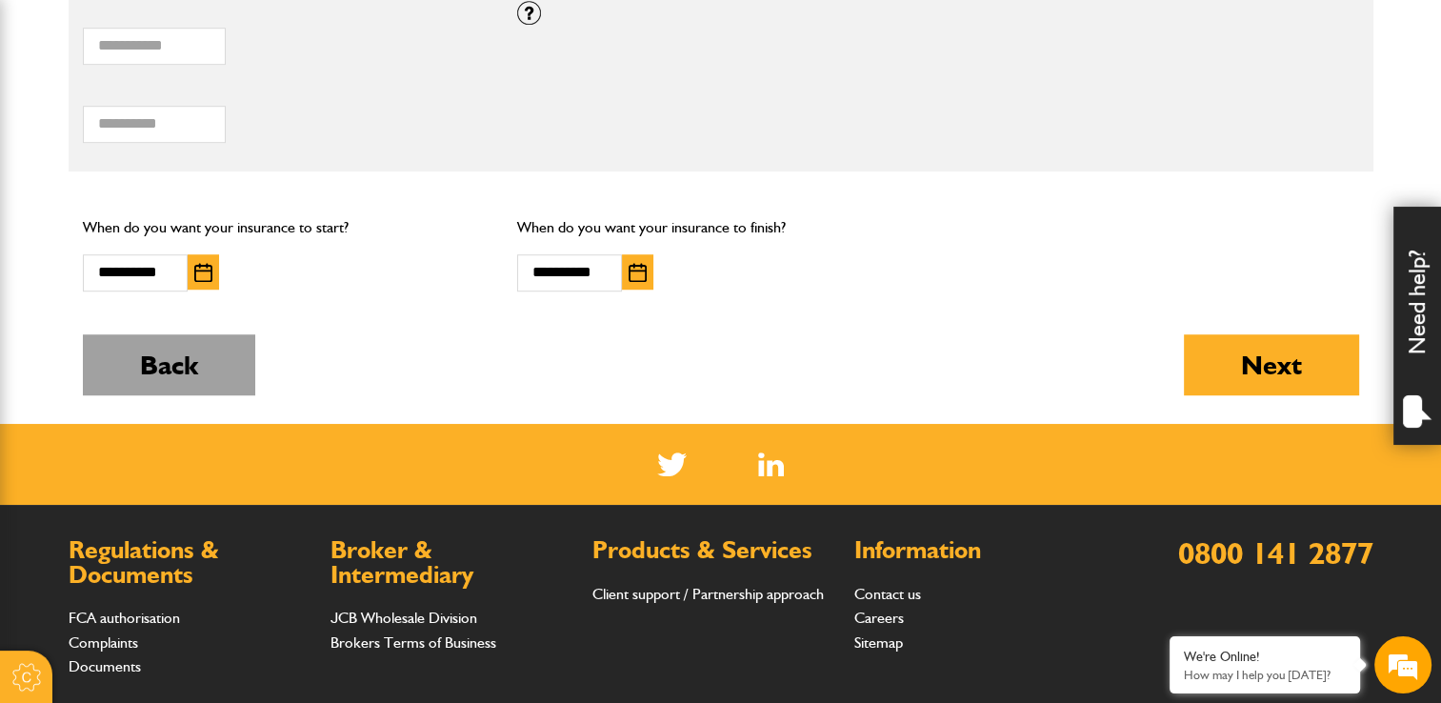
click at [137, 369] on button "Back" at bounding box center [169, 364] width 172 height 61
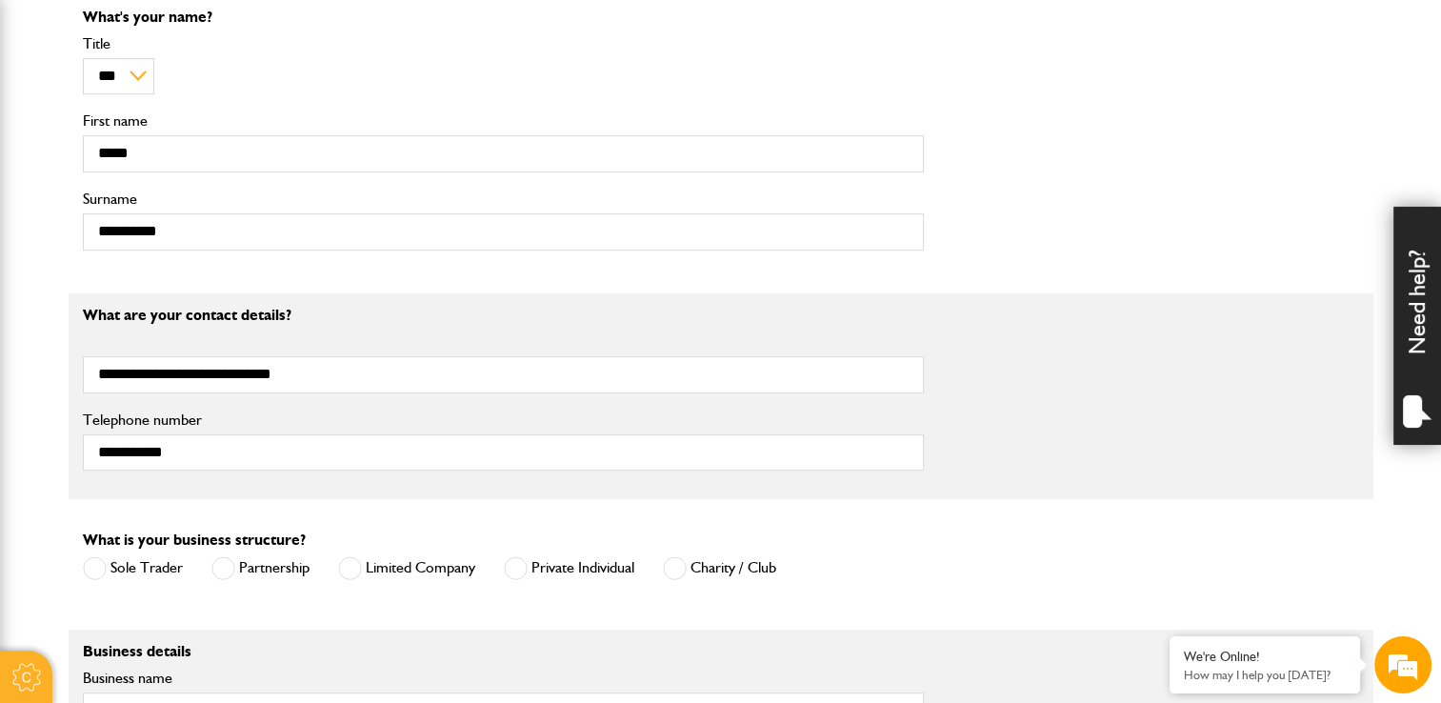
scroll to position [1143, 0]
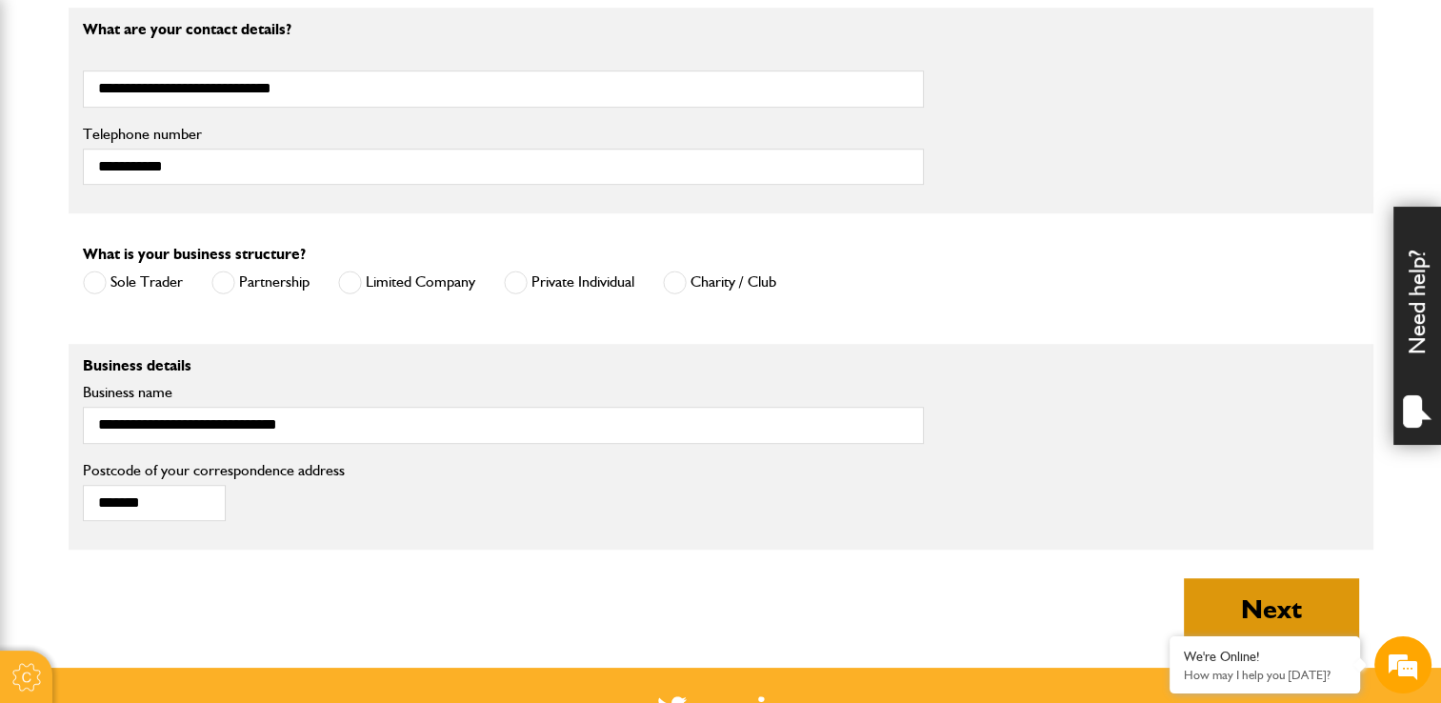
click at [1261, 607] on button "Next" at bounding box center [1271, 608] width 175 height 61
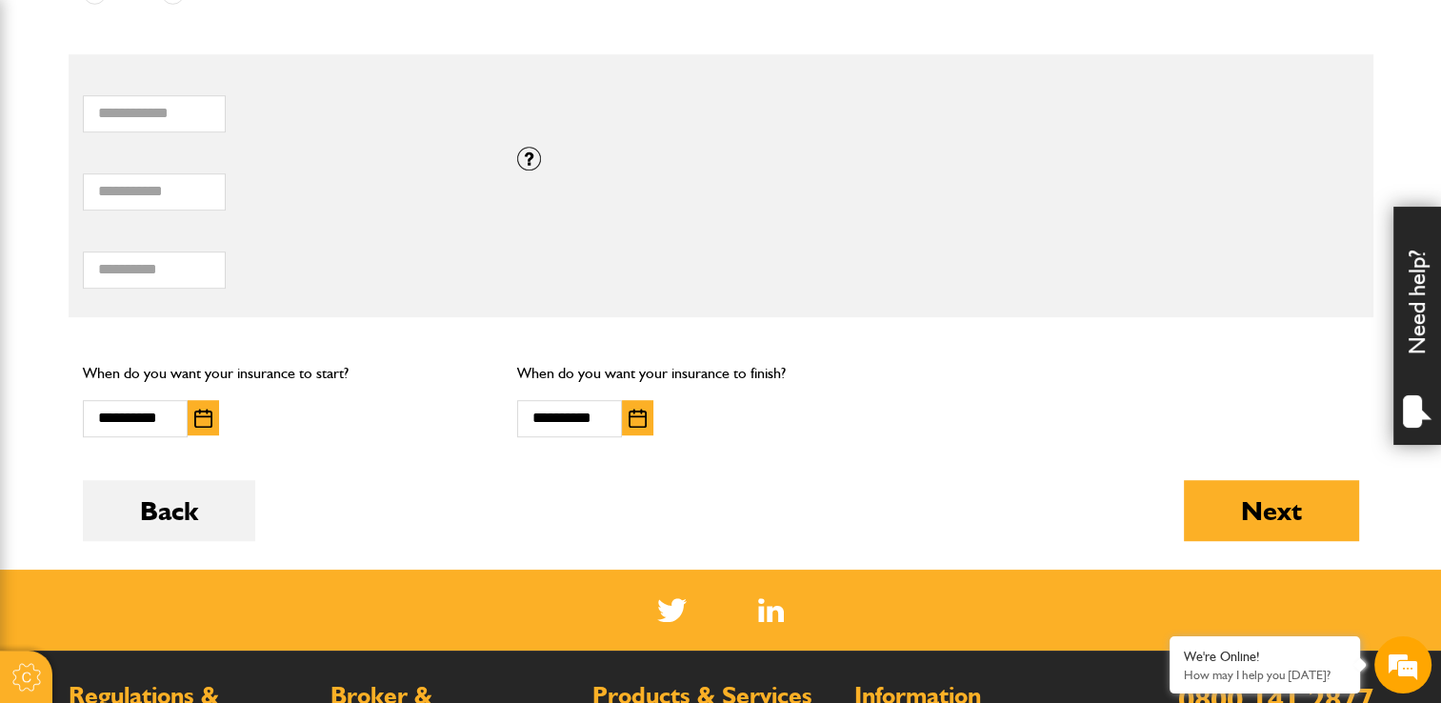
scroll to position [1333, 0]
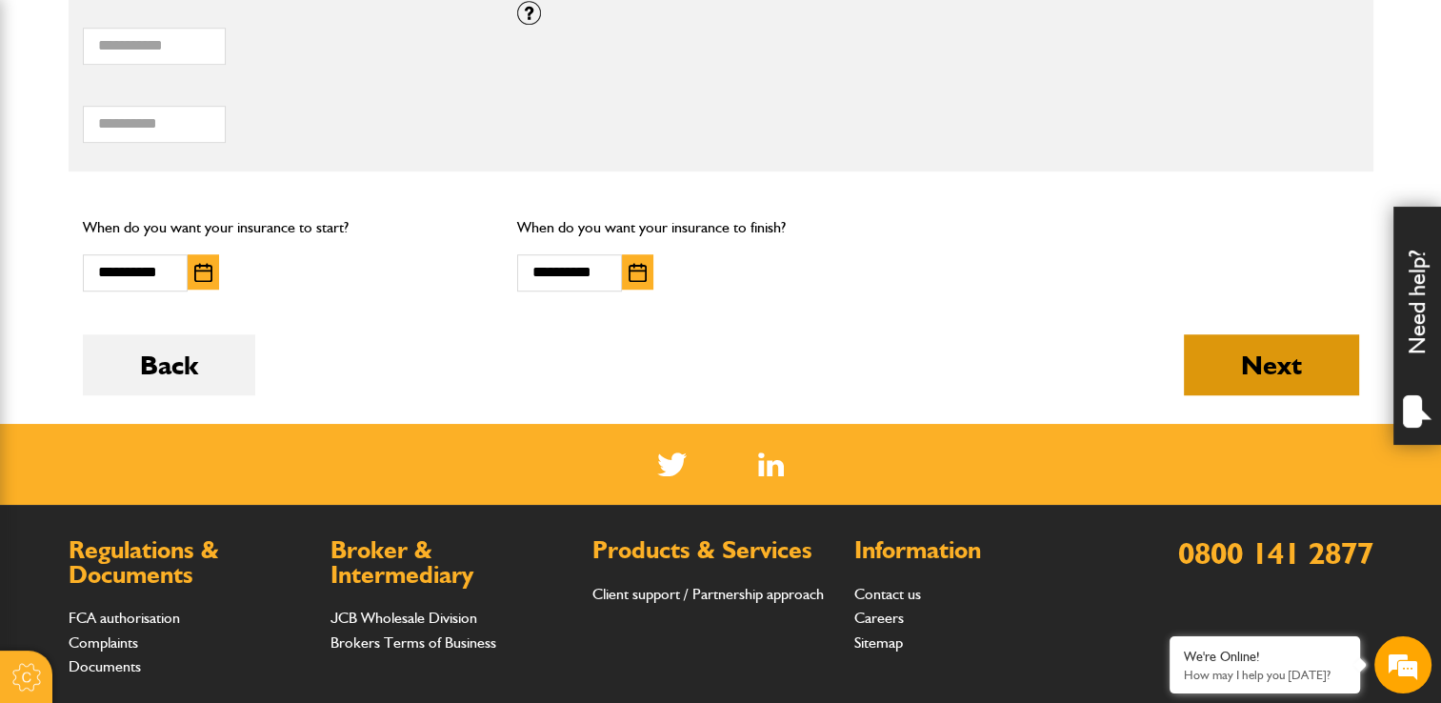
click at [1243, 369] on button "Next" at bounding box center [1271, 364] width 175 height 61
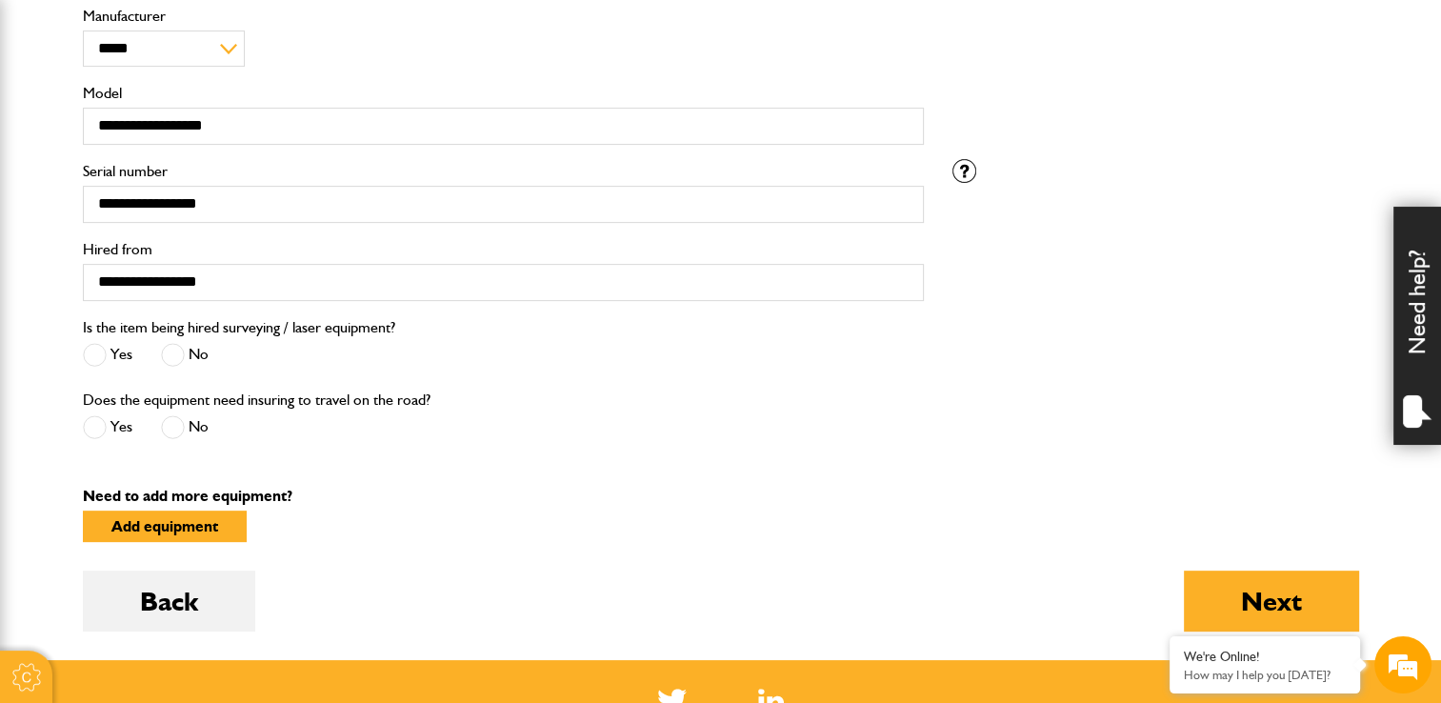
scroll to position [1048, 0]
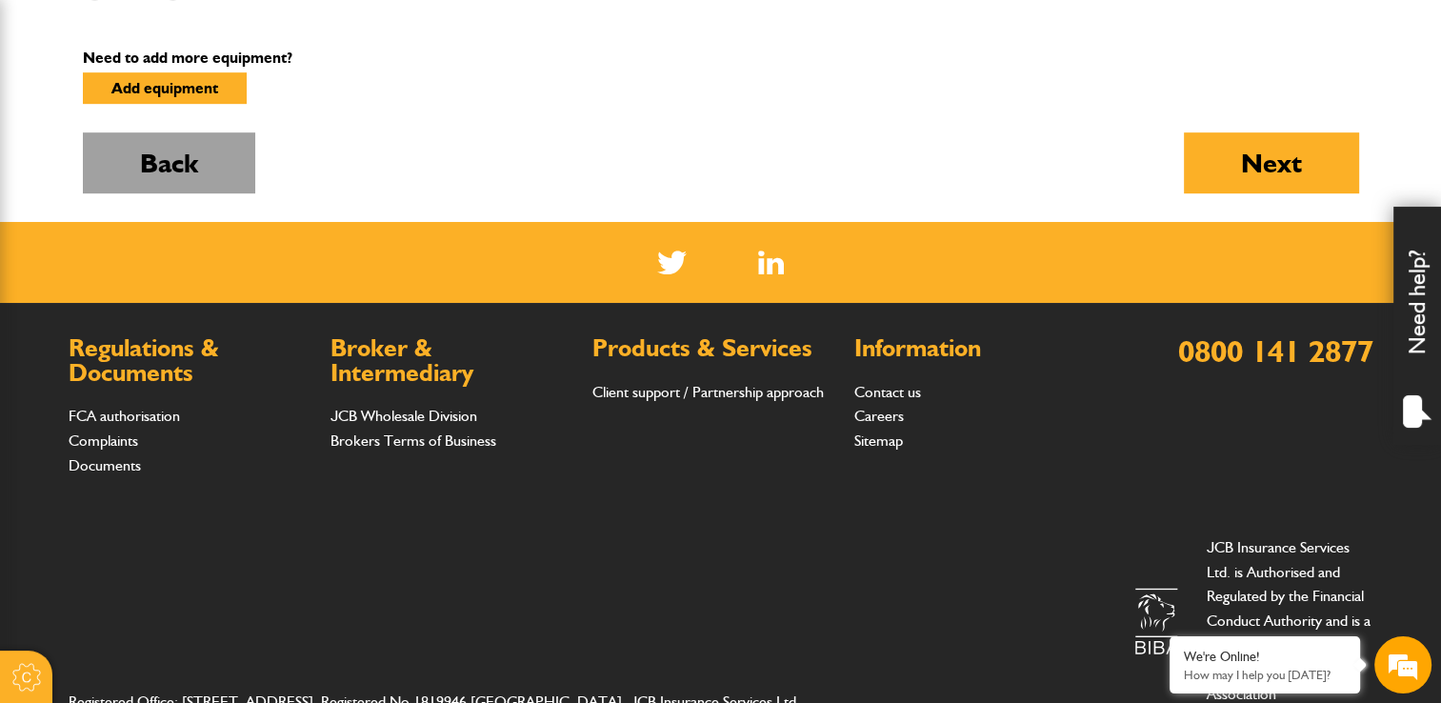
click at [212, 179] on button "Back" at bounding box center [169, 162] width 172 height 61
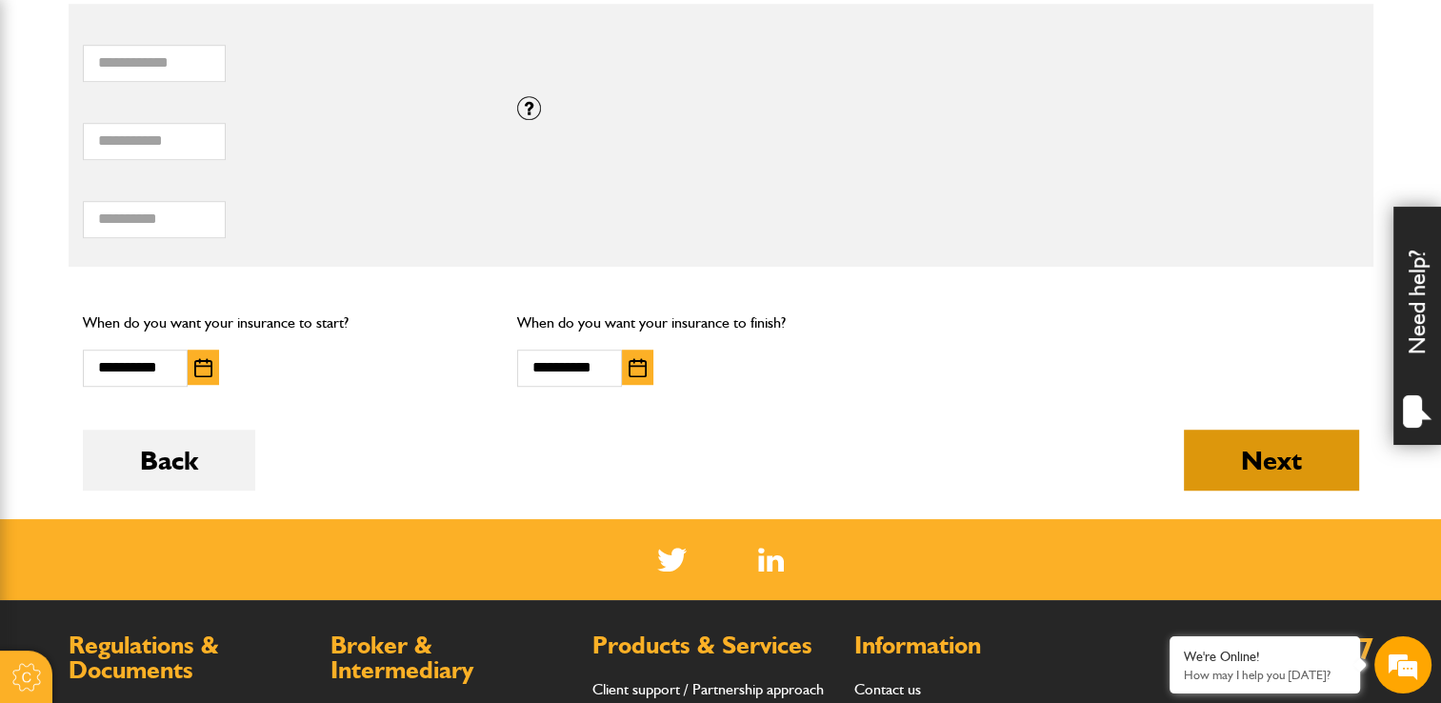
click at [1270, 447] on button "Next" at bounding box center [1271, 459] width 175 height 61
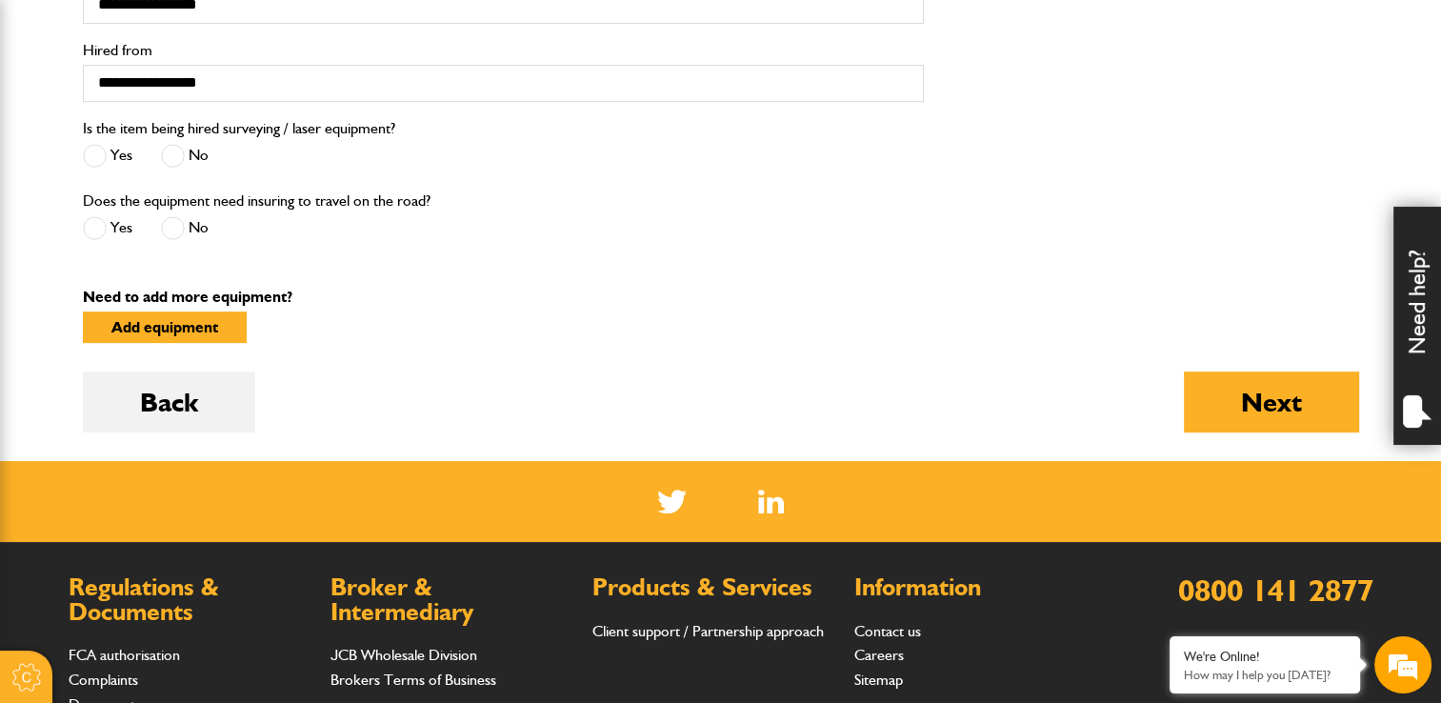
scroll to position [952, 0]
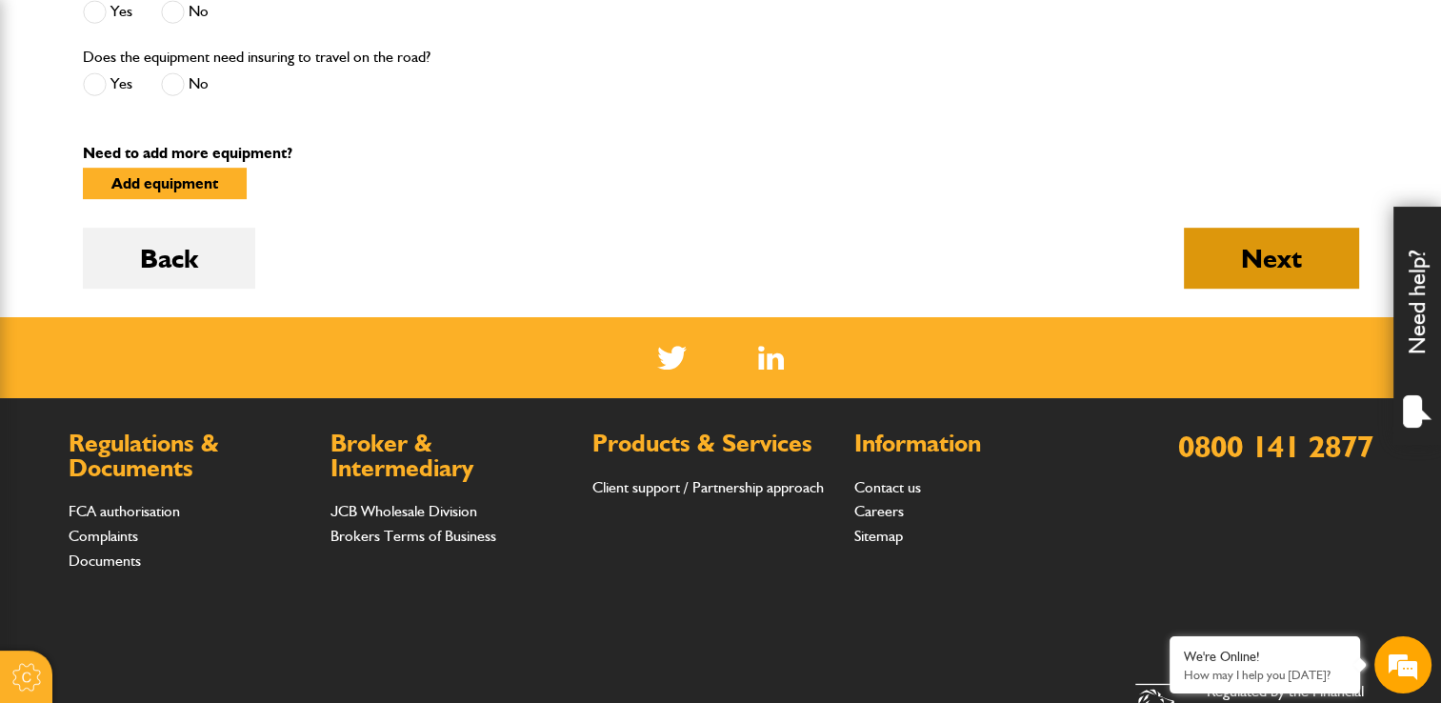
click at [1301, 263] on button "Next" at bounding box center [1271, 258] width 175 height 61
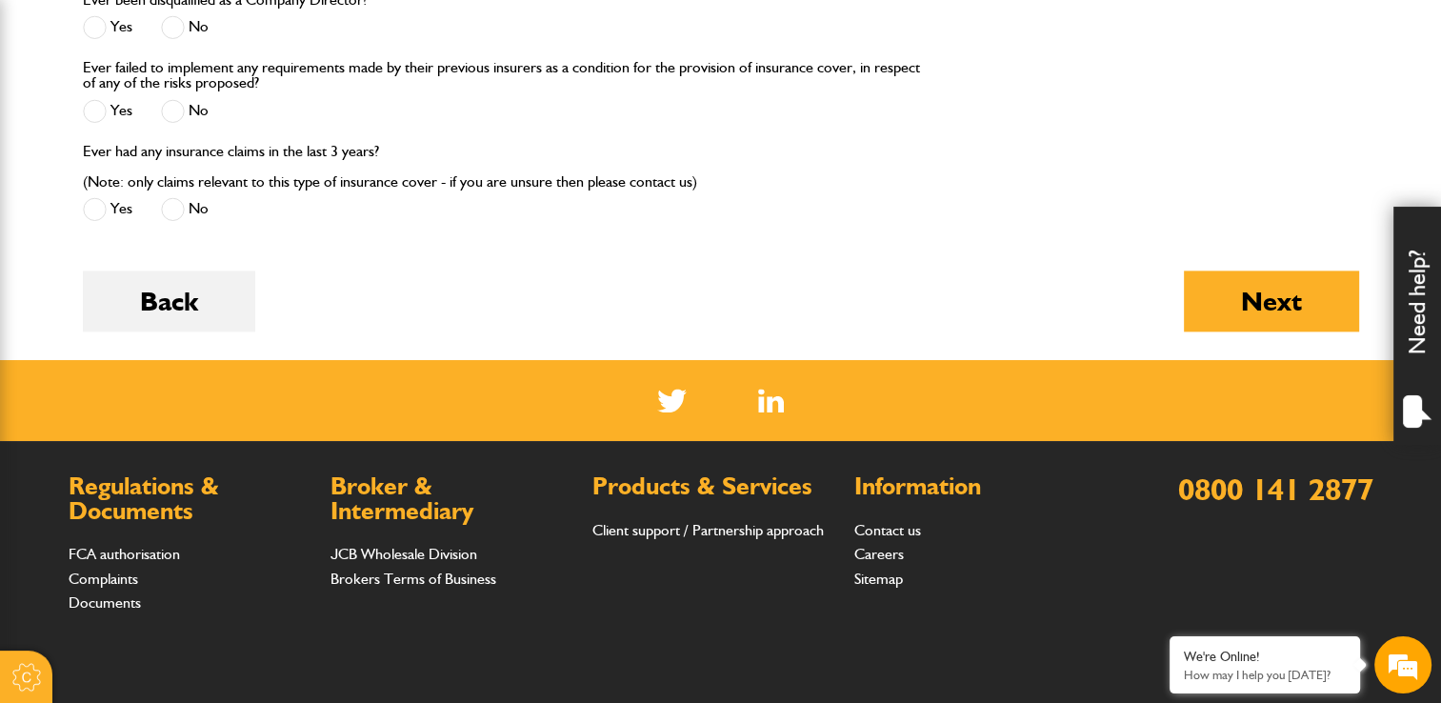
scroll to position [2476, 0]
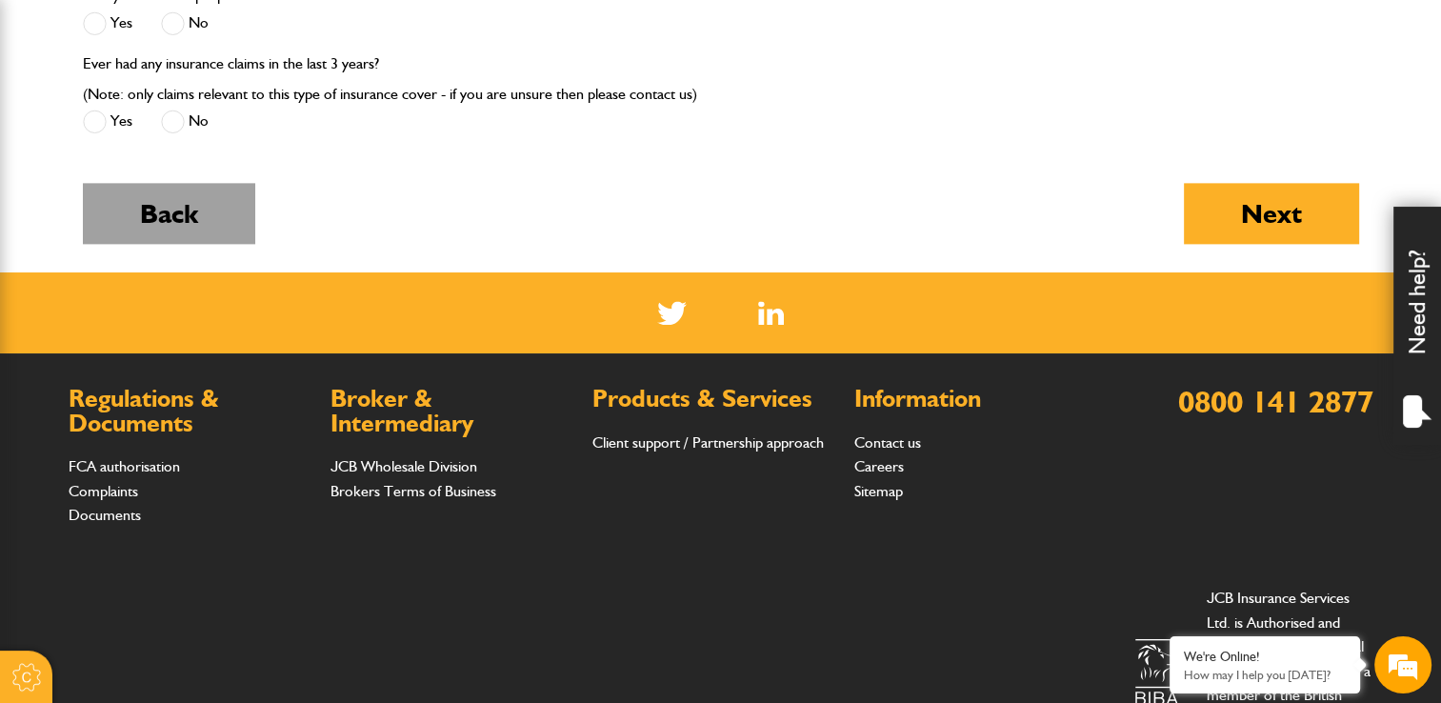
click at [181, 228] on button "Back" at bounding box center [169, 213] width 172 height 61
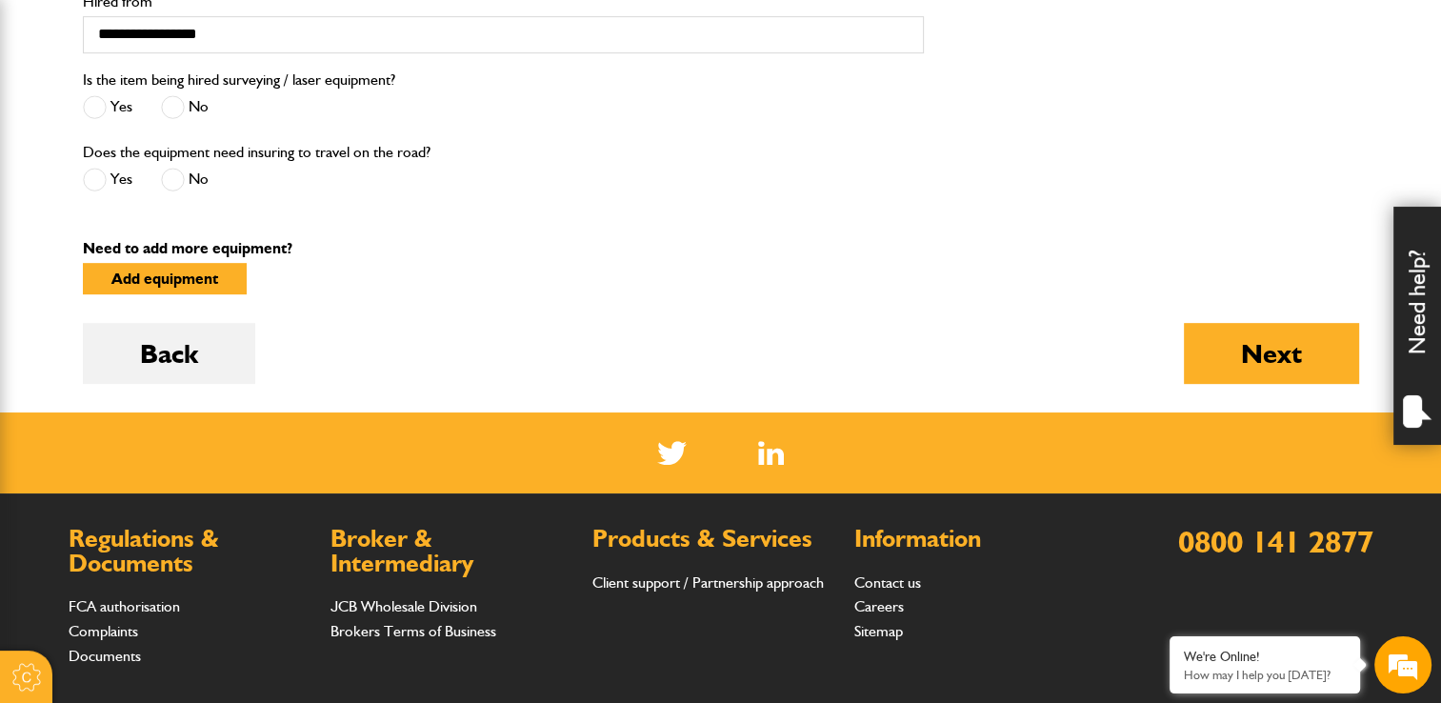
scroll to position [952, 0]
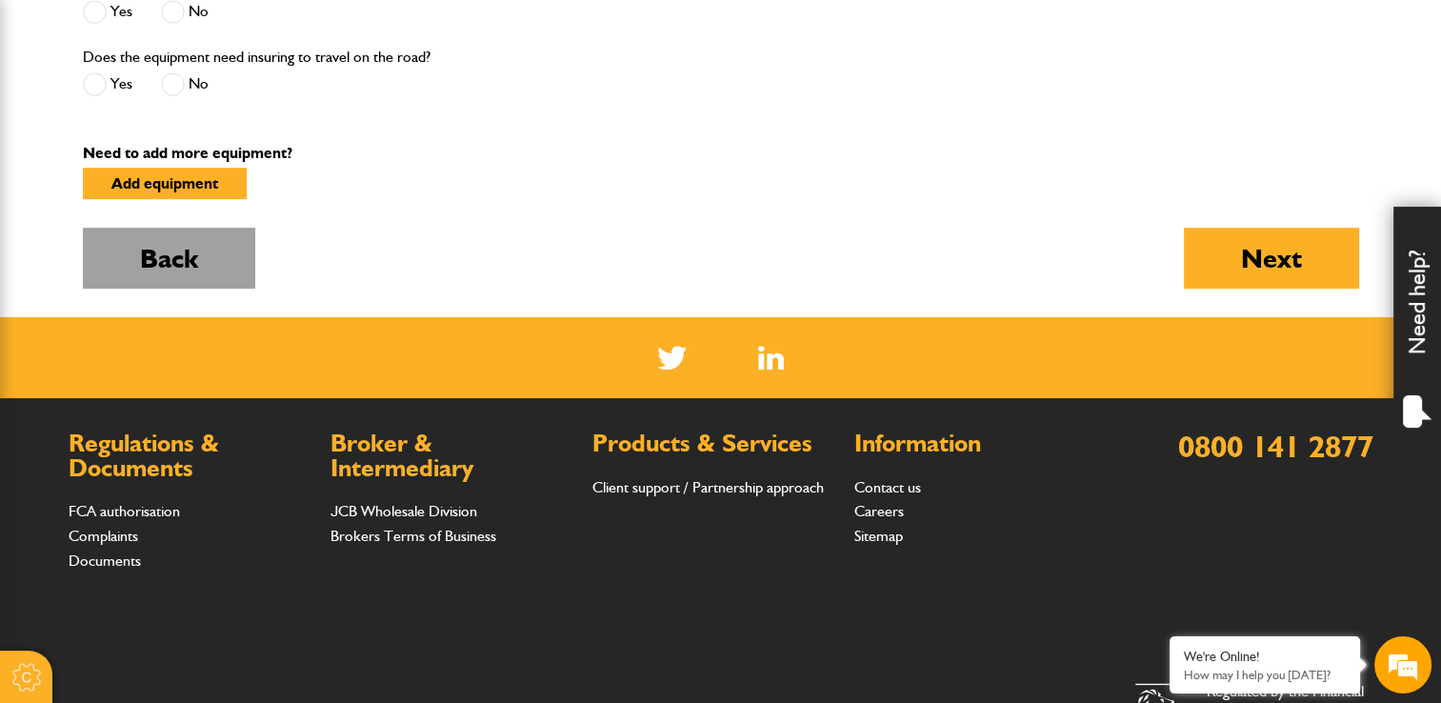
click at [230, 253] on button "Back" at bounding box center [169, 258] width 172 height 61
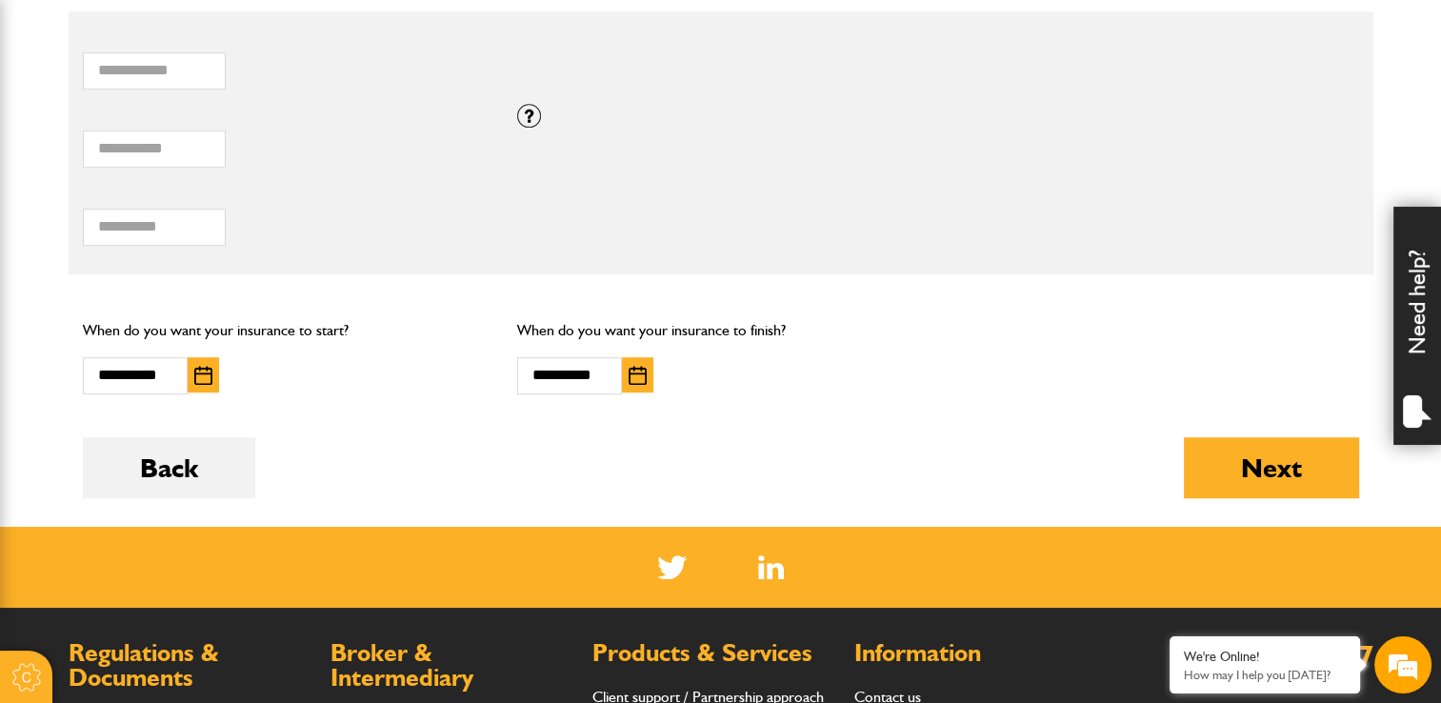
scroll to position [1333, 0]
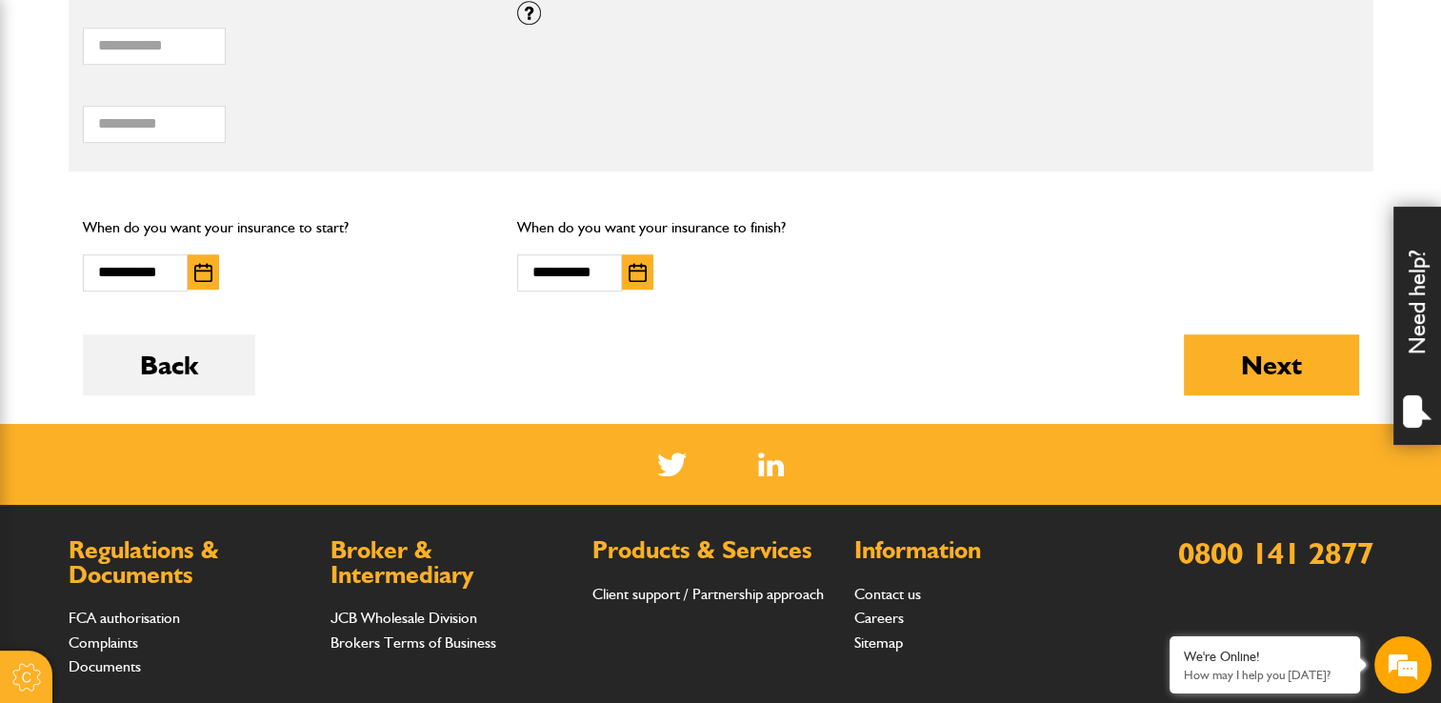
drag, startPoint x: 644, startPoint y: 269, endPoint x: 670, endPoint y: 269, distance: 26.7
click at [645, 269] on img "button" at bounding box center [638, 272] width 18 height 19
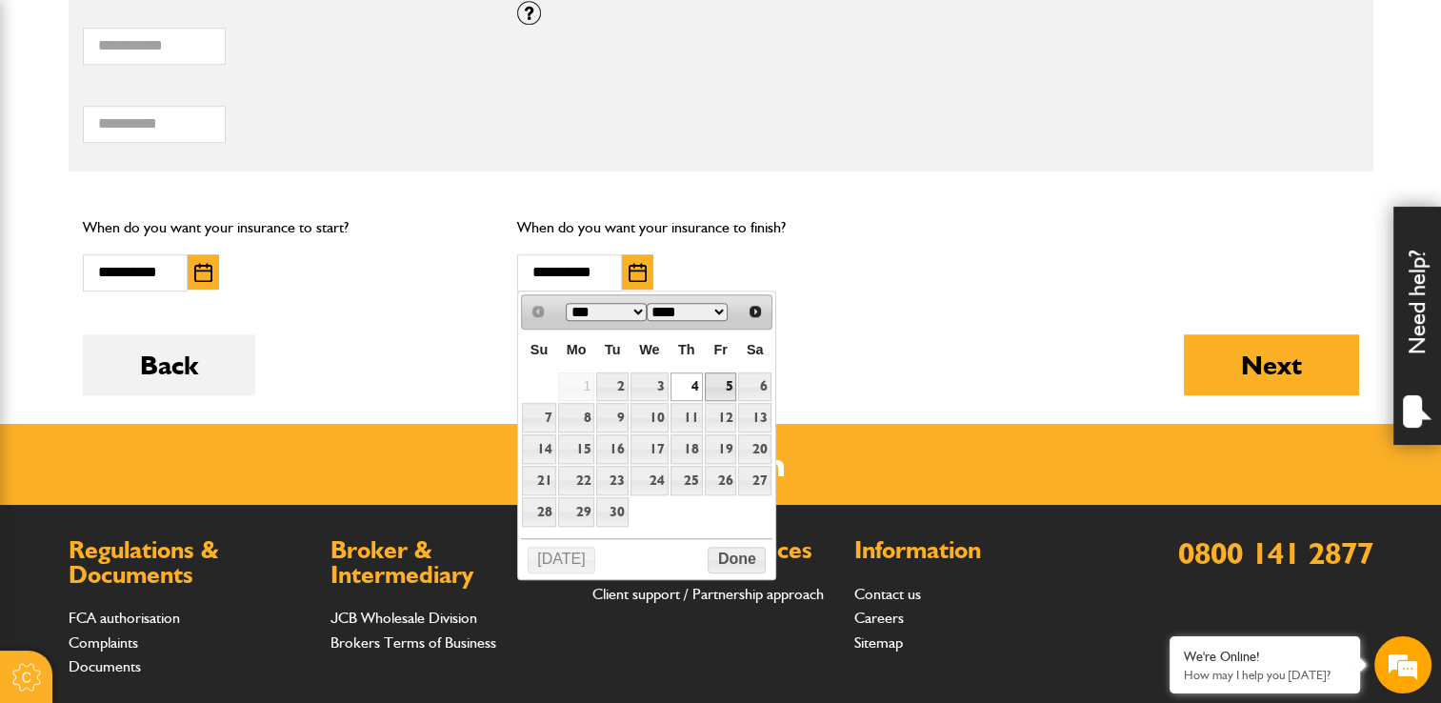
click at [729, 383] on link "5" at bounding box center [721, 387] width 32 height 30
type input "**********"
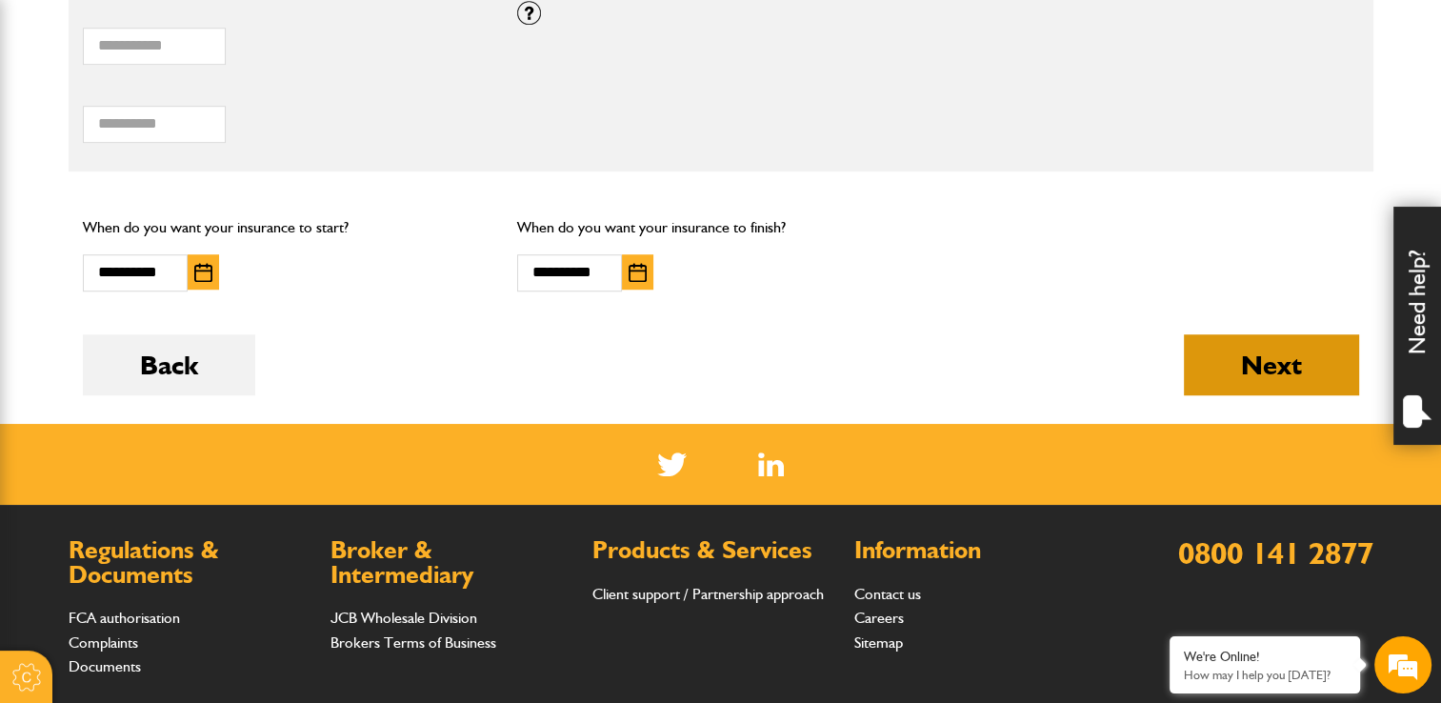
click at [1271, 376] on button "Next" at bounding box center [1271, 364] width 175 height 61
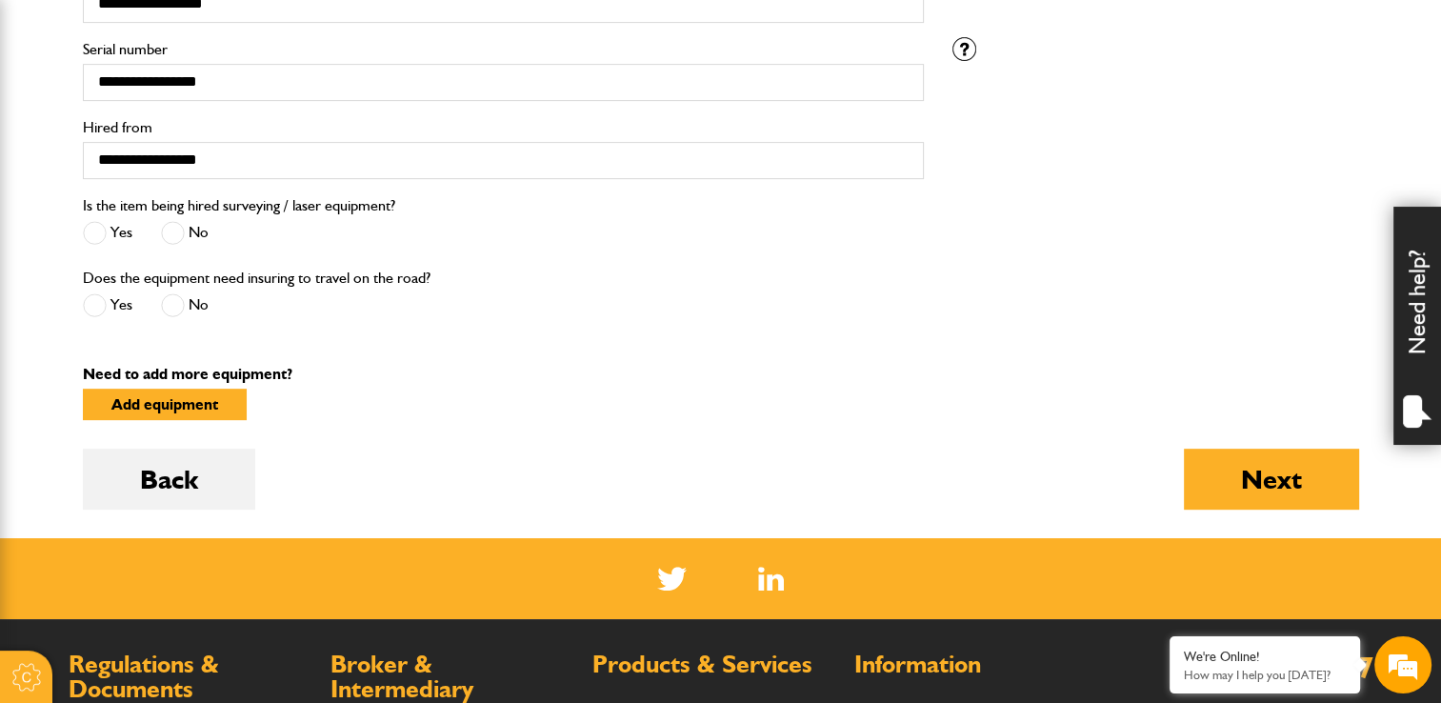
scroll to position [952, 0]
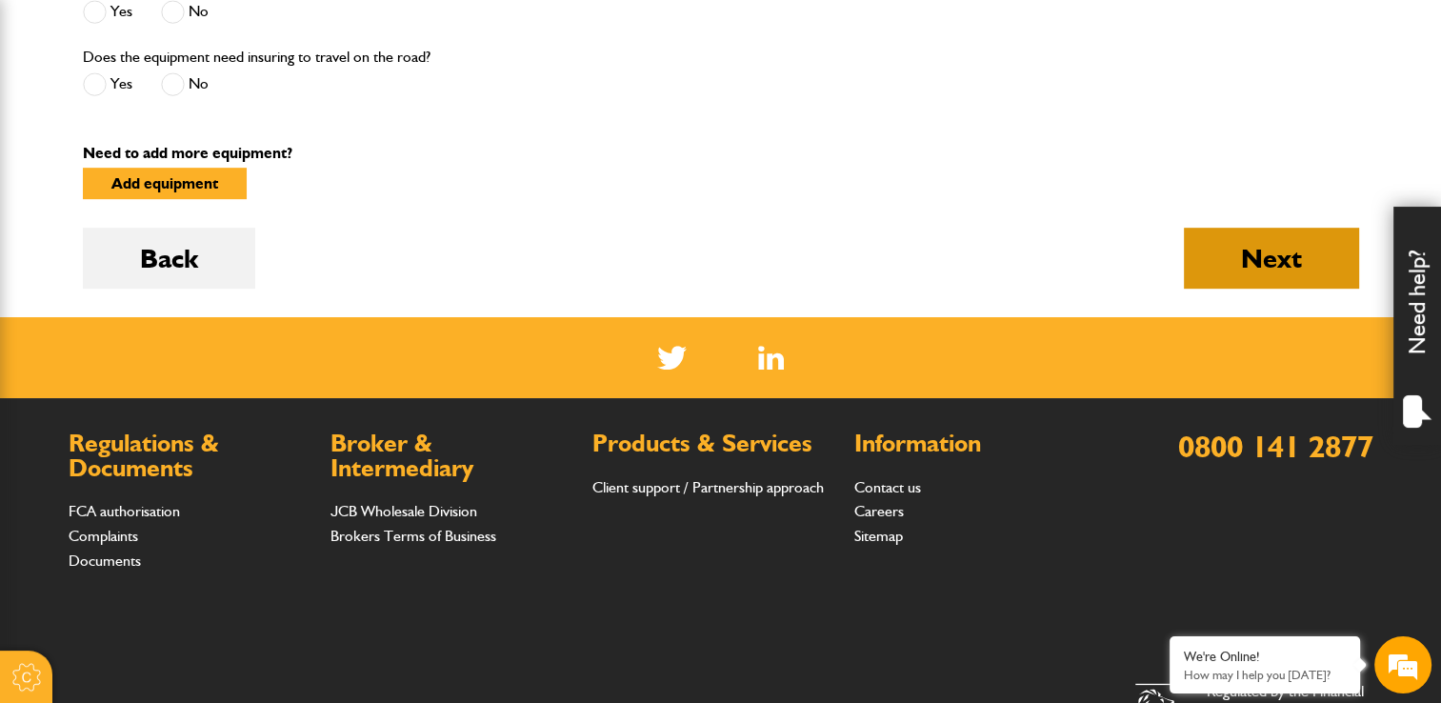
click at [1207, 272] on button "Next" at bounding box center [1271, 258] width 175 height 61
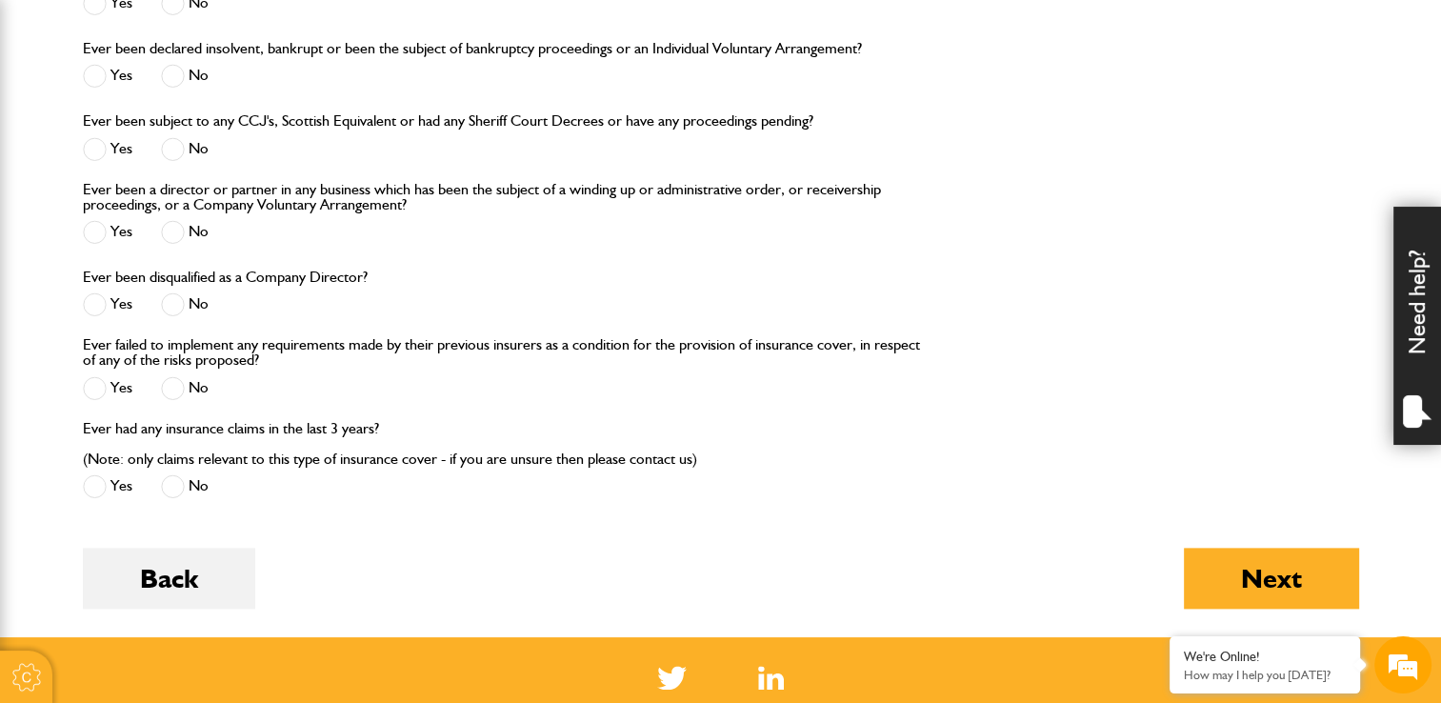
scroll to position [2286, 0]
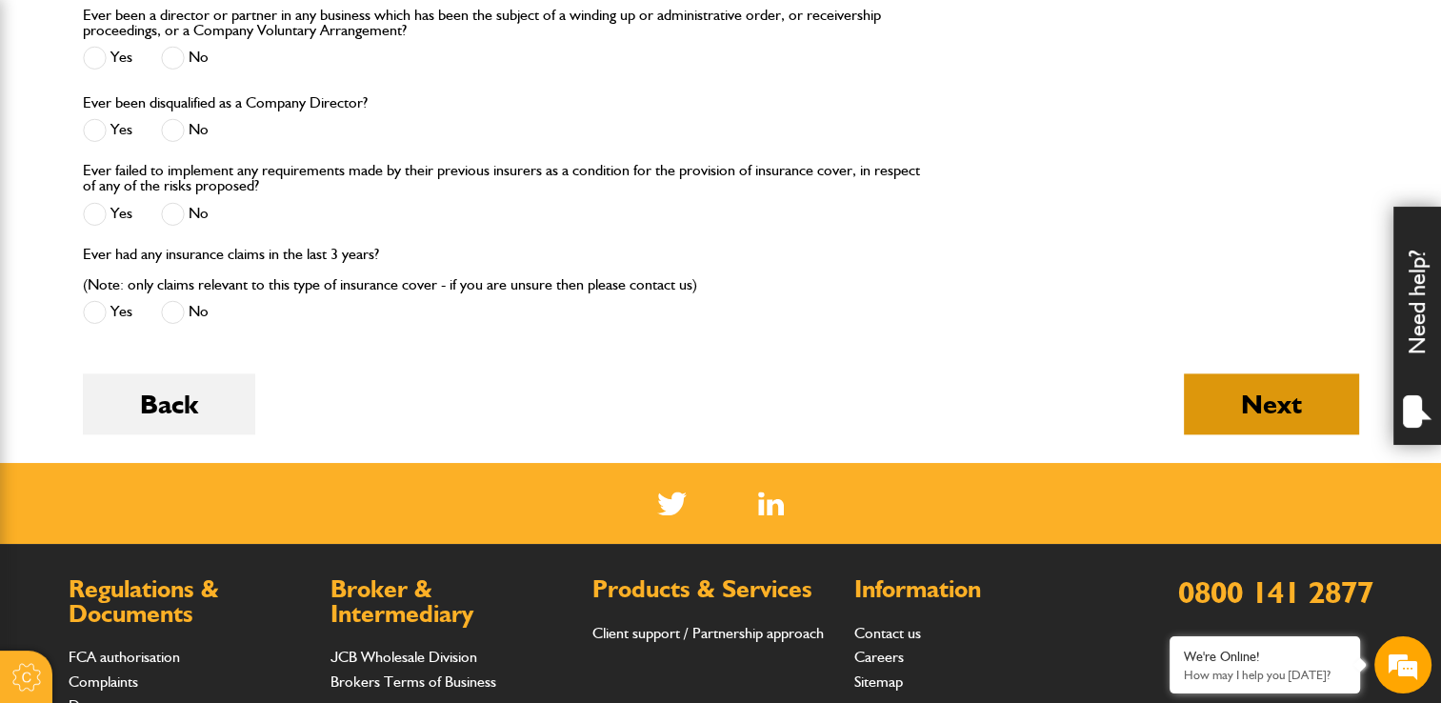
click at [1211, 404] on button "Next" at bounding box center [1271, 403] width 175 height 61
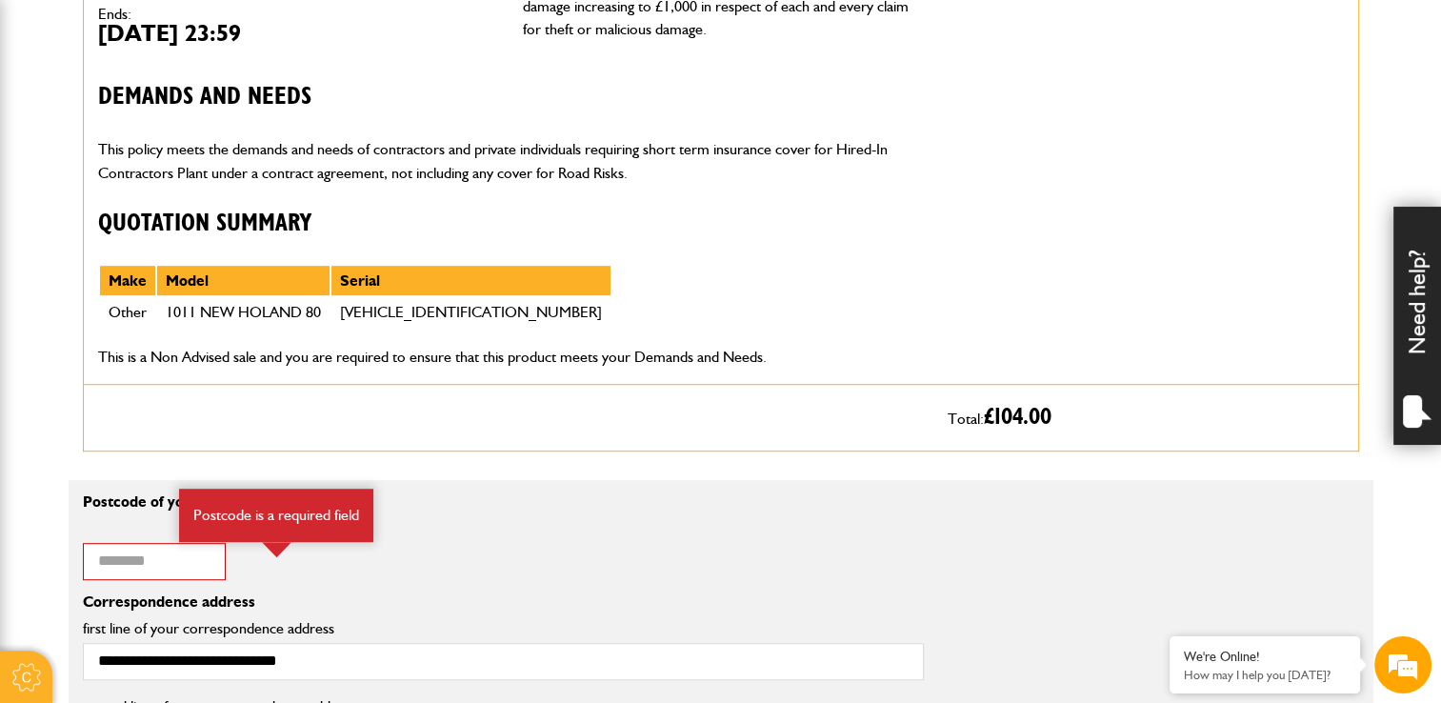
scroll to position [1143, 0]
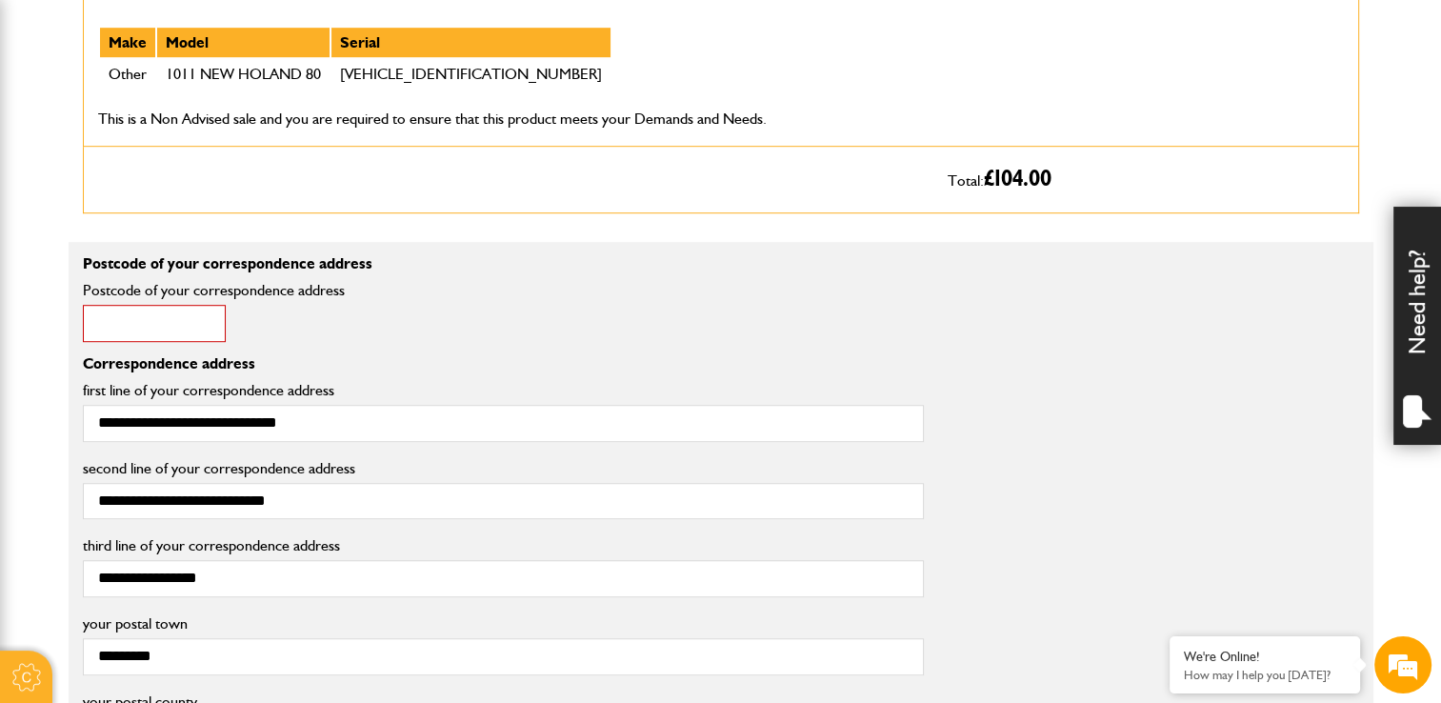
click at [197, 326] on input "Postcode of your correspondence address" at bounding box center [154, 323] width 143 height 37
type input "*******"
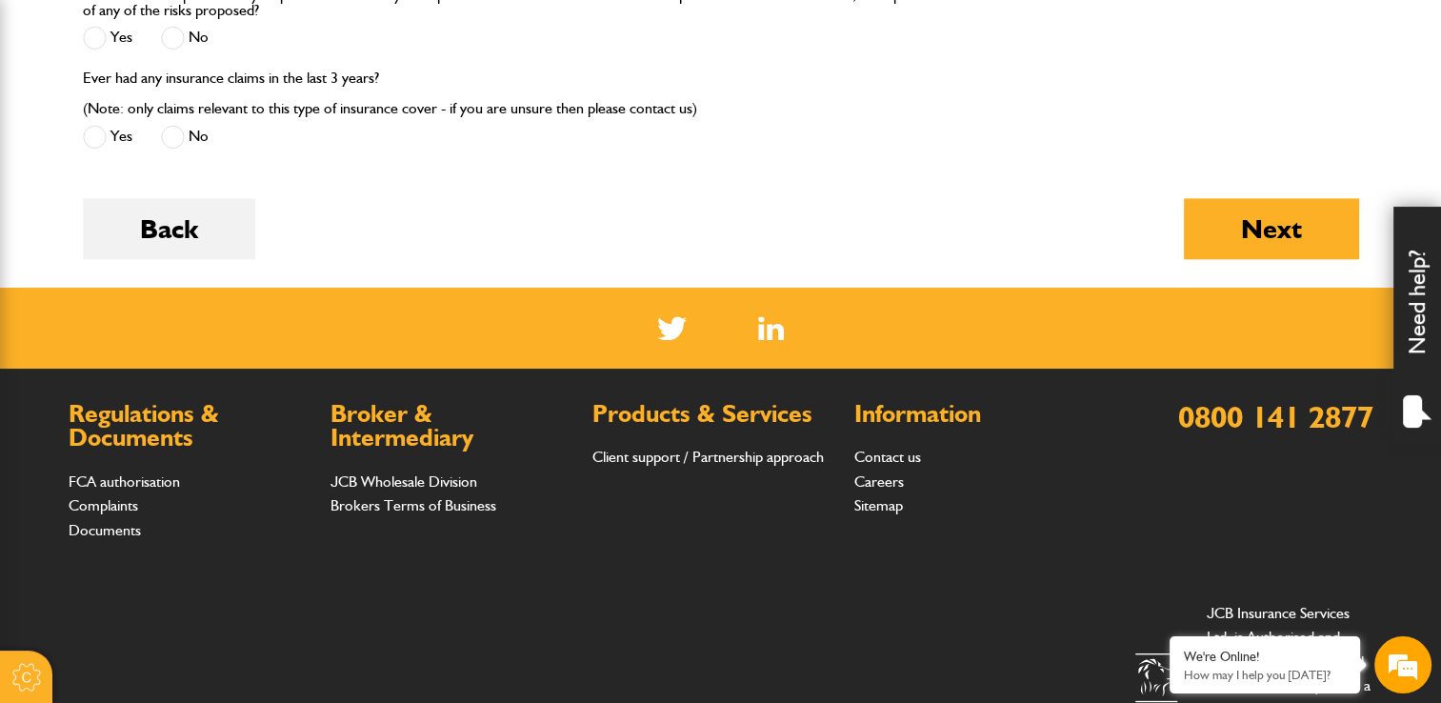
scroll to position [2686, 0]
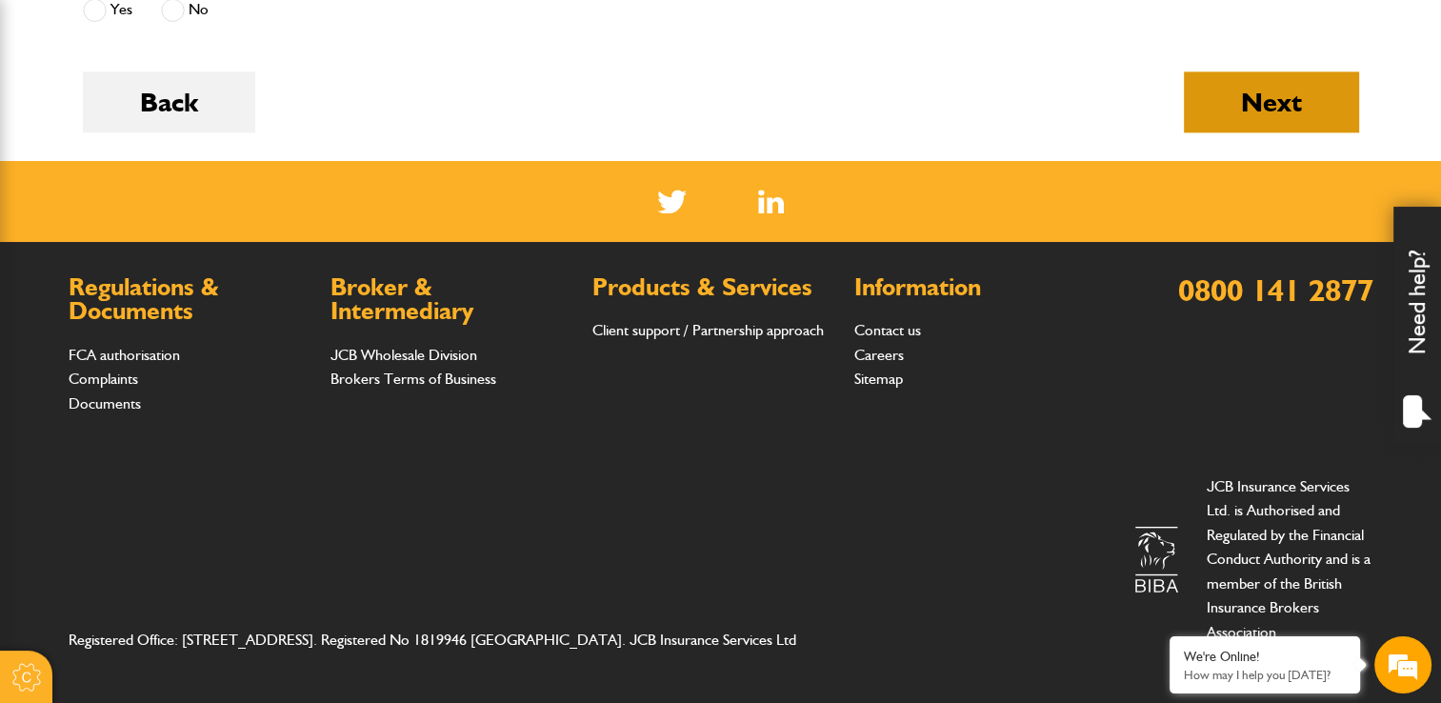
click at [1240, 110] on button "Next" at bounding box center [1271, 101] width 175 height 61
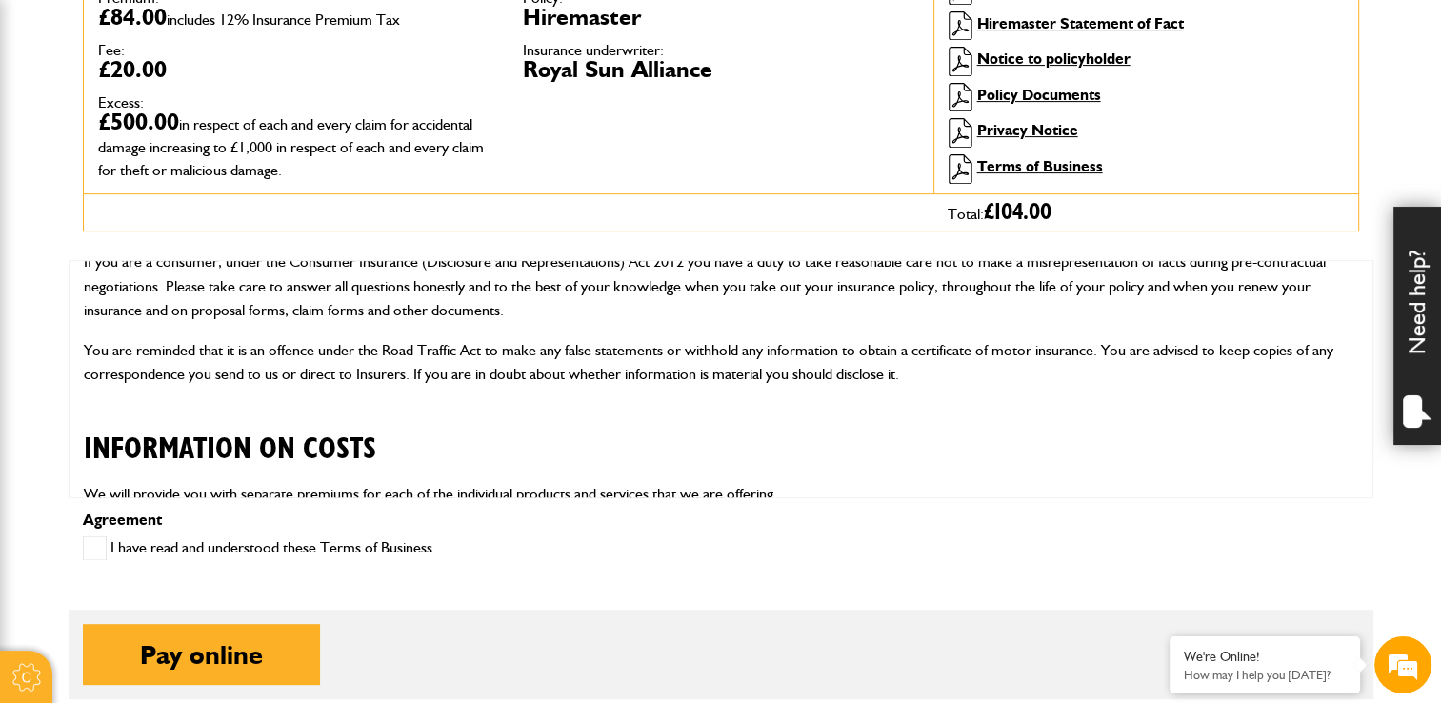
scroll to position [1238, 0]
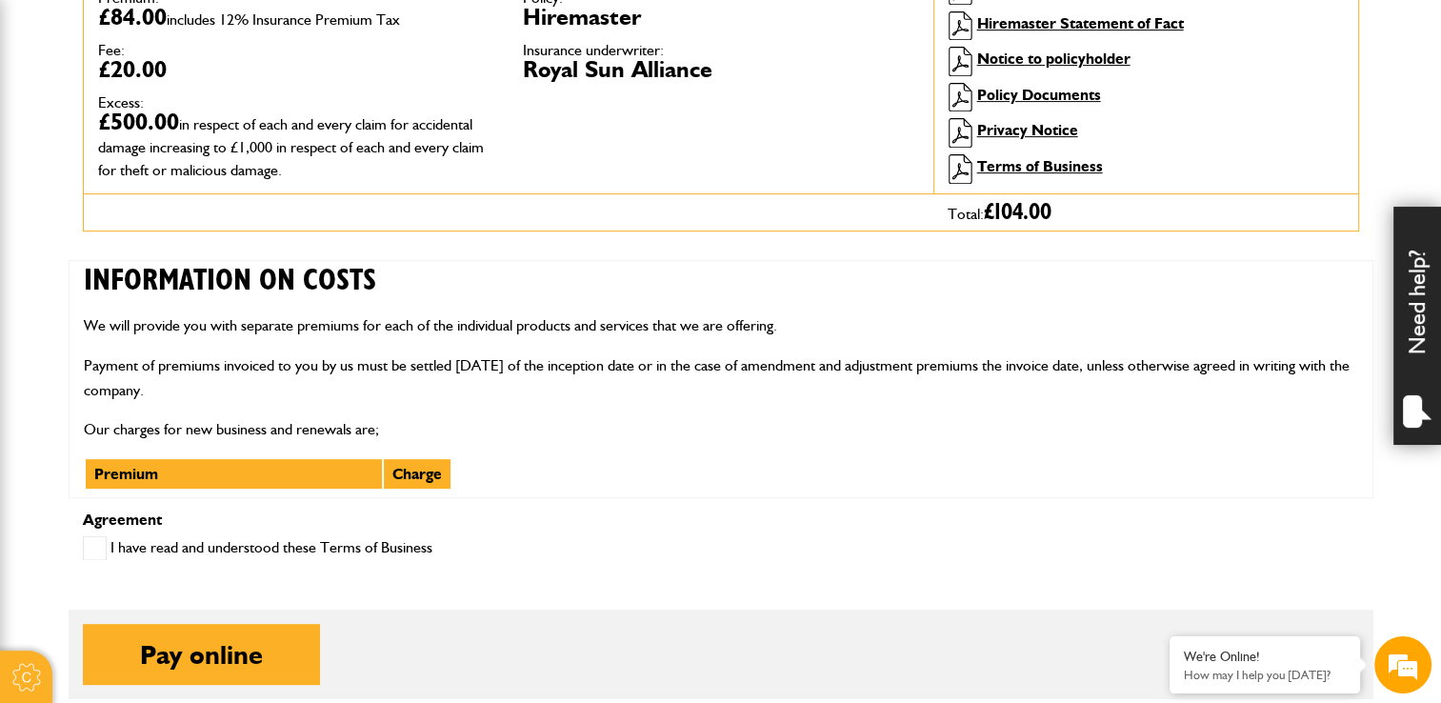
click at [99, 542] on span at bounding box center [95, 548] width 24 height 24
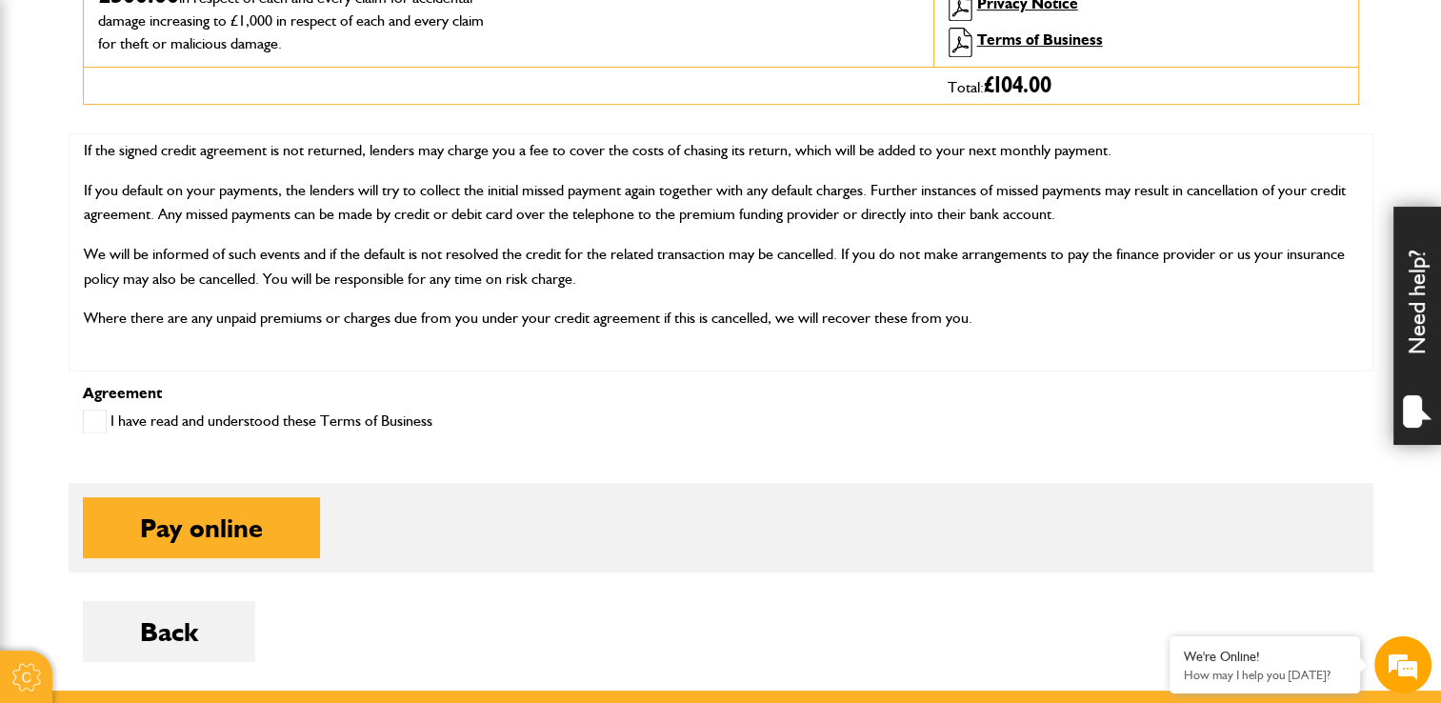
scroll to position [952, 0]
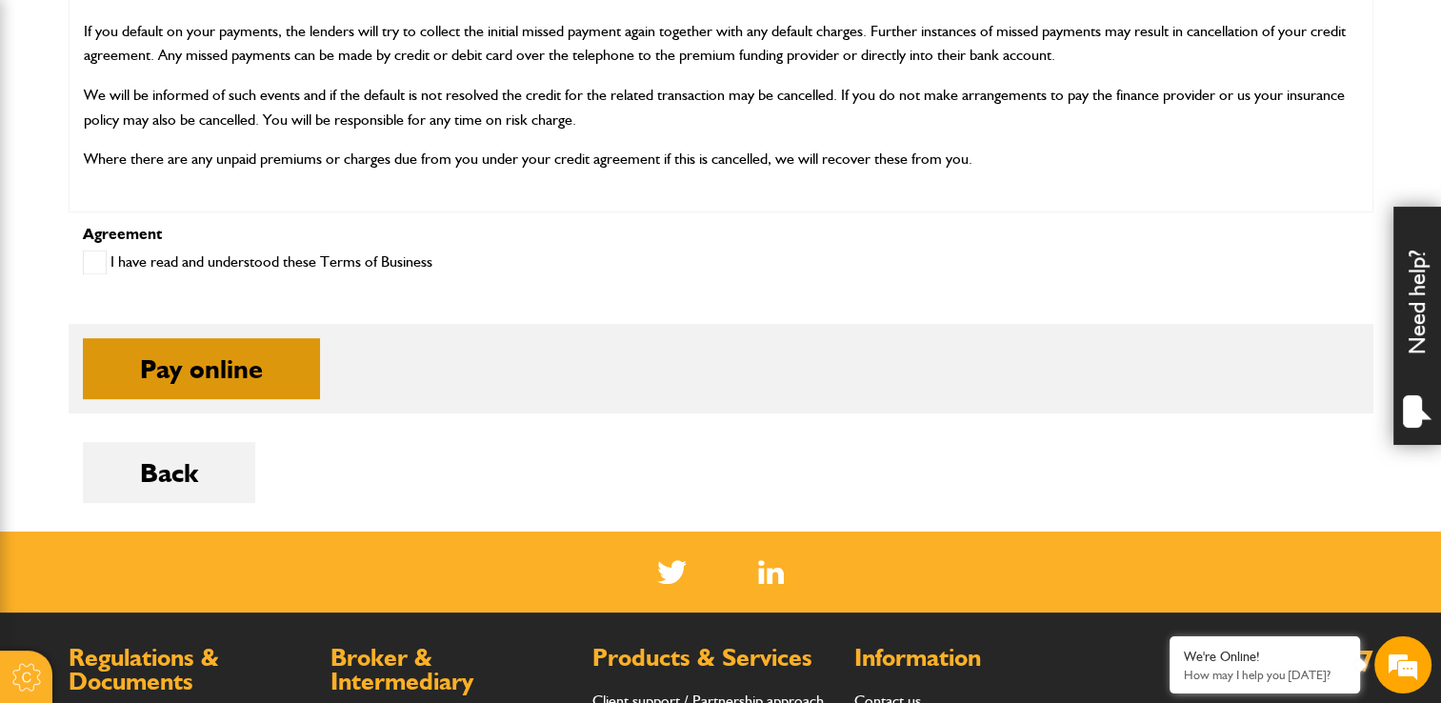
drag, startPoint x: 270, startPoint y: 373, endPoint x: 442, endPoint y: 408, distance: 175.7
click at [270, 373] on button "Pay online" at bounding box center [201, 368] width 237 height 61
